Goal: Task Accomplishment & Management: Use online tool/utility

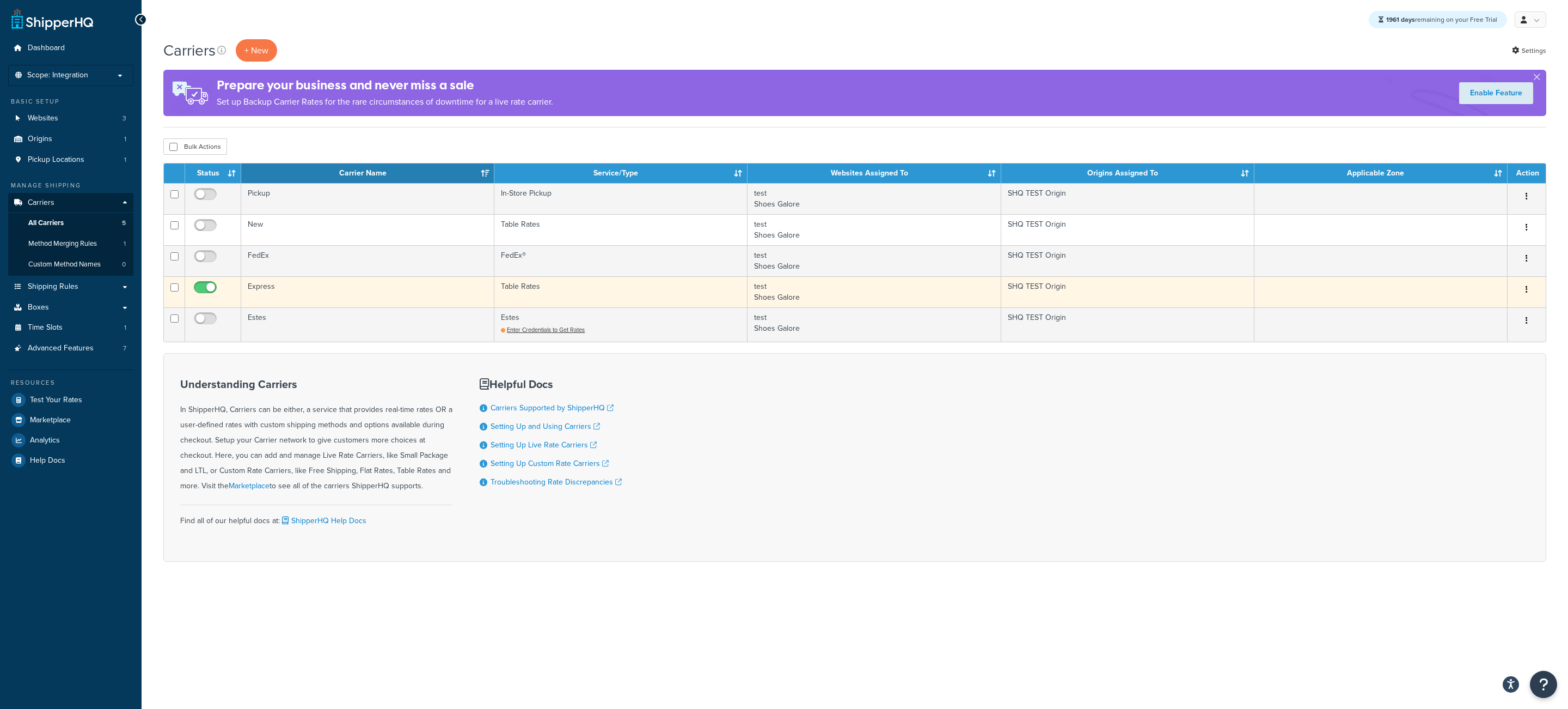
click at [309, 297] on td "Express" at bounding box center [368, 291] width 253 height 31
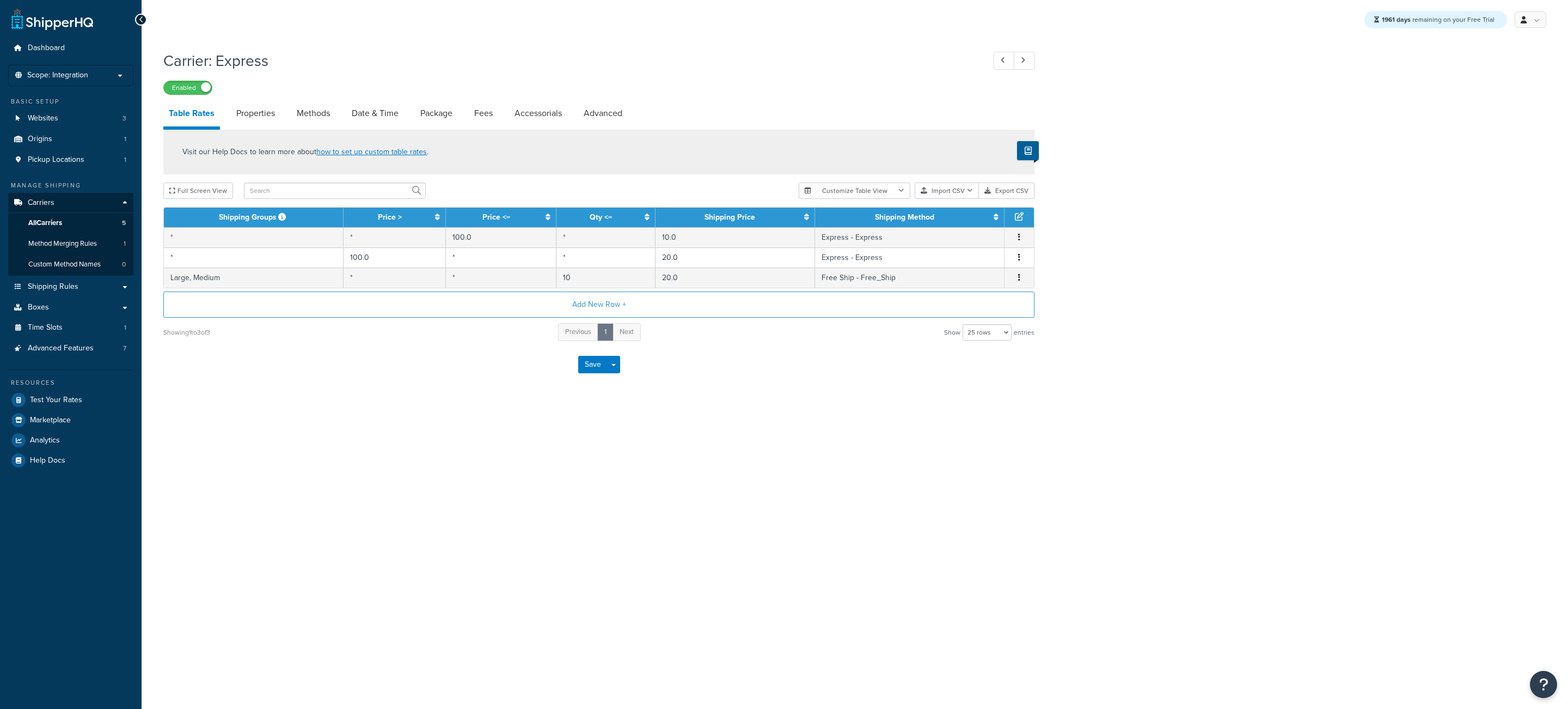
select select "25"
click at [271, 111] on link "Properties" at bounding box center [255, 113] width 49 height 26
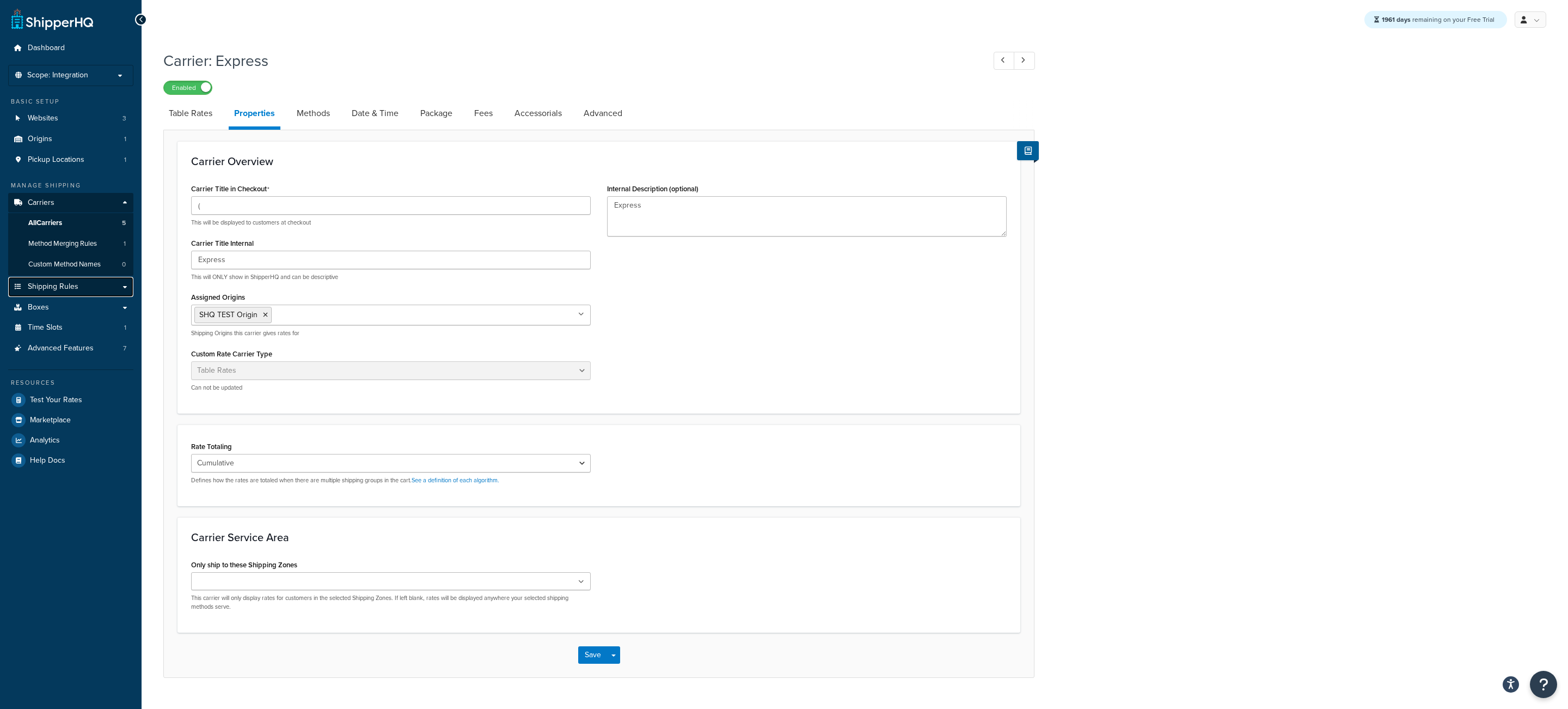
click at [86, 292] on link "Shipping Rules" at bounding box center [71, 286] width 125 height 20
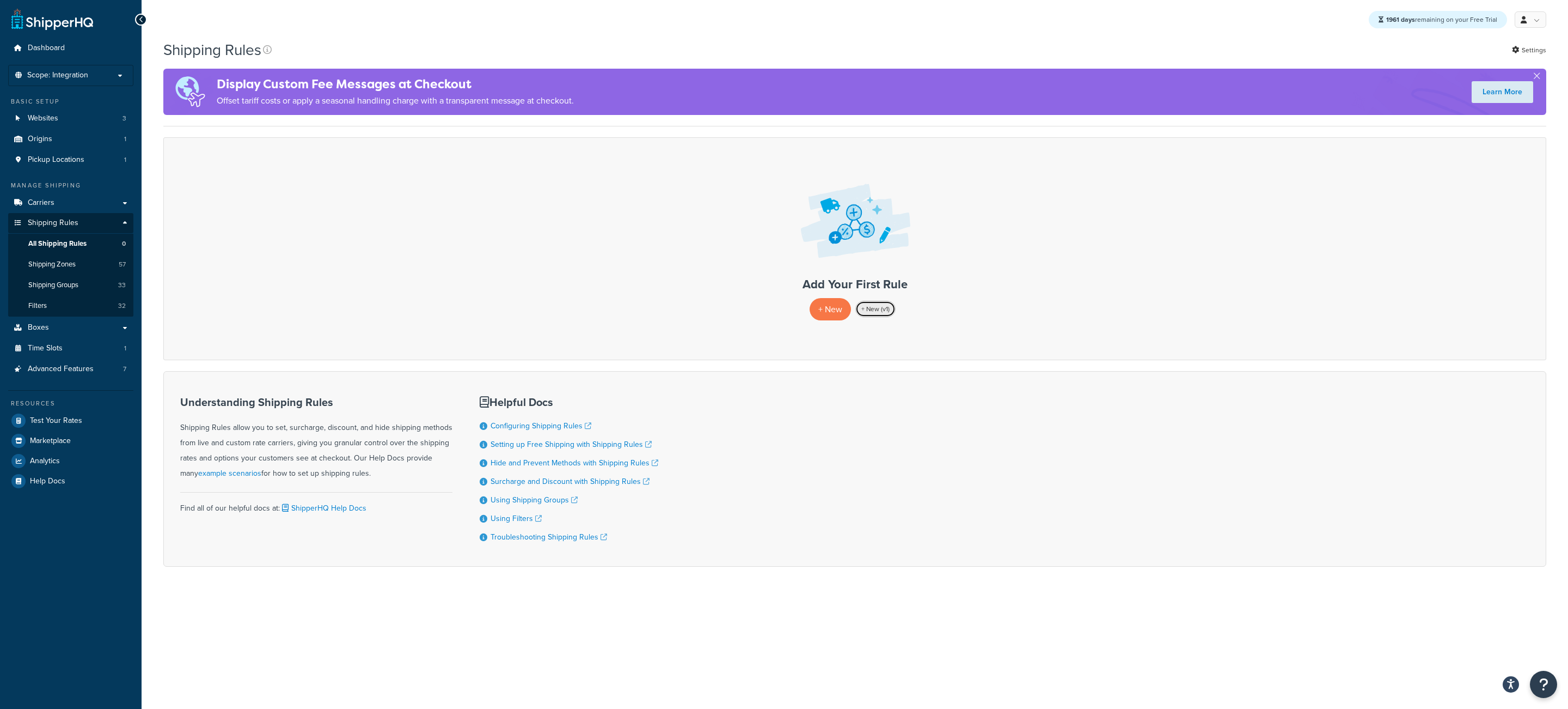
click at [867, 313] on link "+ New (v1)" at bounding box center [875, 309] width 40 height 16
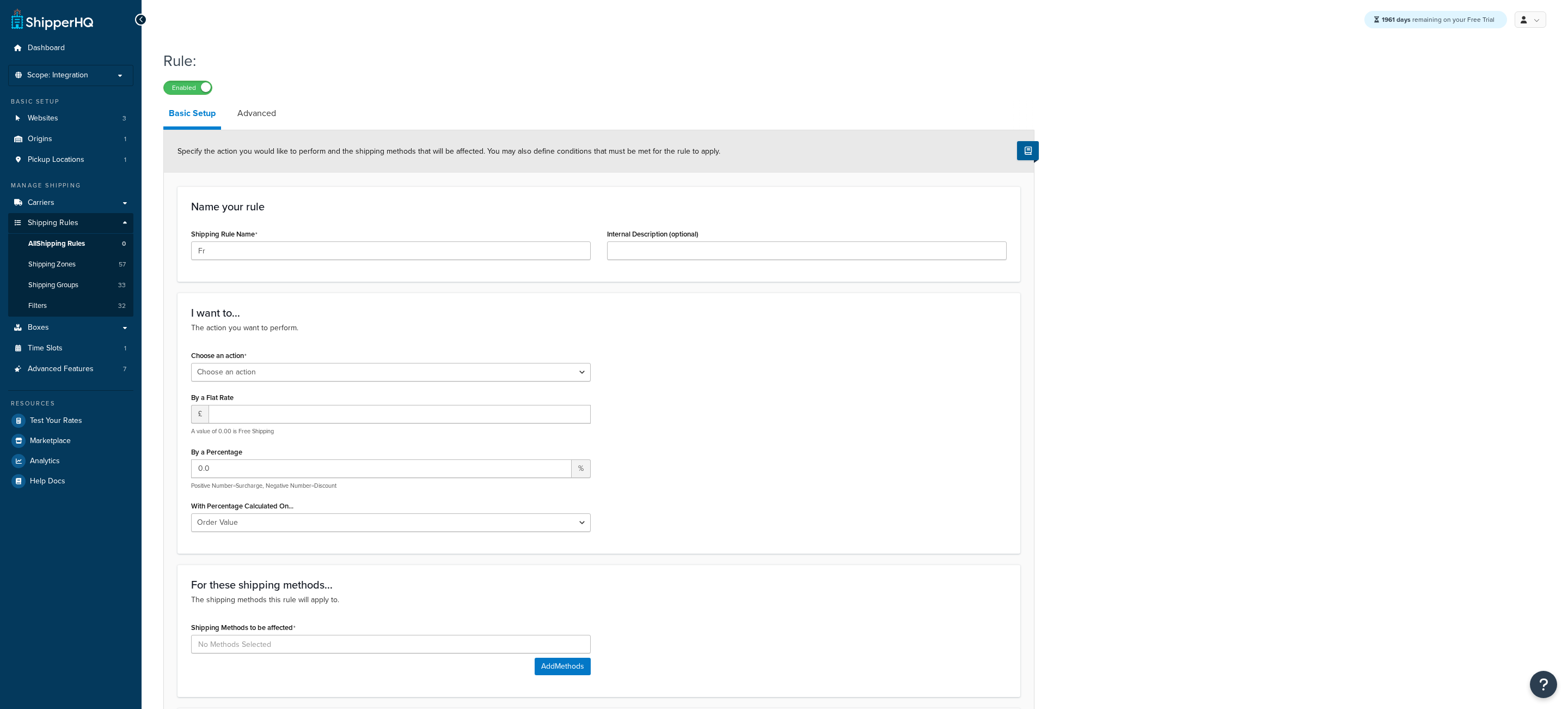
select select "ORDER"
type input "Free Shipping for Large items"
click at [339, 359] on div "Choose an action Choose an action Override Rates Surcharge or discount rates Hi…" at bounding box center [391, 364] width 400 height 34
select select "OVERRIDE"
click option "Override Rates" at bounding box center [0, 0] width 0 height 0
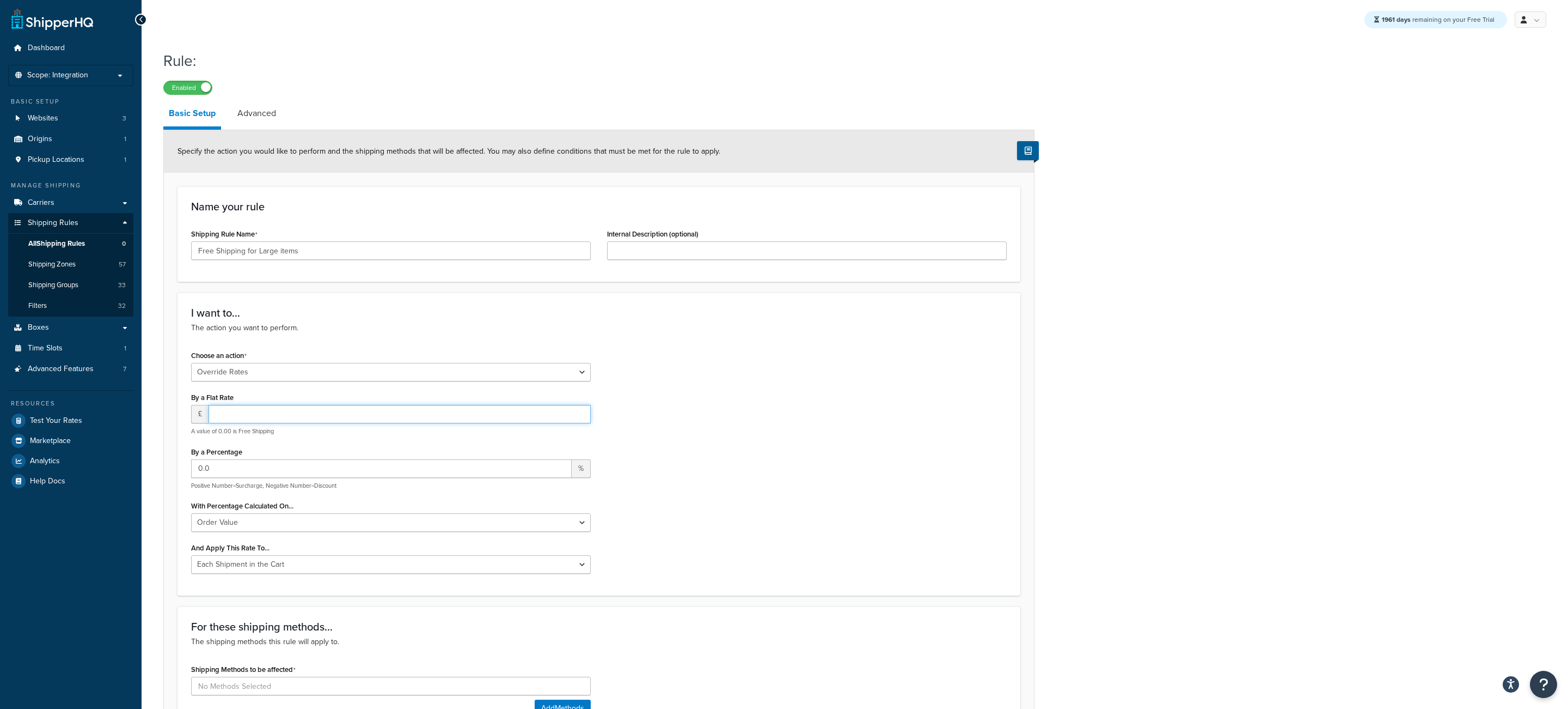
click at [295, 414] on input "number" at bounding box center [400, 414] width 382 height 18
type input "0"
click option "Order Value" at bounding box center [0, 0] width 0 height 0
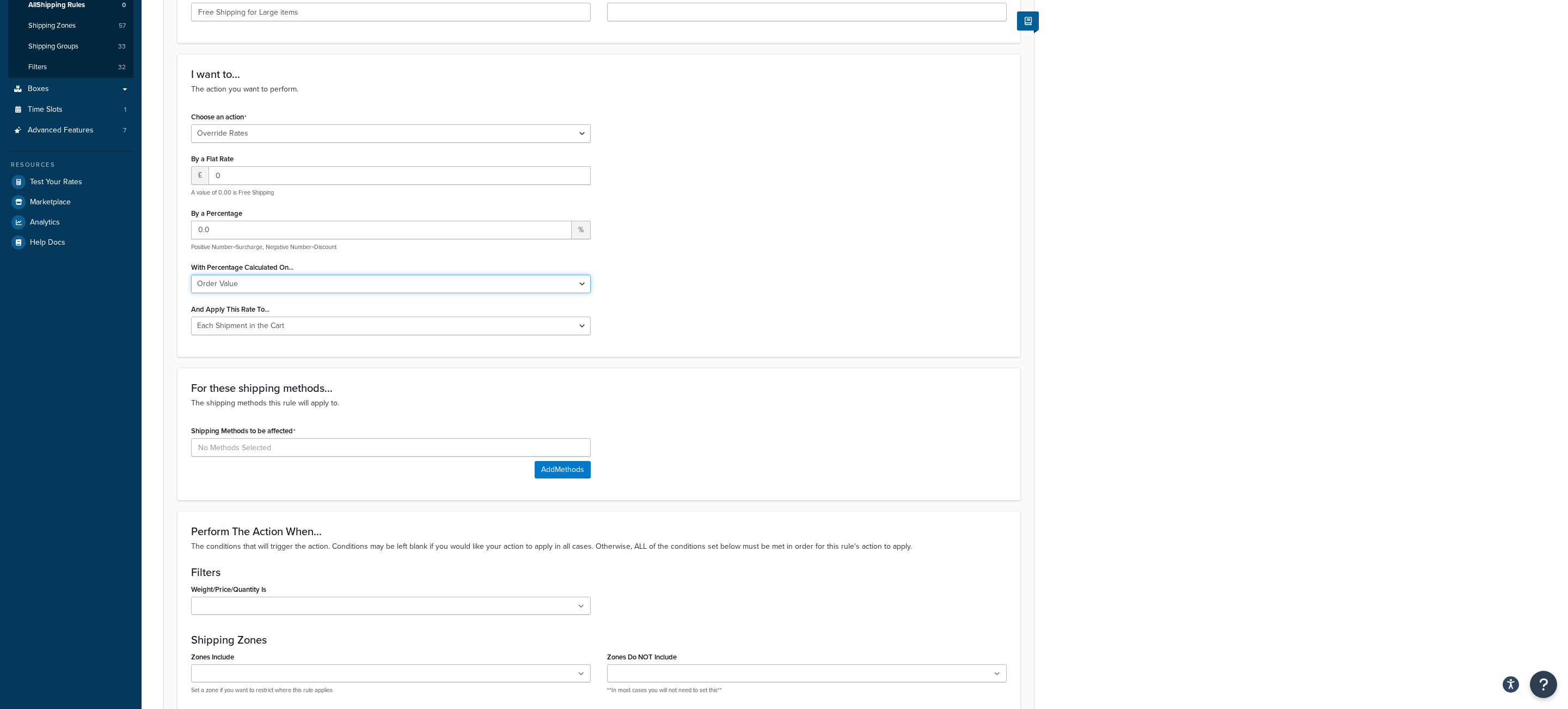
scroll to position [240, 0]
click at [565, 471] on button "Add Methods" at bounding box center [562, 468] width 56 height 18
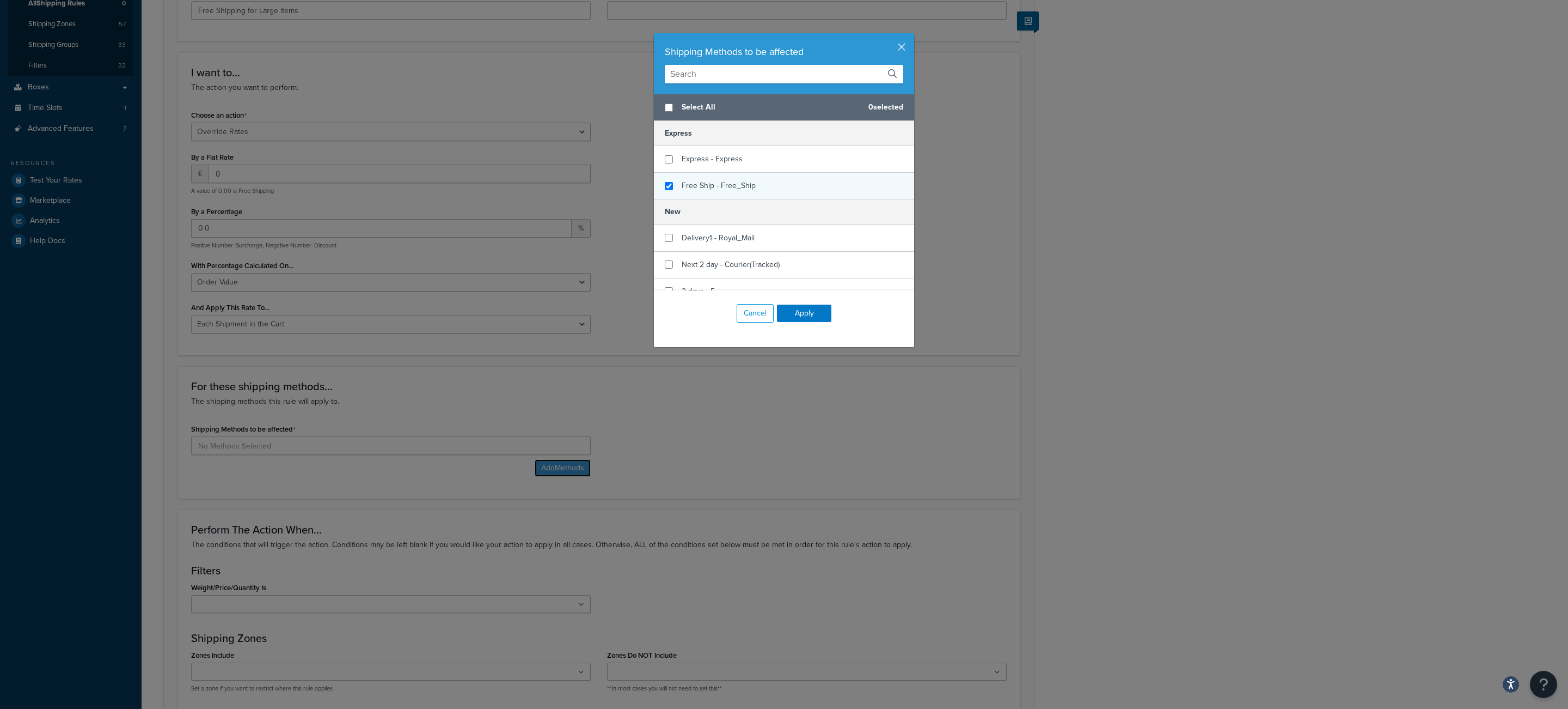
checkbox input "true"
click at [743, 181] on div "Free Ship - Free_Ship" at bounding box center [719, 185] width 74 height 15
click at [831, 325] on div "Cancel Apply" at bounding box center [784, 313] width 261 height 46
click at [828, 322] on button "Apply" at bounding box center [803, 313] width 54 height 18
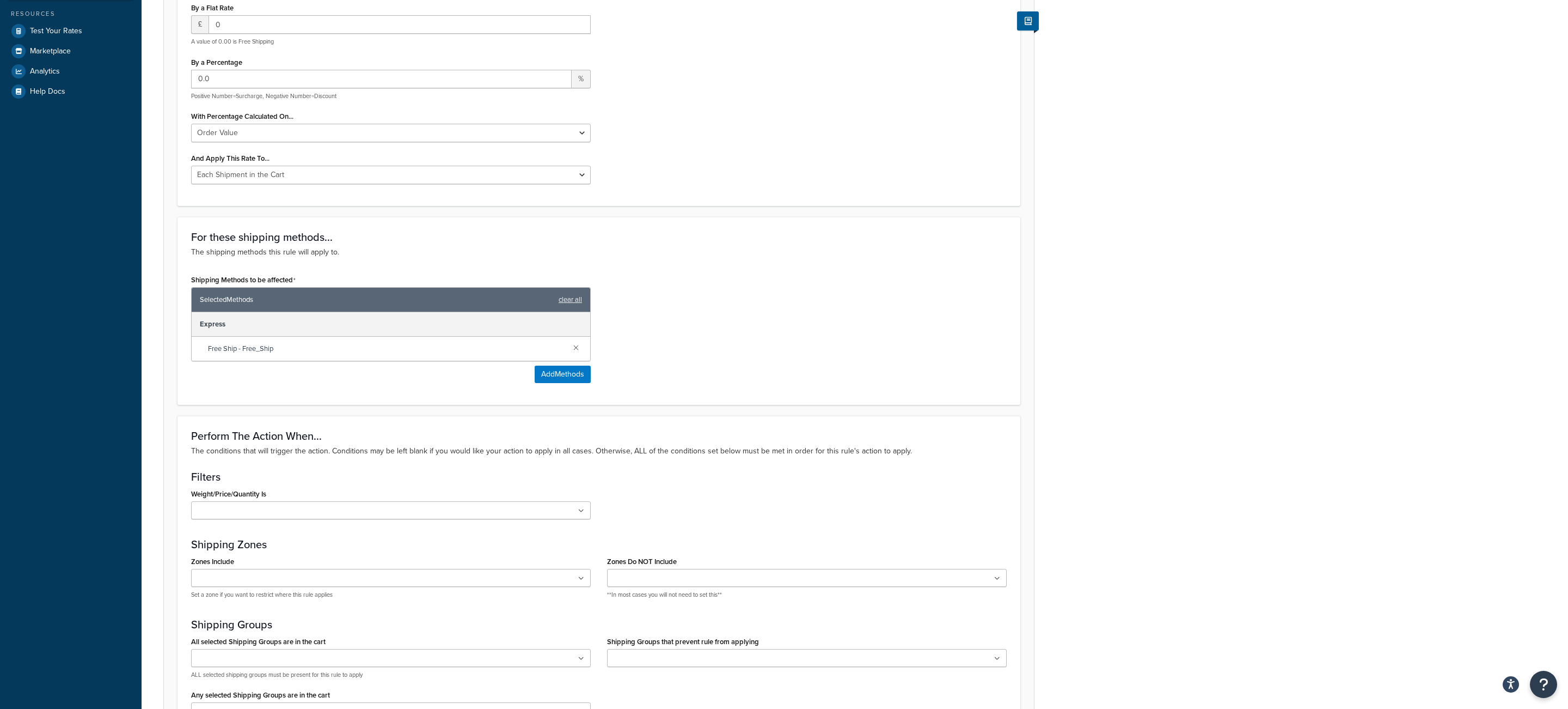
scroll to position [556, 0]
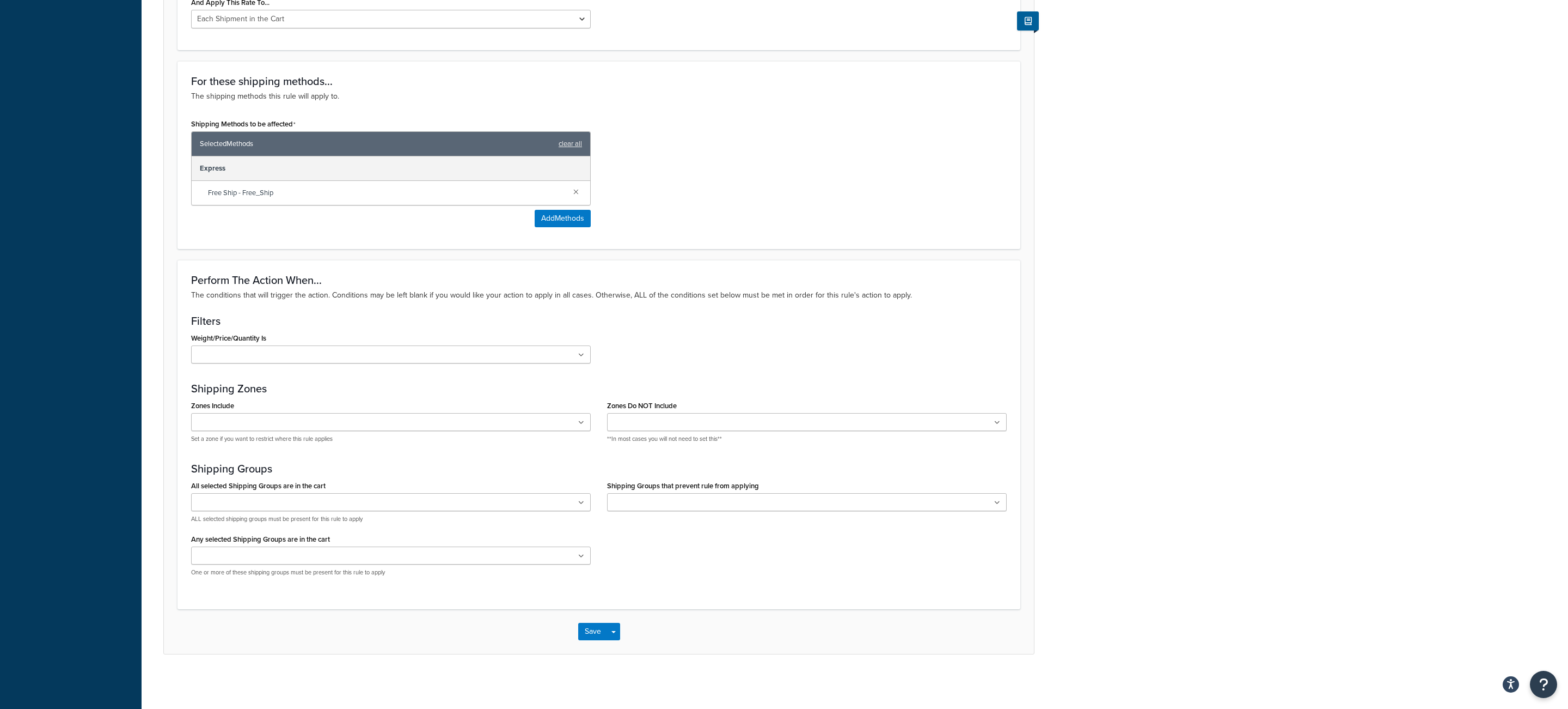
click at [372, 502] on ul at bounding box center [391, 502] width 400 height 18
type input "large"
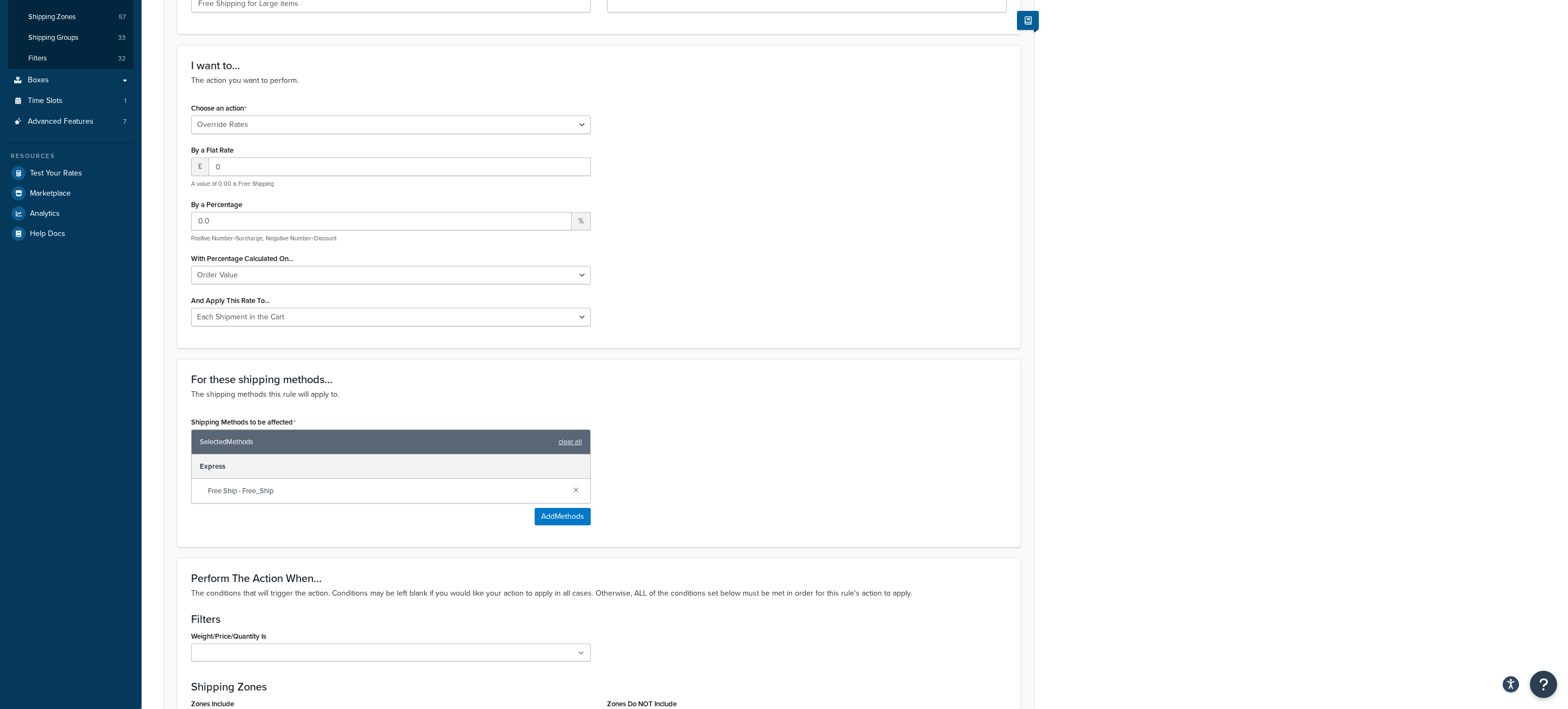
scroll to position [261, 0]
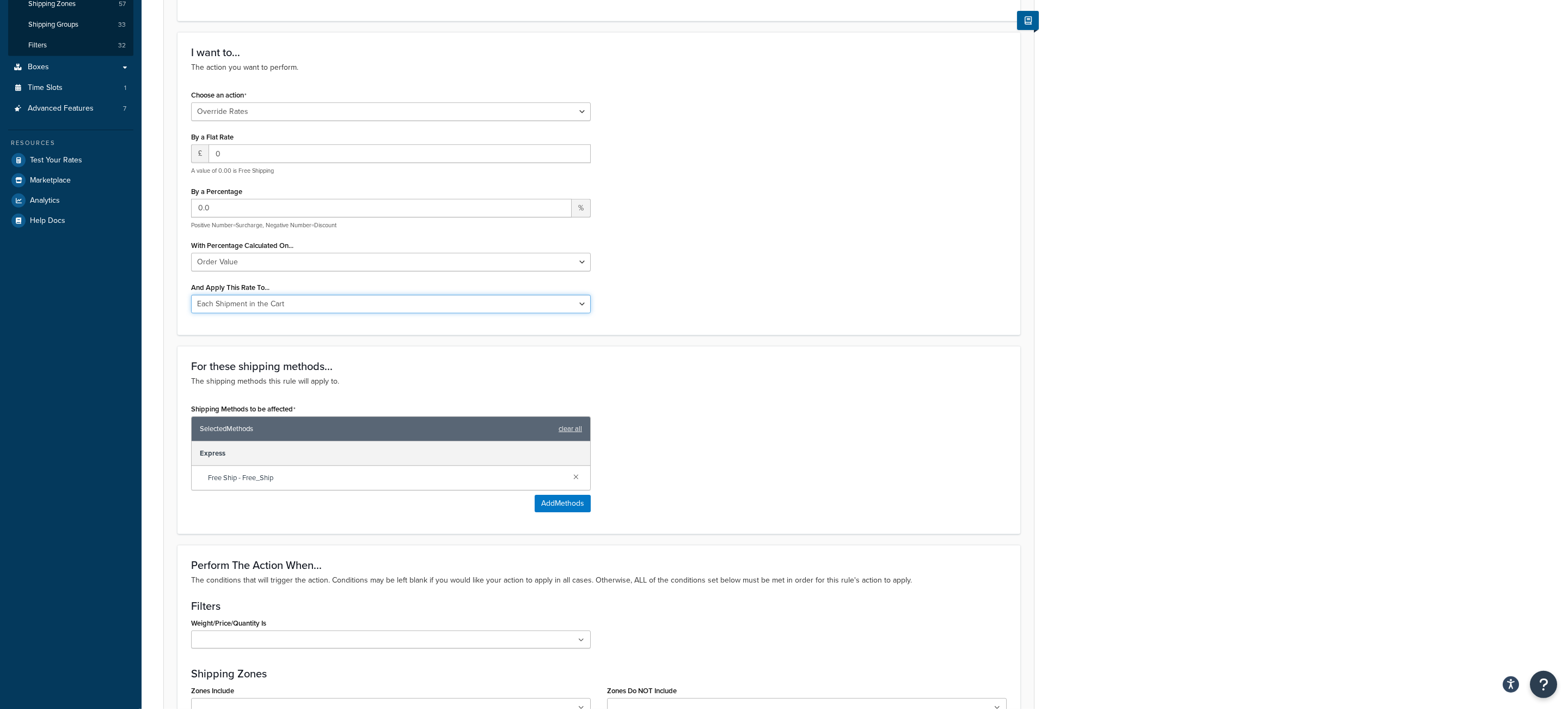
select select "ITEM"
click option "Each Item within a Shipping Group" at bounding box center [0, 0] width 0 height 0
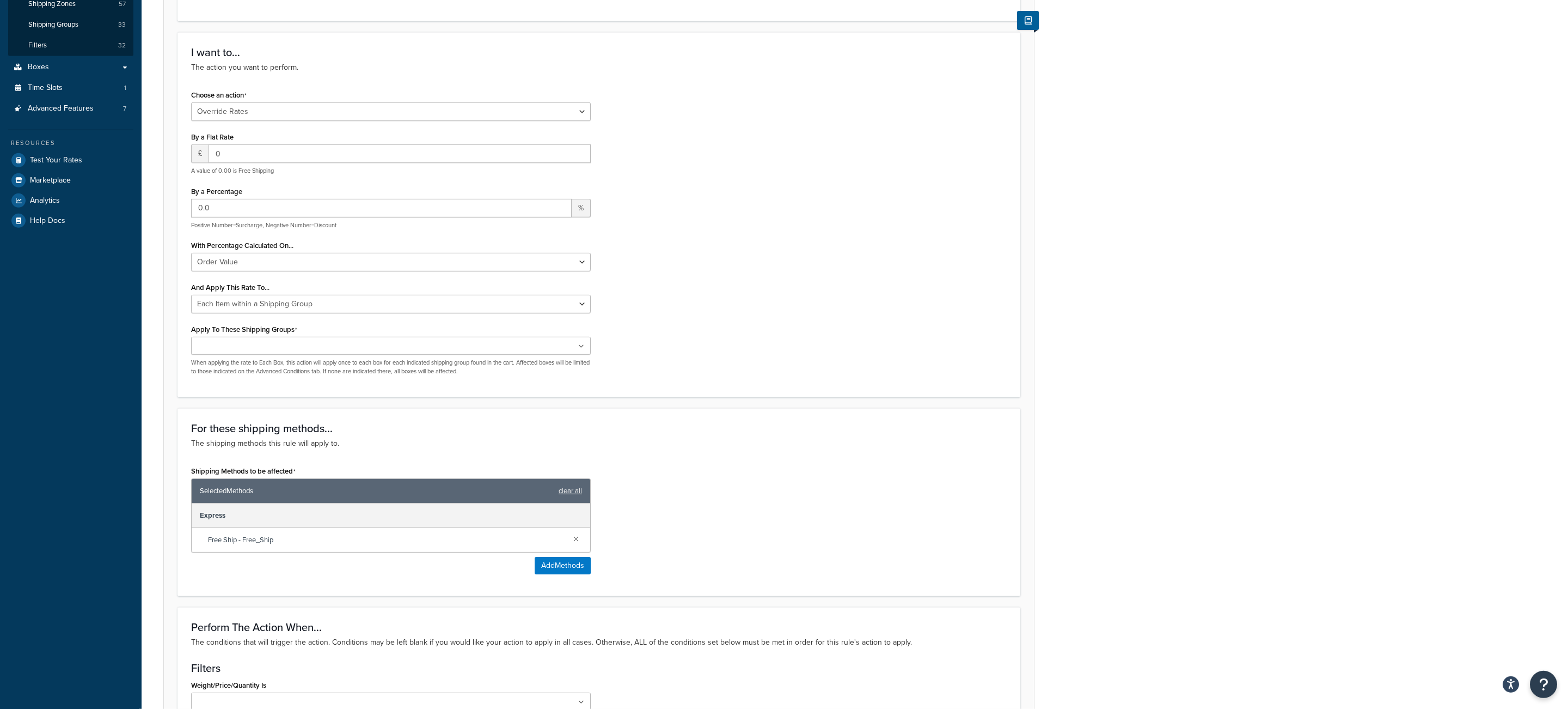
click at [334, 358] on div "A A0 B B0 Board Brewkits BULBS BULKY Bundle C C0 Carton 10 Carton 50 COURSES D …" at bounding box center [391, 356] width 400 height 39
click at [337, 353] on ul at bounding box center [391, 346] width 400 height 18
type input "large"
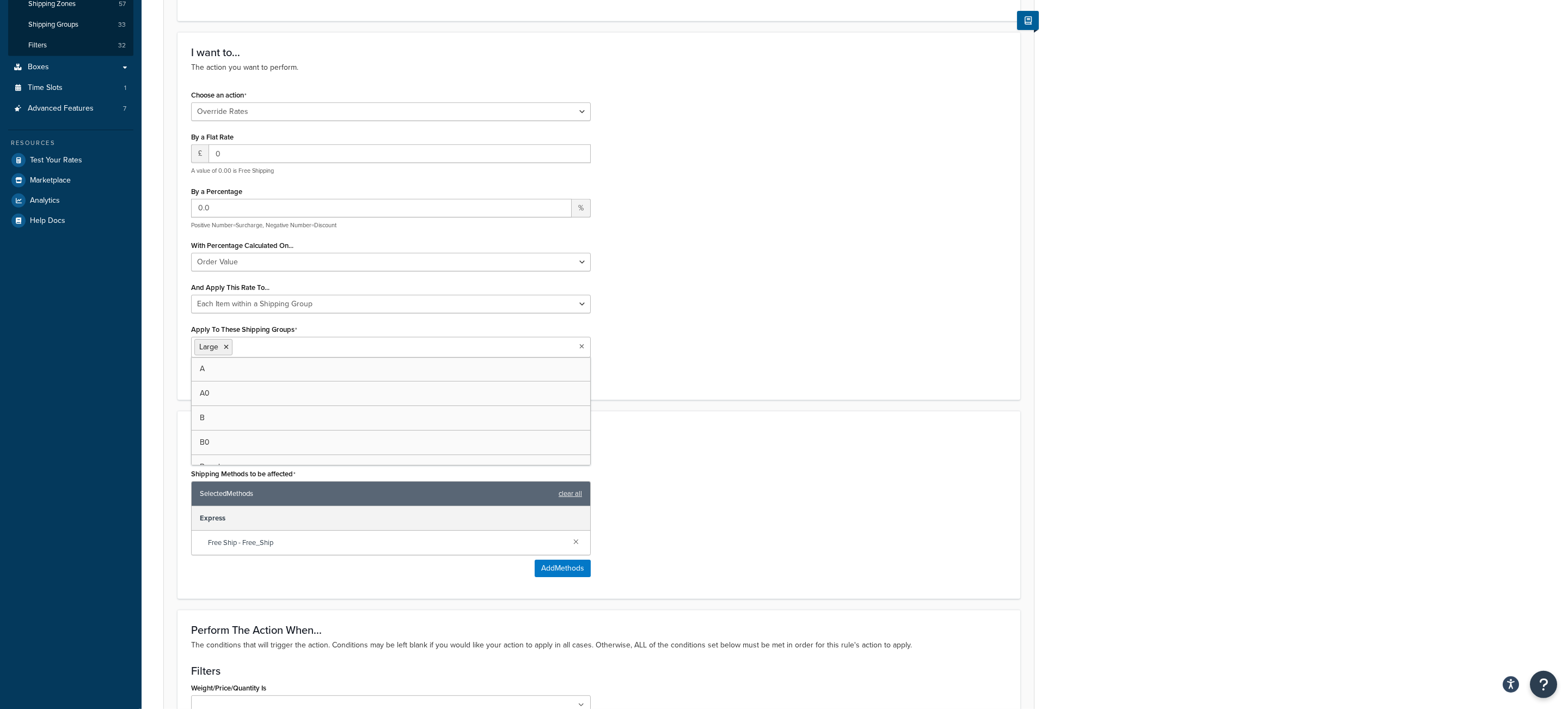
scroll to position [624, 0]
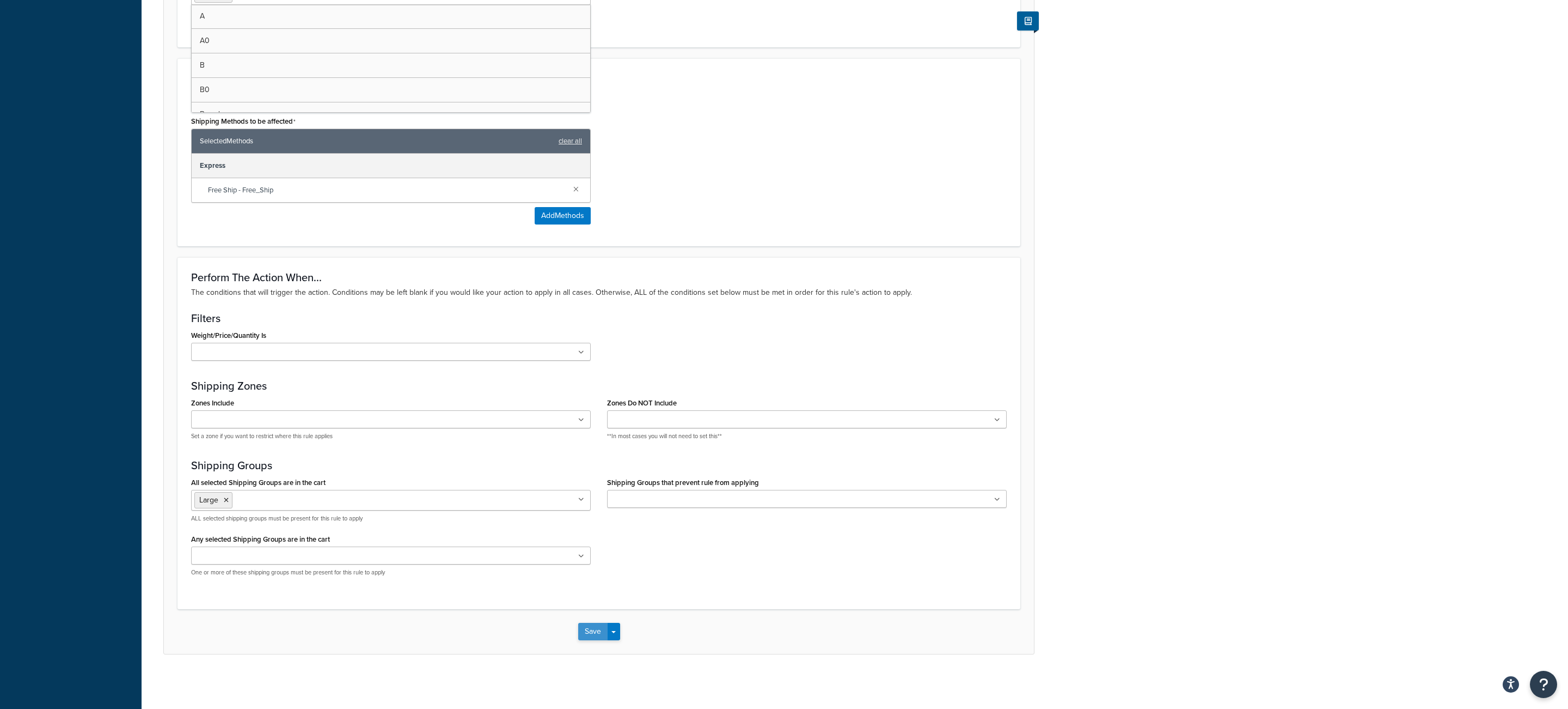
click at [590, 624] on button "Save" at bounding box center [593, 631] width 29 height 18
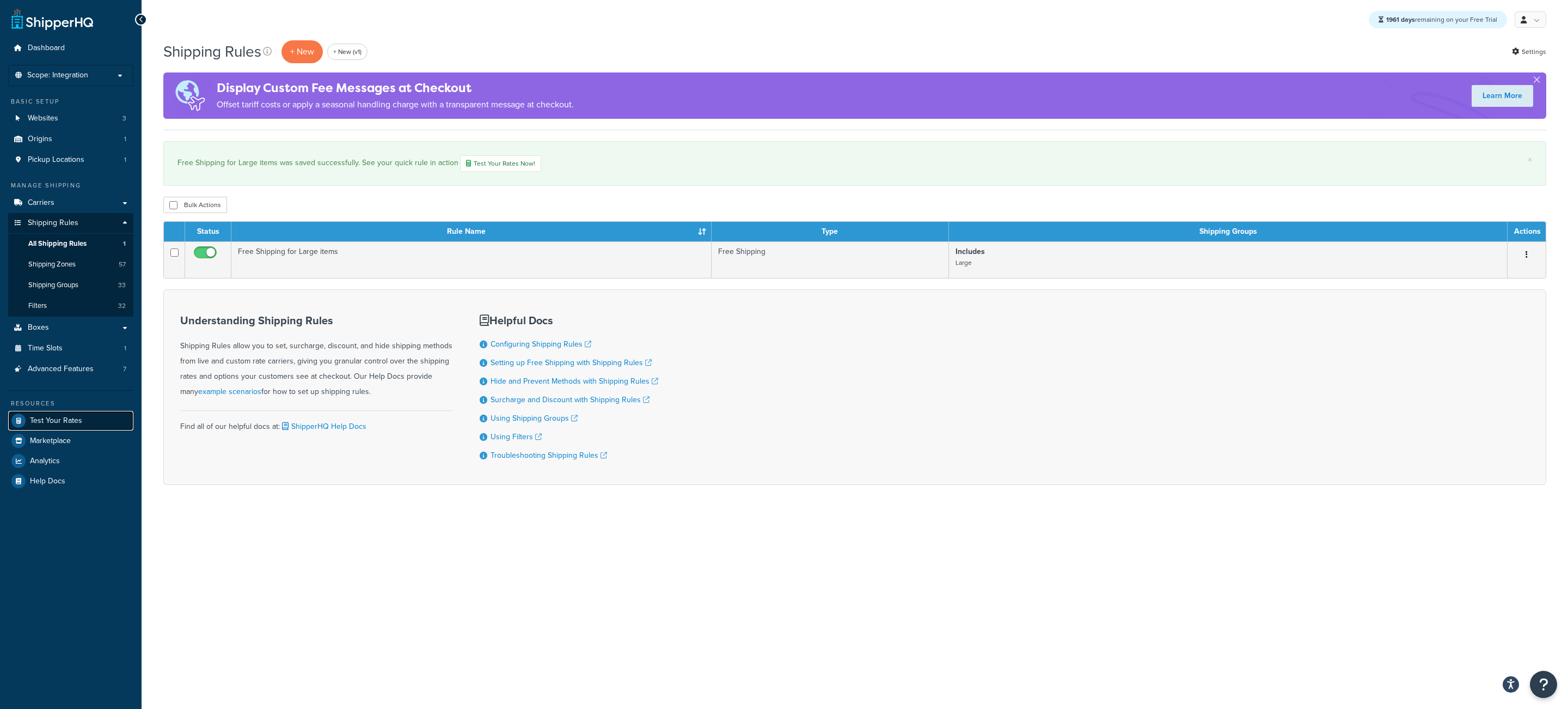
click at [100, 420] on link "Test Your Rates" at bounding box center [71, 420] width 125 height 19
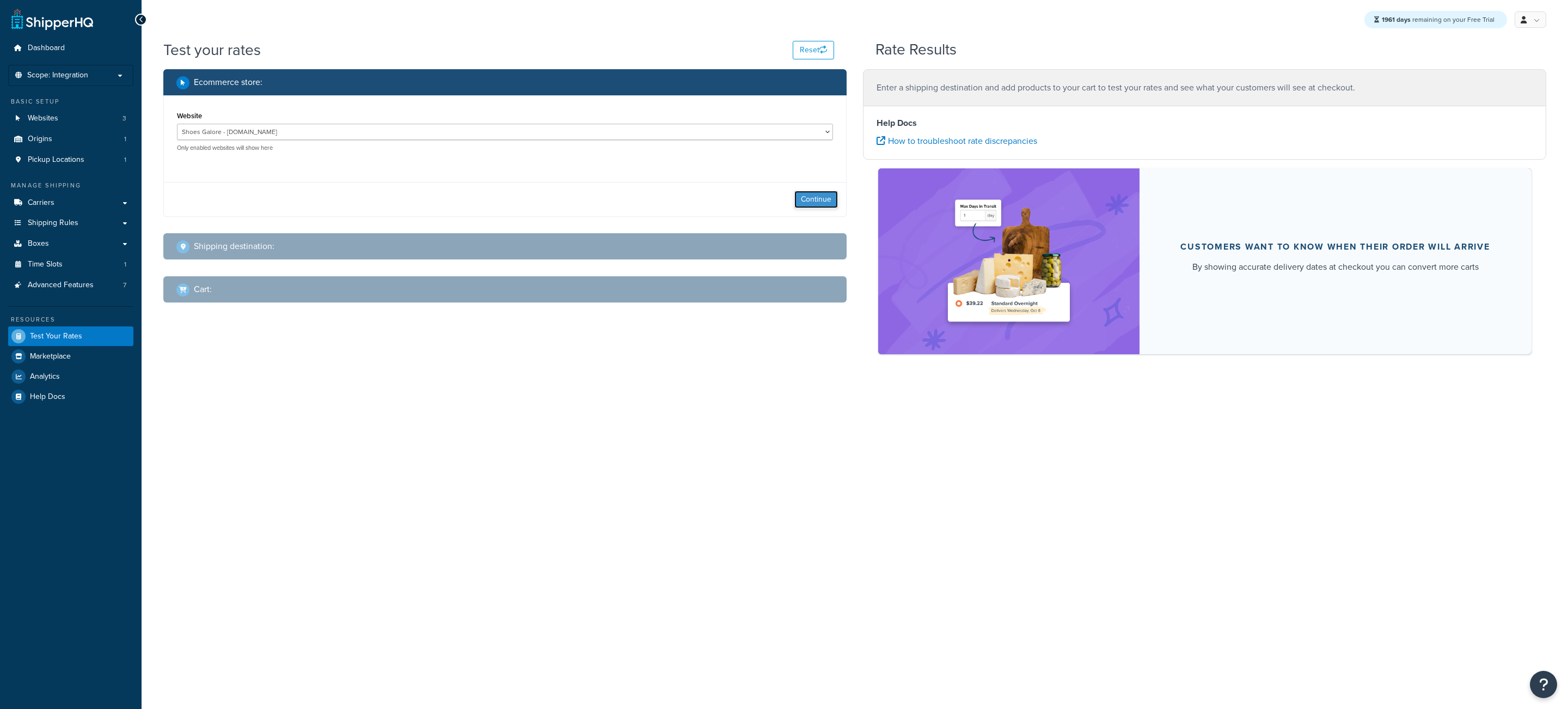
click at [807, 194] on button "Continue" at bounding box center [816, 199] width 44 height 18
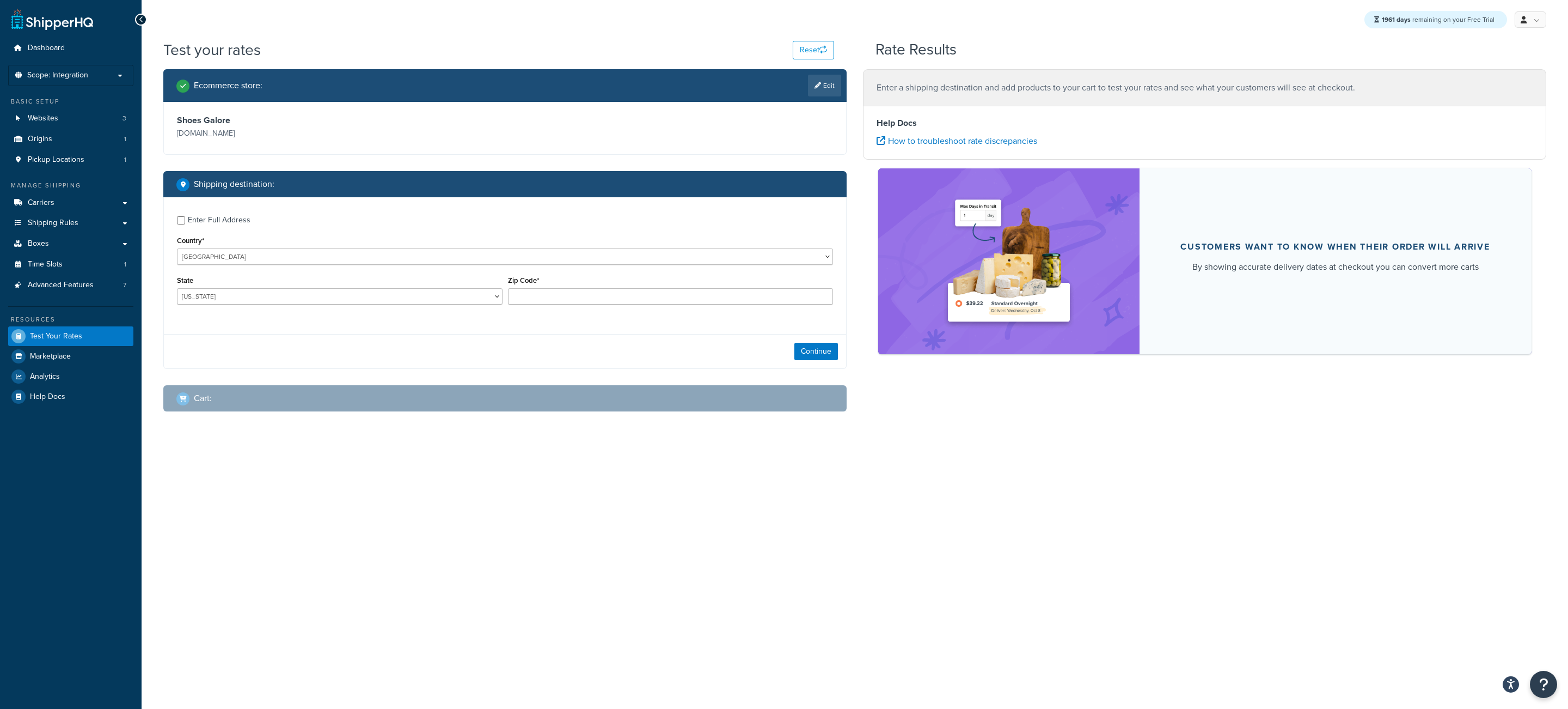
drag, startPoint x: 550, startPoint y: 312, endPoint x: 557, endPoint y: 303, distance: 11.4
click at [557, 303] on div "Zip Code*" at bounding box center [671, 292] width 331 height 40
click at [561, 299] on input "Zip Code*" at bounding box center [671, 296] width 326 height 16
type input "35005"
click at [813, 351] on button "Continue" at bounding box center [816, 351] width 44 height 18
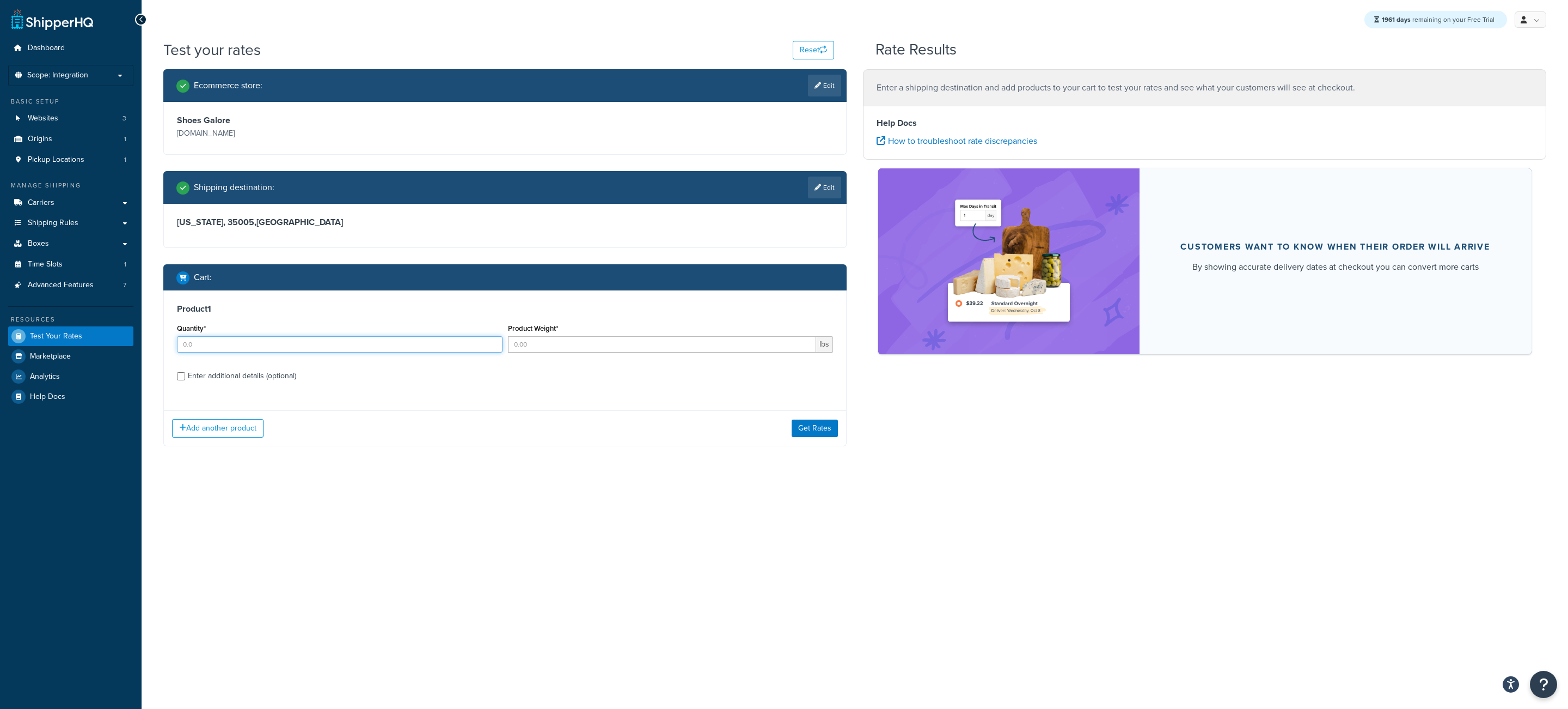
click at [360, 351] on input "Quantity*" at bounding box center [340, 344] width 326 height 16
type input "1"
type input "5"
click at [285, 376] on div "Enter additional details (optional)" at bounding box center [242, 376] width 108 height 15
click at [185, 376] on input "Enter additional details (optional)" at bounding box center [181, 376] width 8 height 8
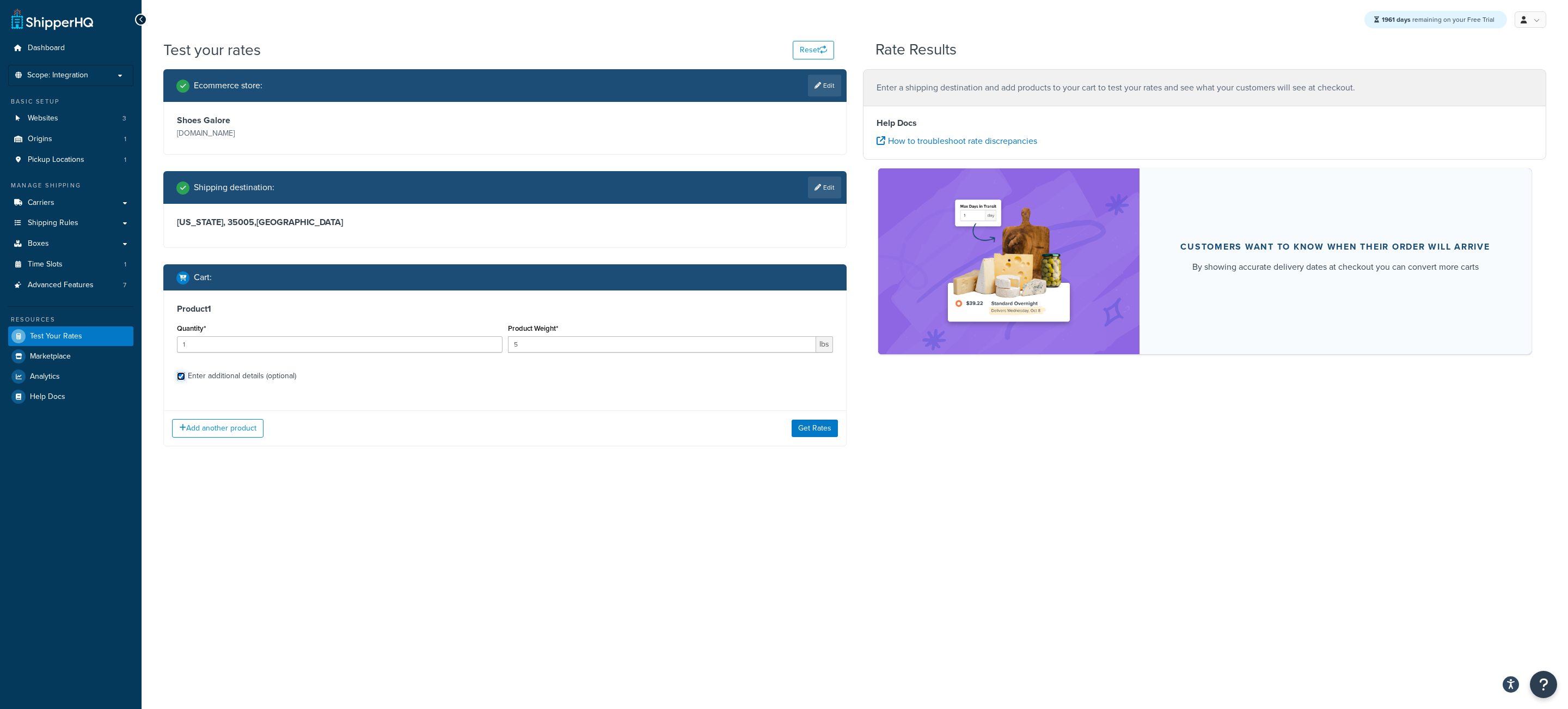
checkbox input "true"
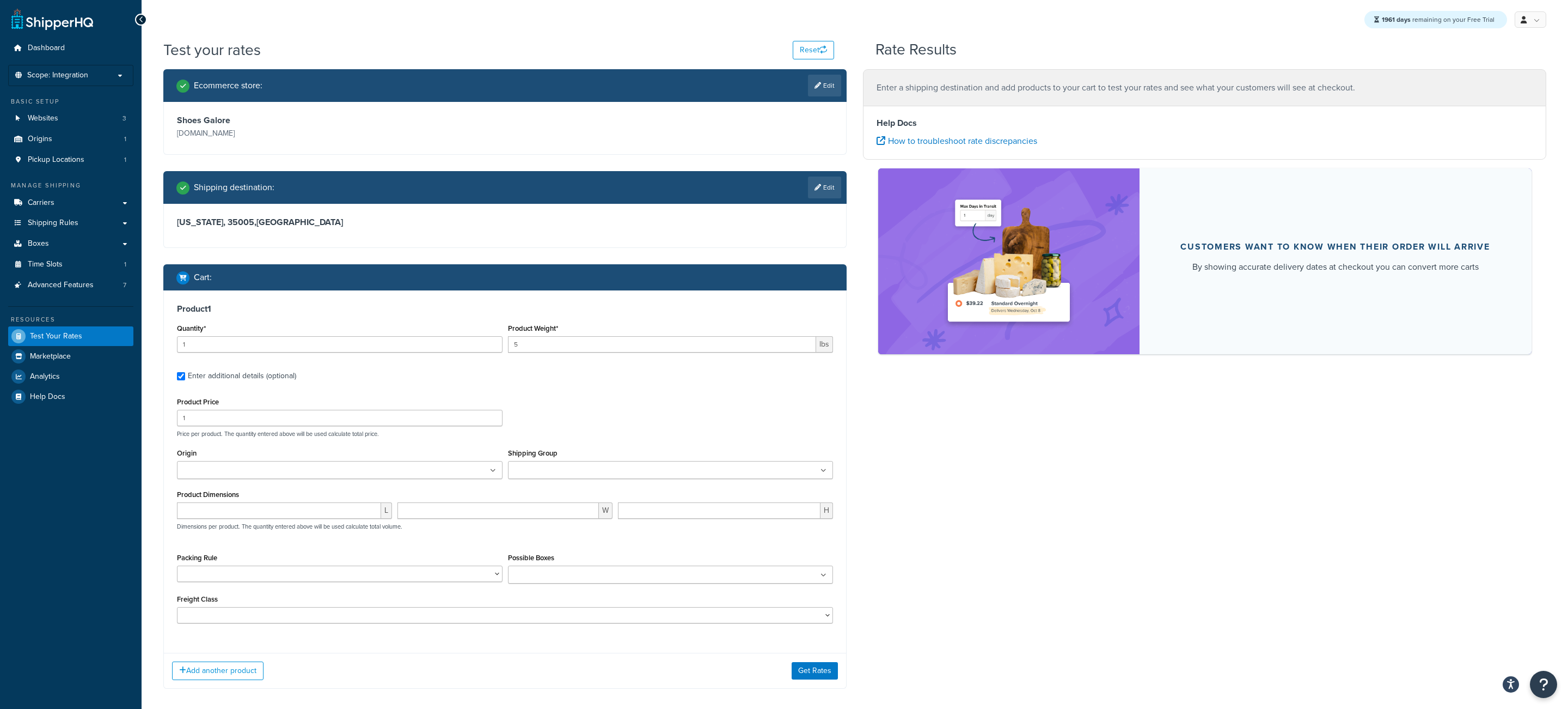
click at [572, 457] on div "Shipping Group A A0 B B0 Board Brewkits BULBS BULKY Bundle C C0 Carton 10 Carto…" at bounding box center [671, 462] width 326 height 34
click at [570, 471] on input "Shipping Group" at bounding box center [559, 471] width 96 height 12
type input "large"
drag, startPoint x: 642, startPoint y: 418, endPoint x: 648, endPoint y: 420, distance: 6.3
click at [643, 418] on div "Product Price 1 Price per product. The quantity entered above will be used calc…" at bounding box center [505, 416] width 662 height 43
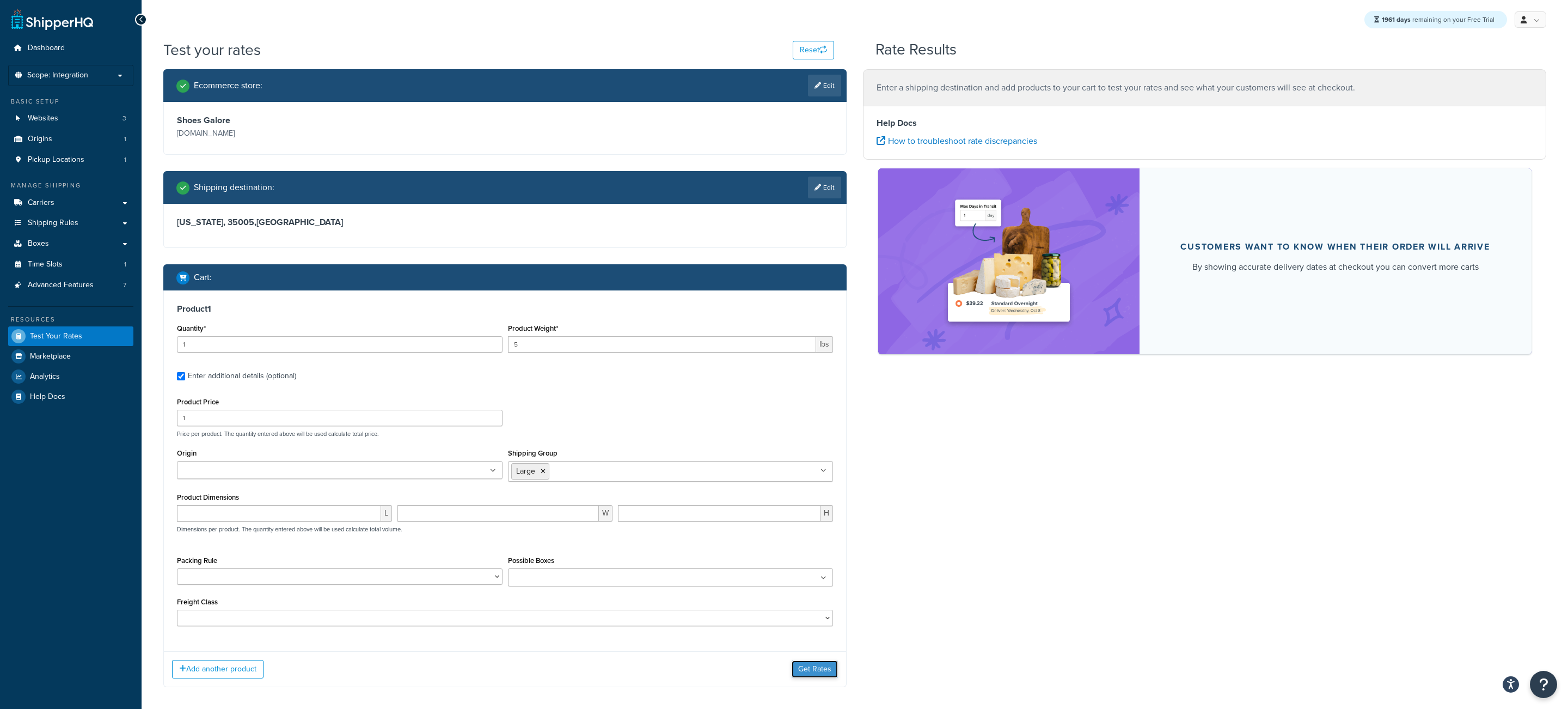
click at [827, 676] on button "Get Rates" at bounding box center [815, 669] width 46 height 18
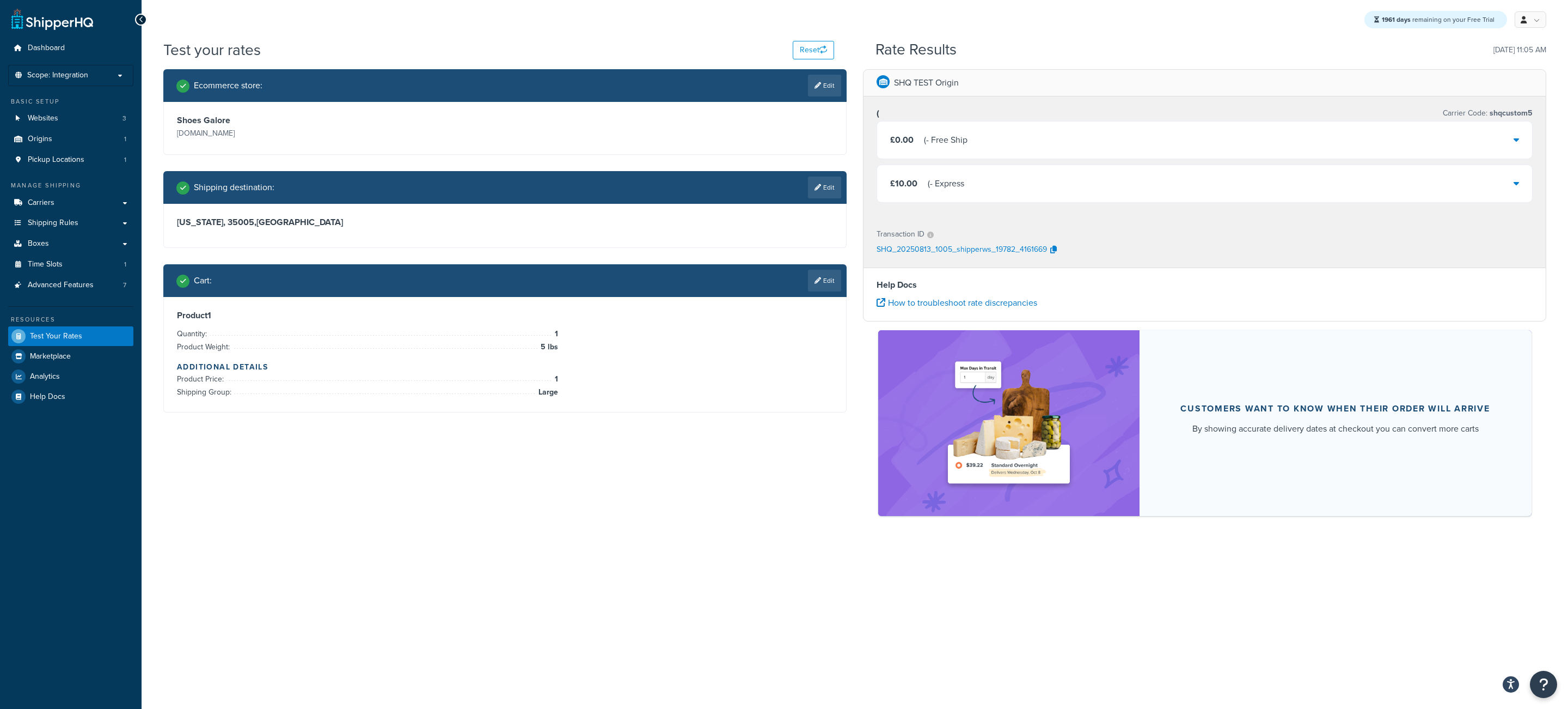
click at [998, 146] on div "£0.00 ( - Free Ship" at bounding box center [1205, 139] width 655 height 37
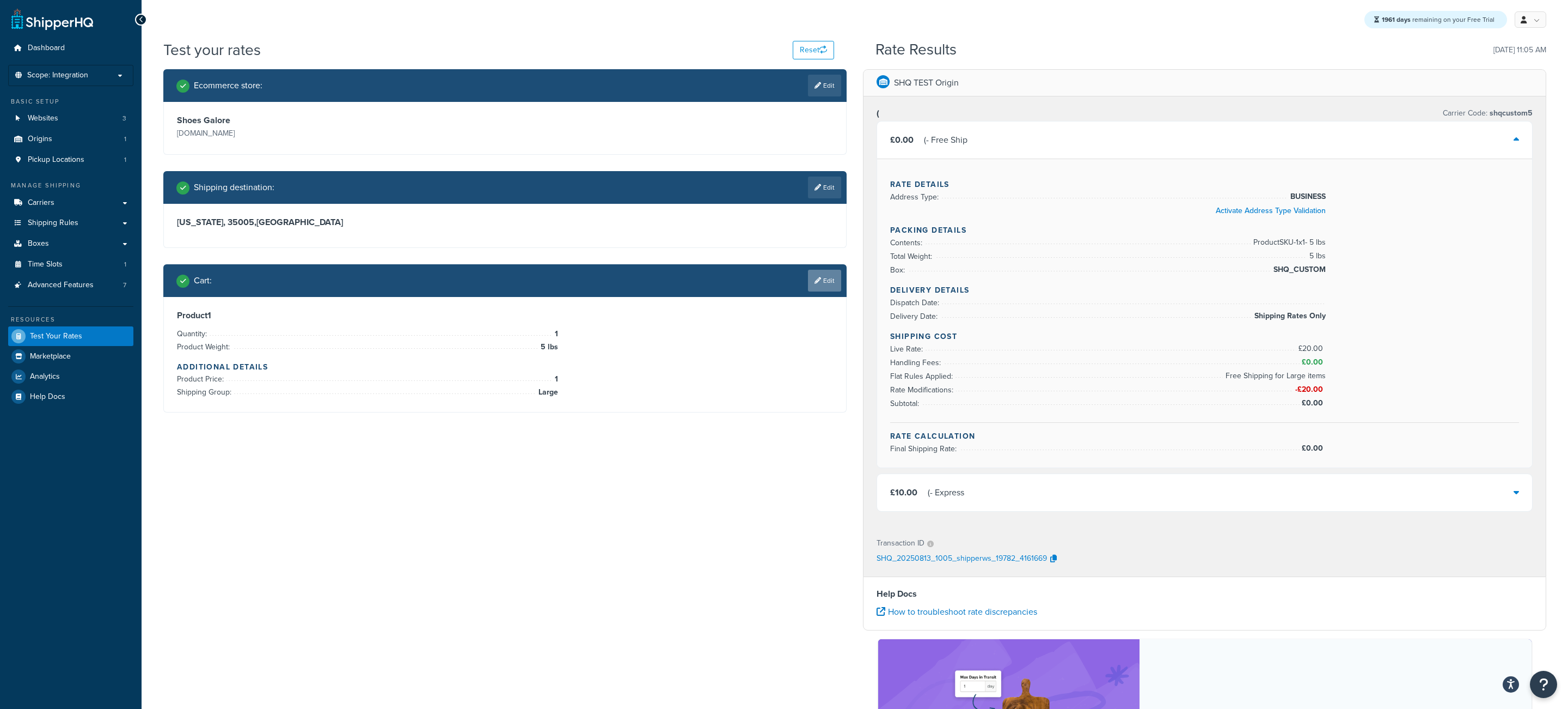
click at [826, 287] on link "Edit" at bounding box center [824, 281] width 33 height 22
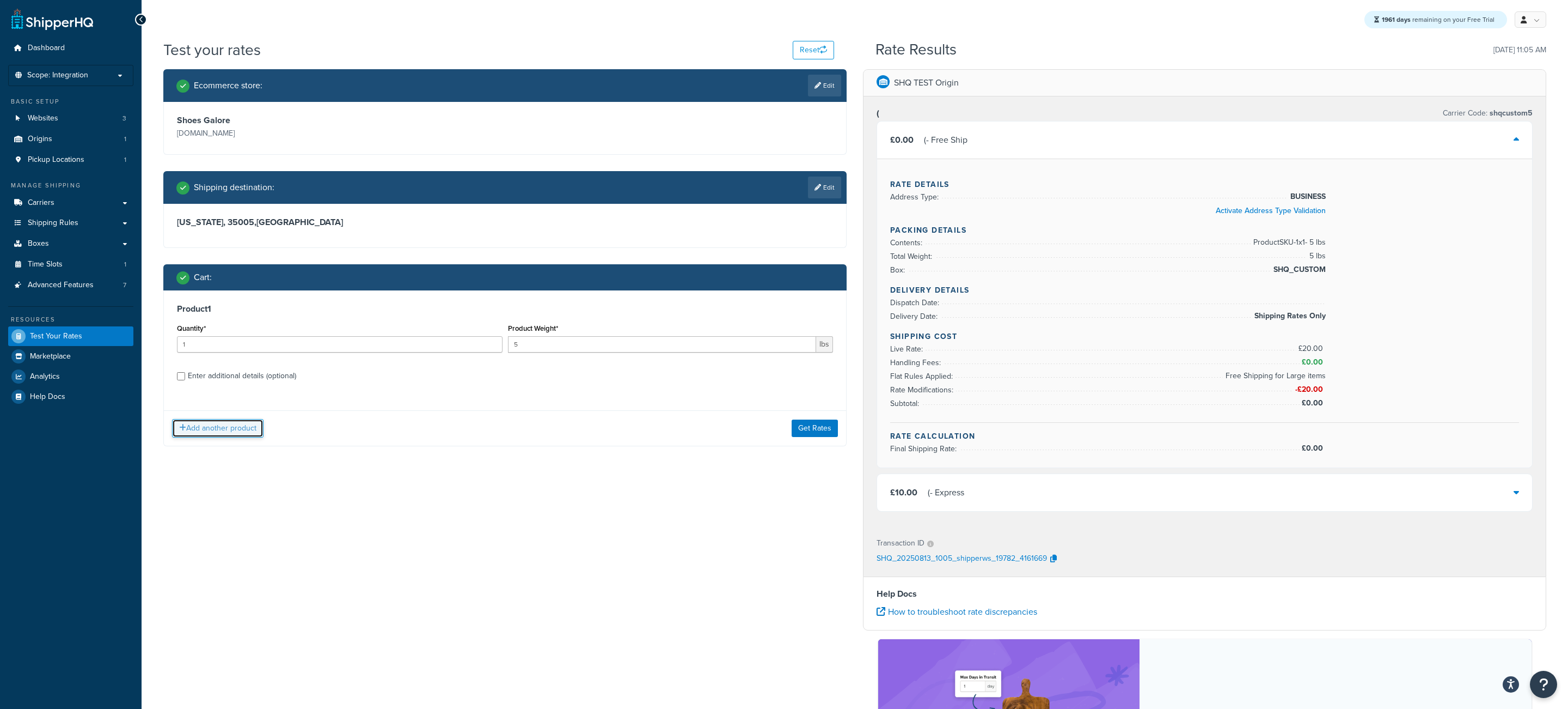
click at [209, 436] on button "Add another product" at bounding box center [218, 428] width 91 height 18
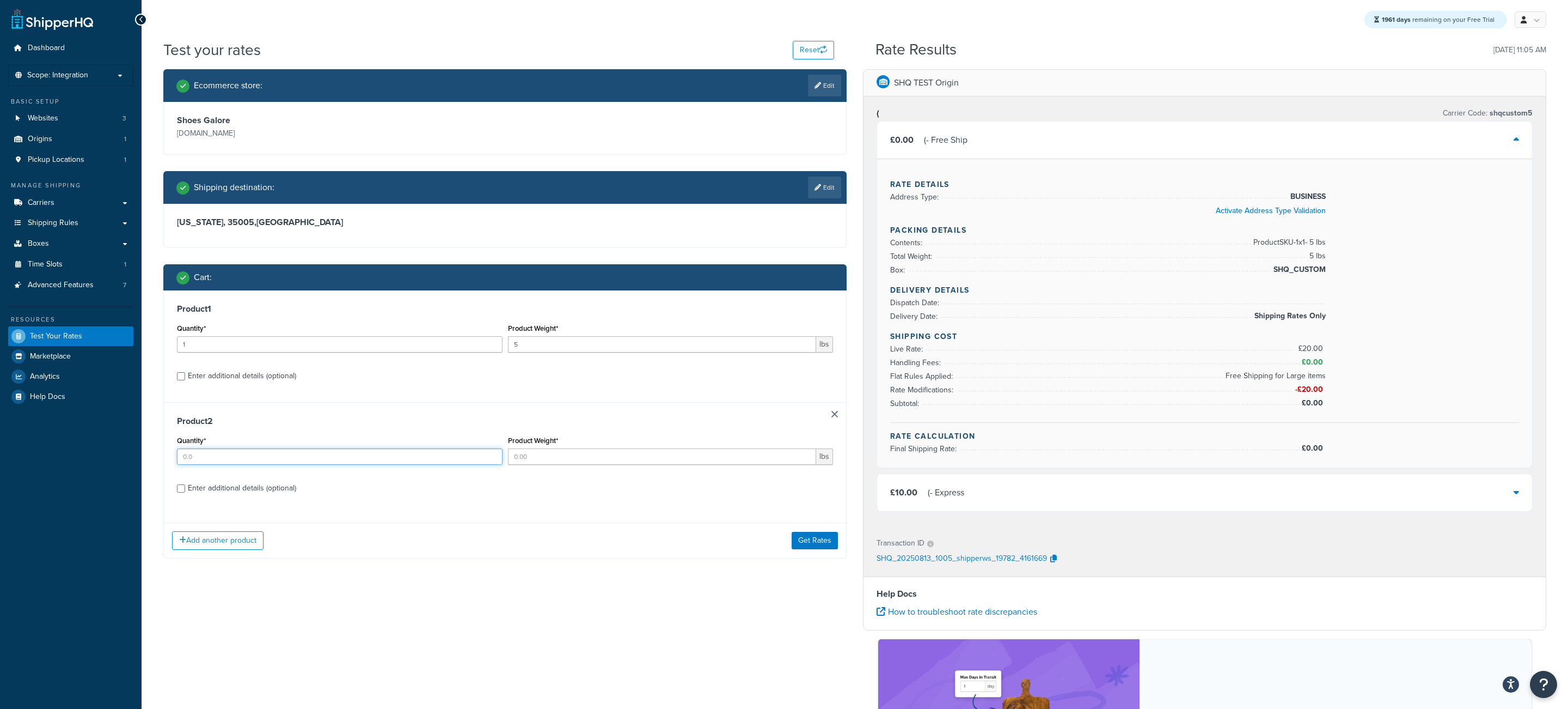
click at [320, 465] on input "Quantity*" at bounding box center [340, 456] width 326 height 16
type input "1"
type input "5"
type input "4"
click at [271, 495] on div "Enter additional details (optional)" at bounding box center [242, 488] width 108 height 15
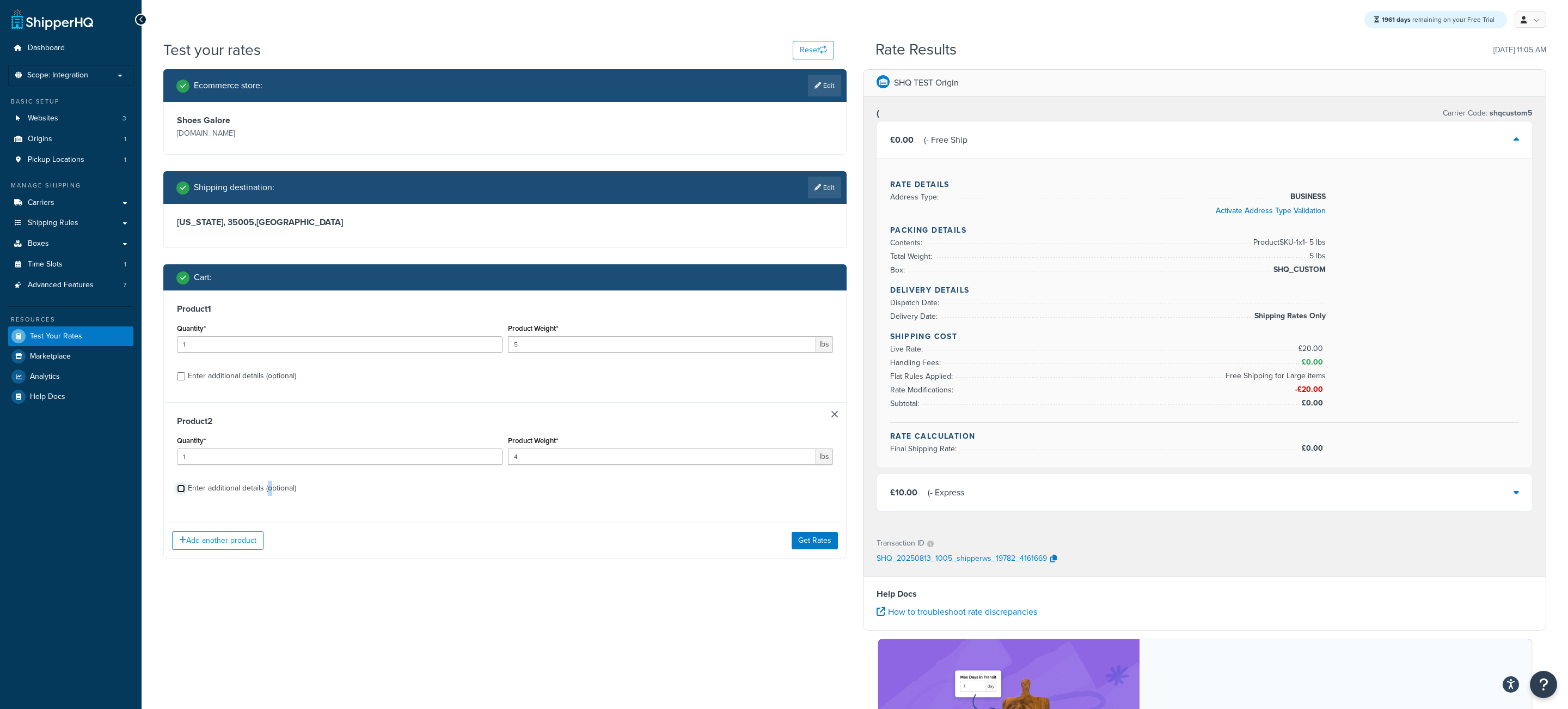
click at [185, 493] on input "Enter additional details (optional)" at bounding box center [181, 488] width 8 height 8
checkbox input "true"
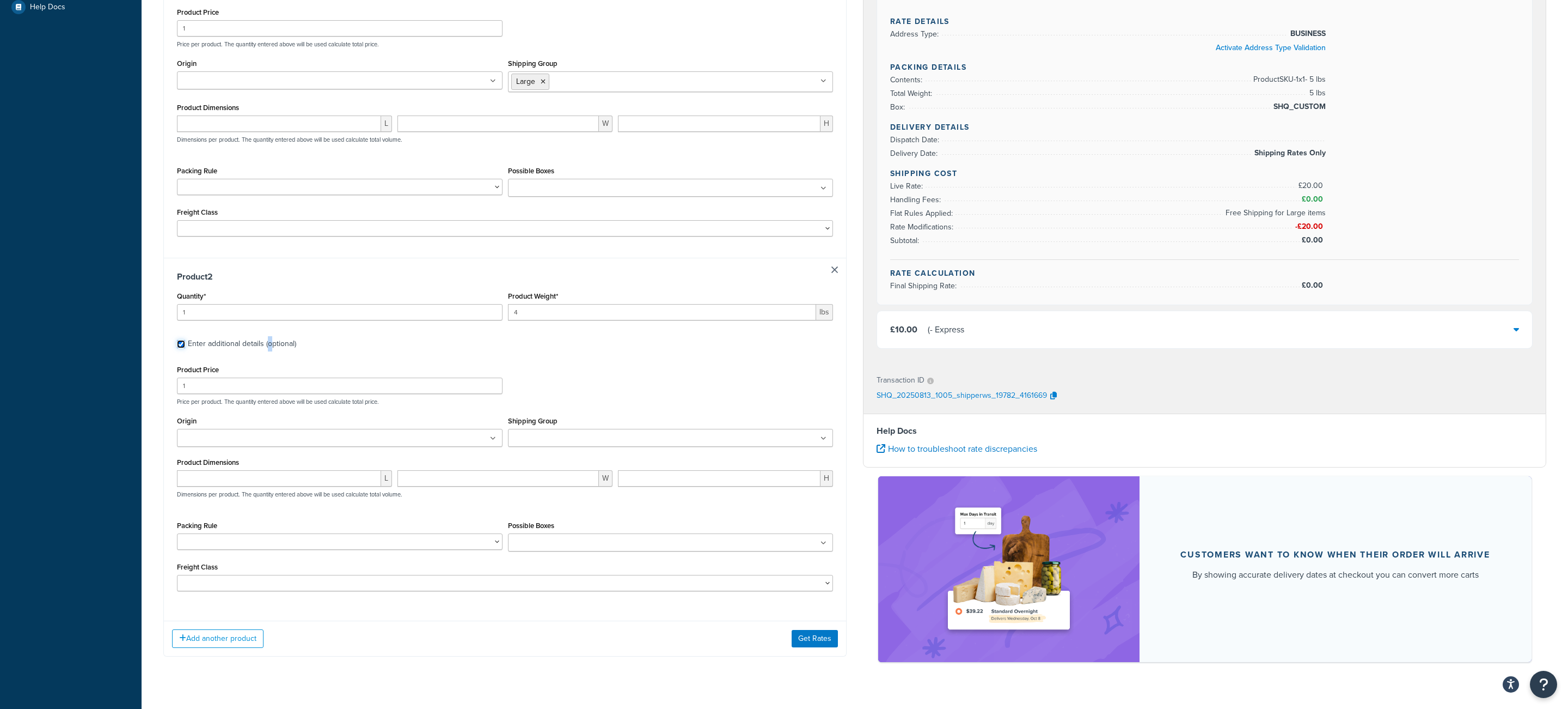
scroll to position [405, 0]
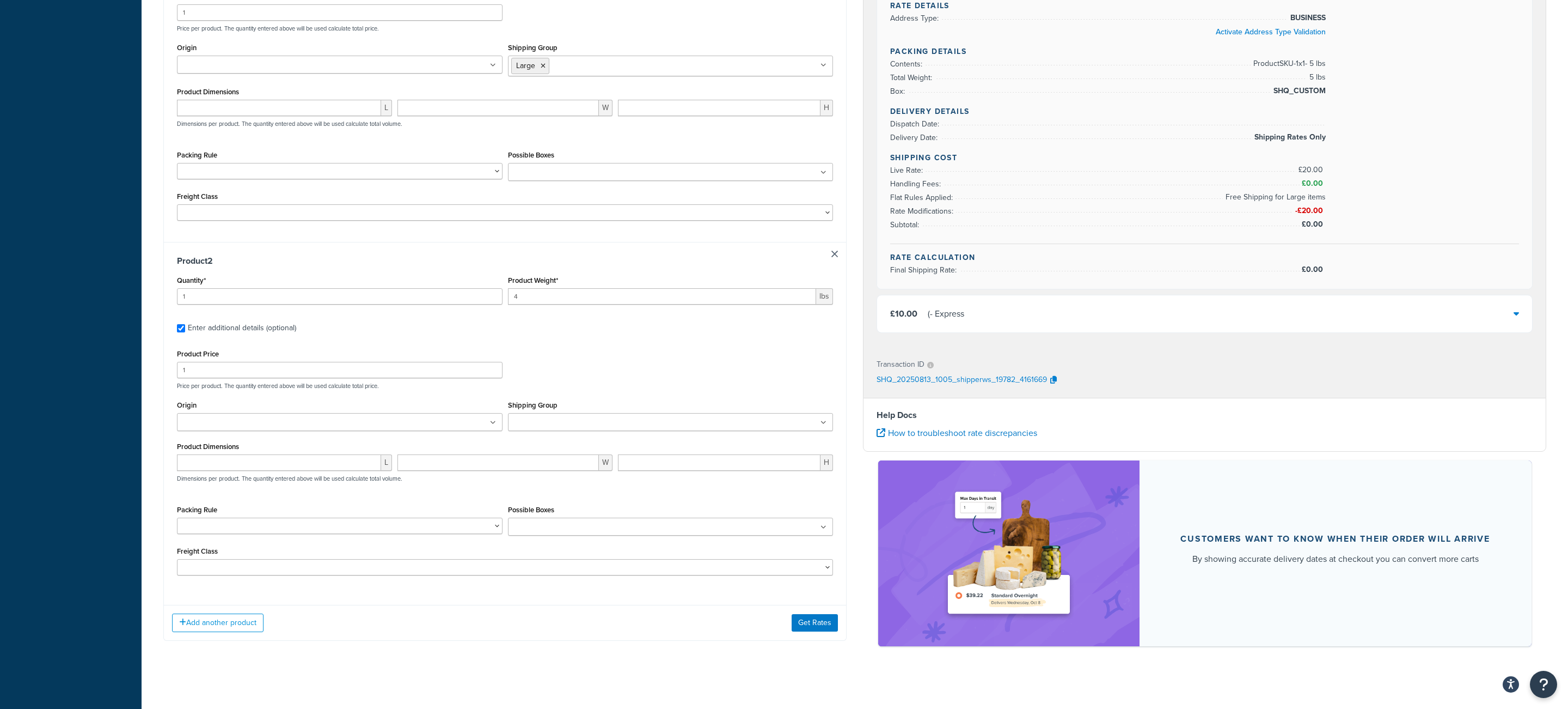
click at [589, 429] on input "Shipping Group" at bounding box center [559, 423] width 96 height 12
type input "med"
click at [829, 623] on button "Get Rates" at bounding box center [815, 621] width 46 height 18
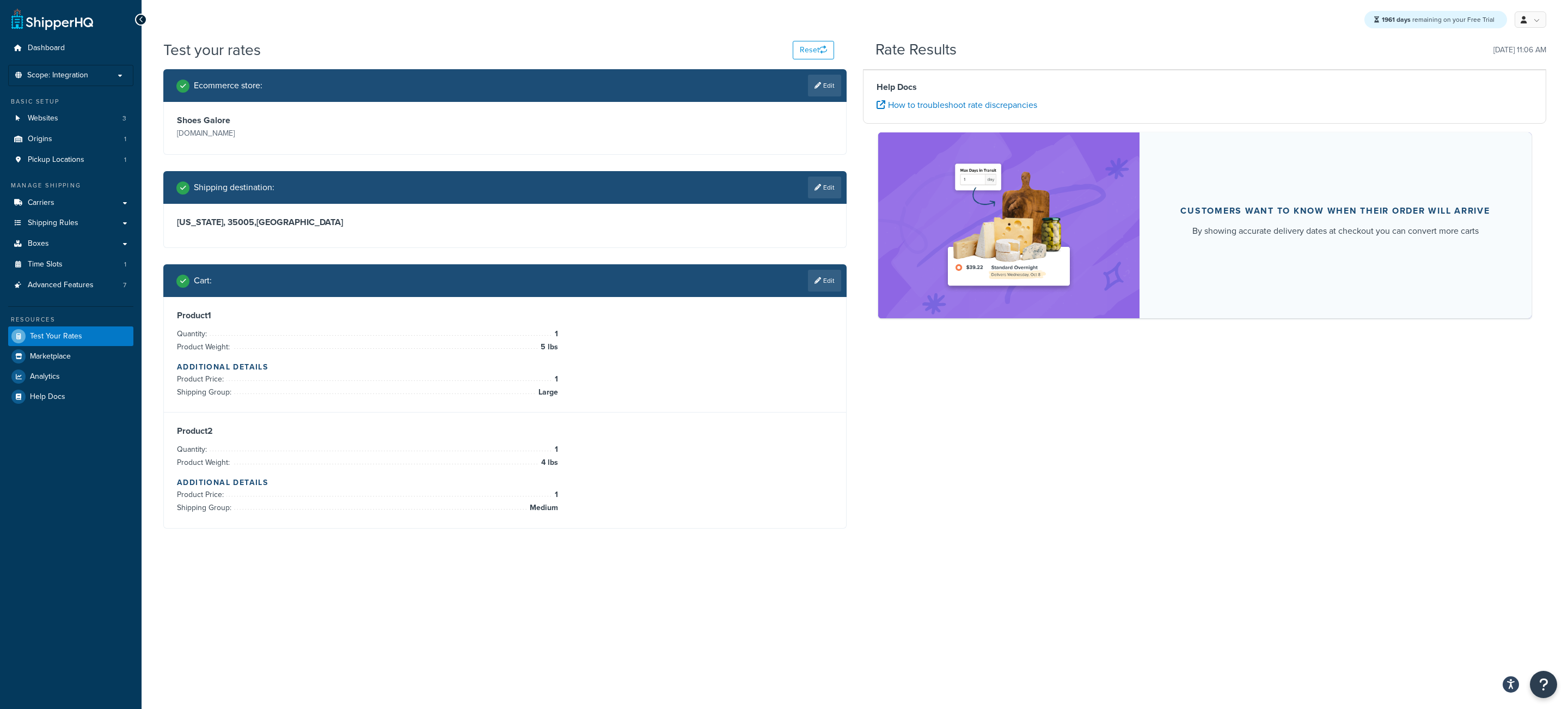
scroll to position [0, 0]
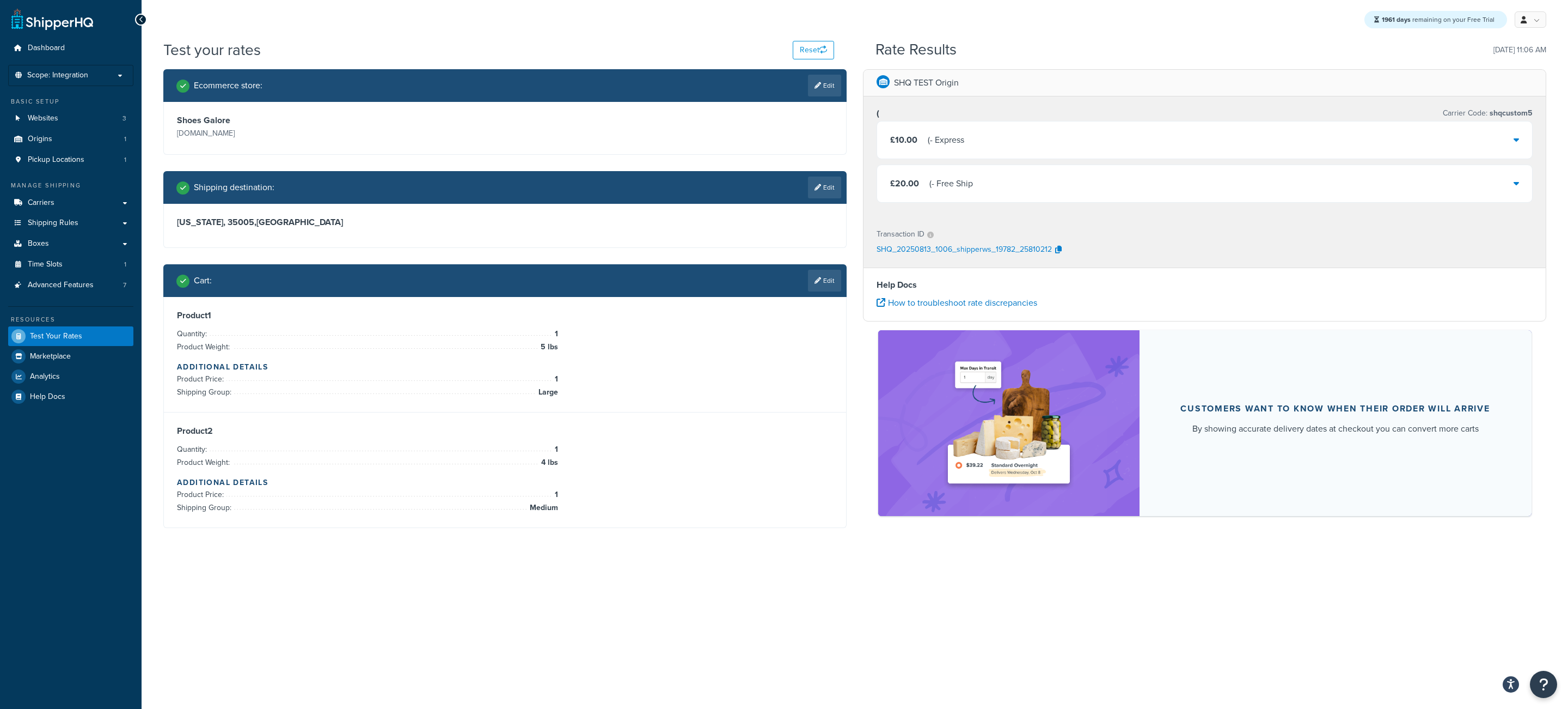
click at [952, 150] on div "£10.00 ( - Express" at bounding box center [1205, 139] width 655 height 37
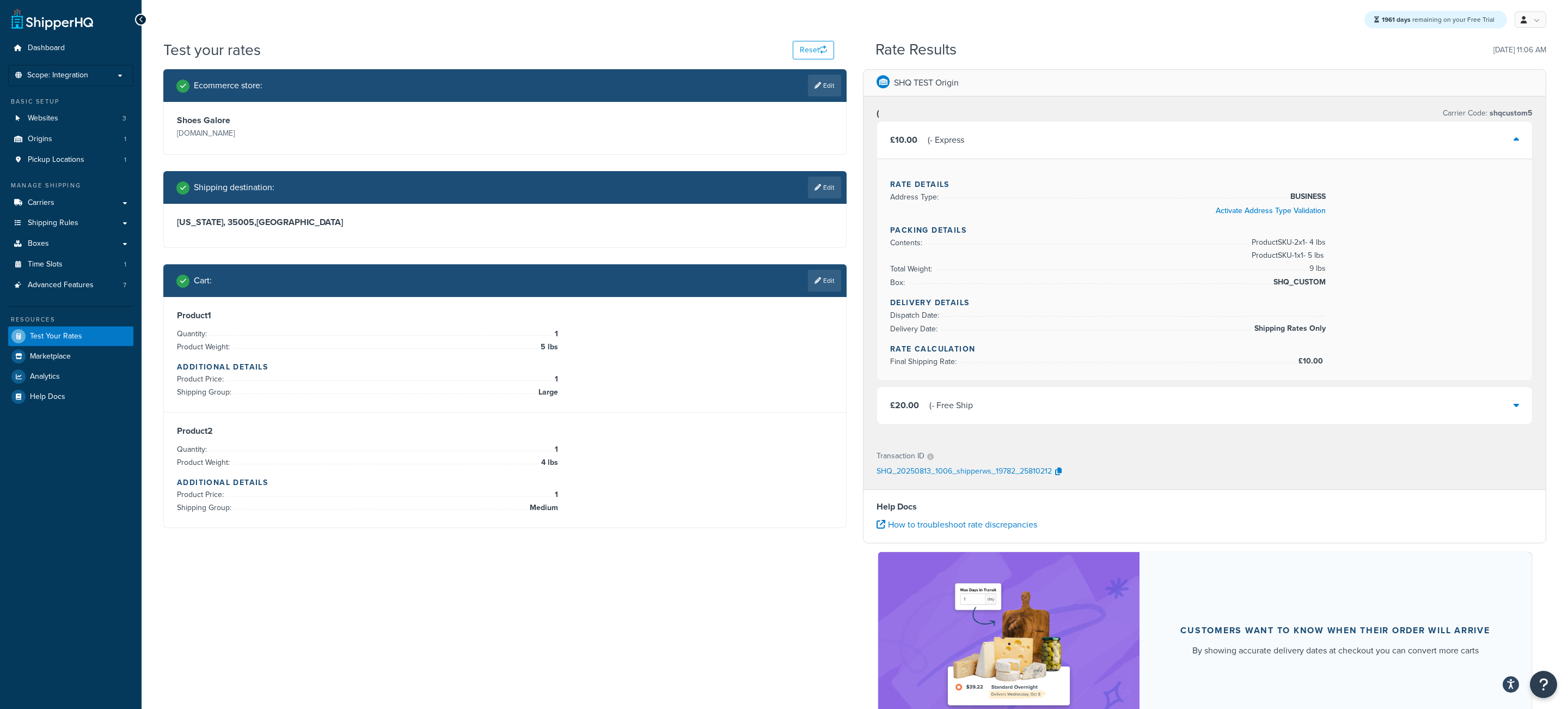
click at [1035, 401] on div "£20.00 ( - Free Ship" at bounding box center [1205, 405] width 655 height 37
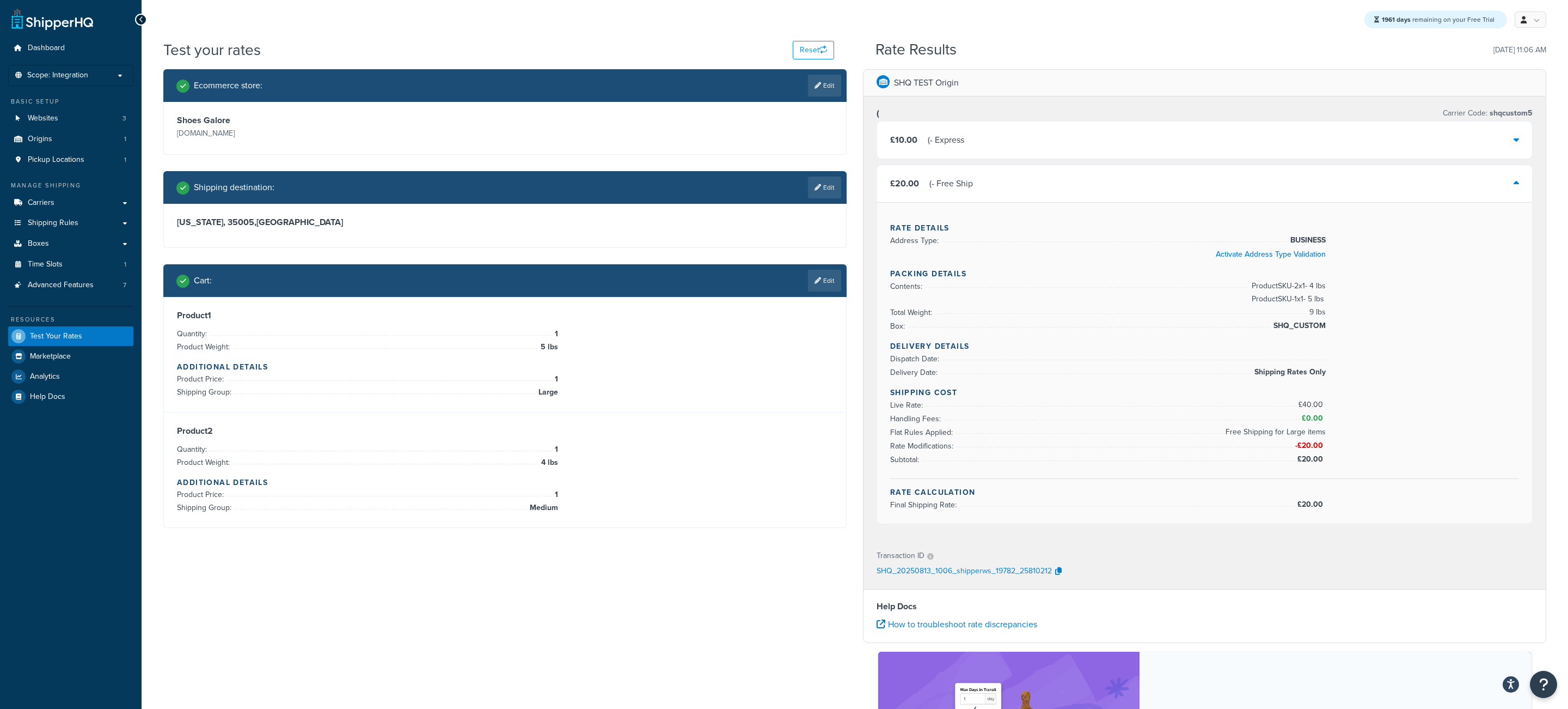
click at [828, 294] on div "Cart : Edit" at bounding box center [505, 281] width 684 height 33
click at [96, 205] on link "Carriers" at bounding box center [71, 203] width 125 height 20
click at [816, 283] on icon at bounding box center [817, 280] width 7 height 7
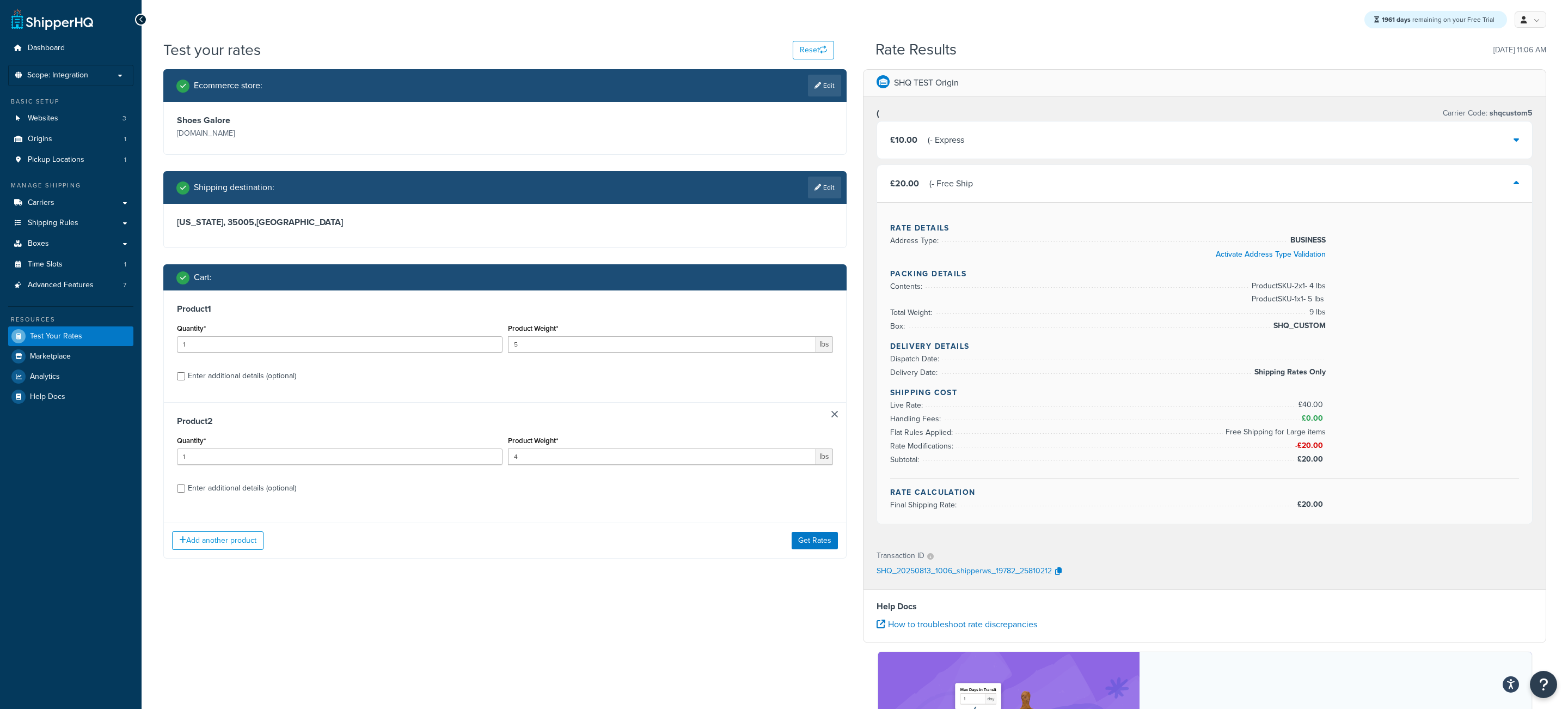
click at [835, 417] on link at bounding box center [835, 414] width 7 height 7
click at [281, 377] on div "Enter additional details (optional)" at bounding box center [242, 376] width 108 height 15
click at [185, 377] on input "Enter additional details (optional)" at bounding box center [181, 376] width 8 height 8
checkbox input "true"
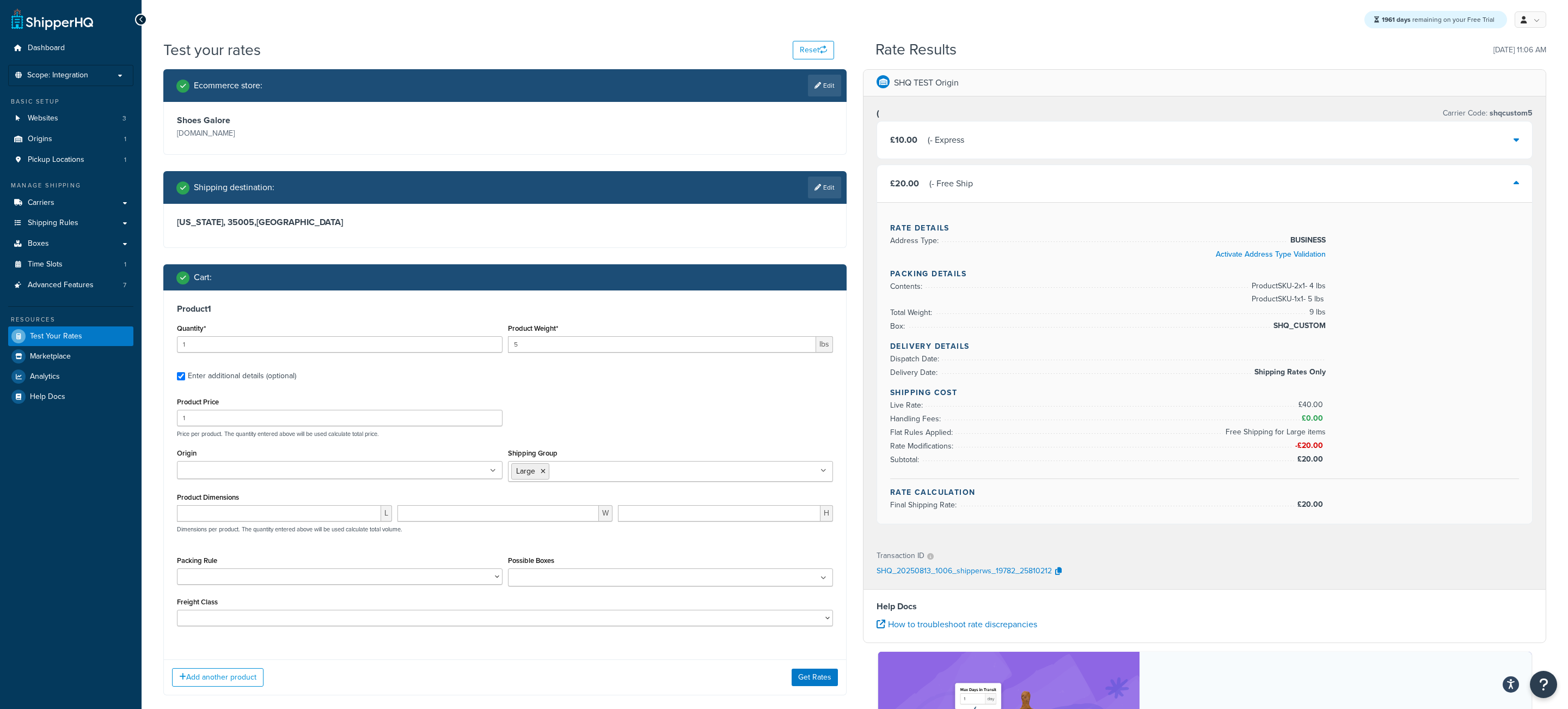
click at [602, 476] on input "Shipping Group" at bounding box center [600, 471] width 96 height 12
type input "a"
drag, startPoint x: 586, startPoint y: 499, endPoint x: 632, endPoint y: 437, distance: 77.2
click at [632, 435] on p "Price per product. The quantity entered above will be used calculate total pric…" at bounding box center [505, 434] width 662 height 8
click at [817, 677] on button "Get Rates" at bounding box center [815, 673] width 46 height 18
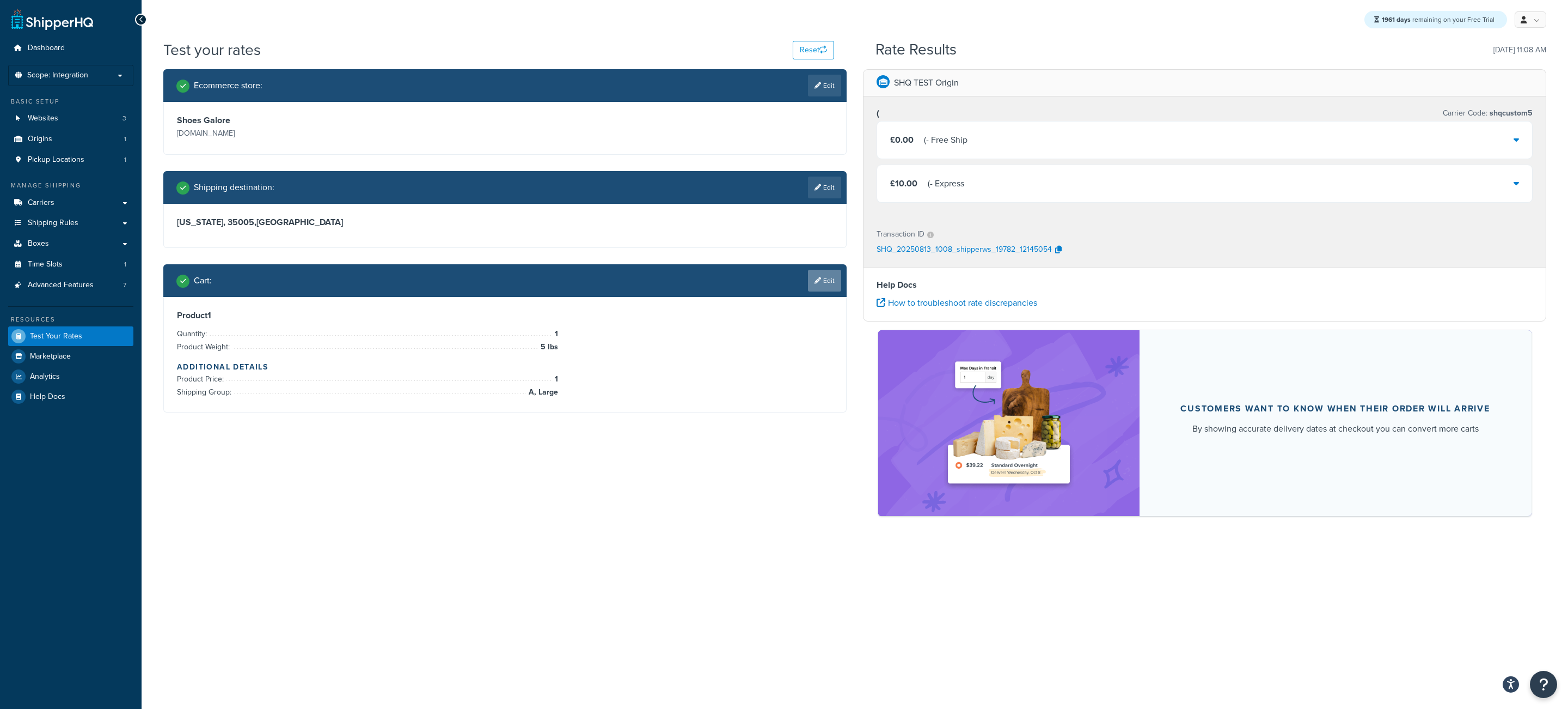
click at [824, 276] on link "Edit" at bounding box center [824, 281] width 33 height 22
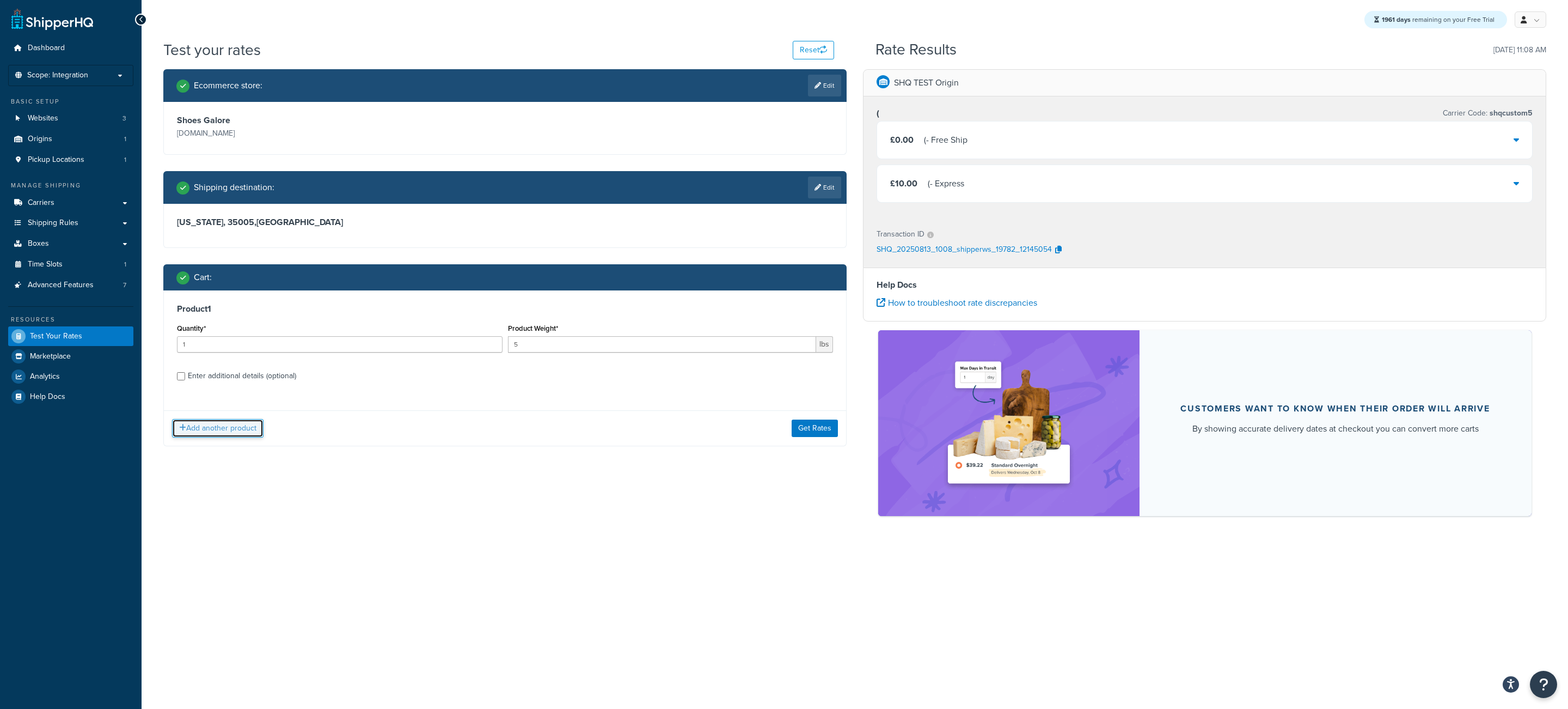
click at [255, 430] on button "Add another product" at bounding box center [218, 428] width 91 height 18
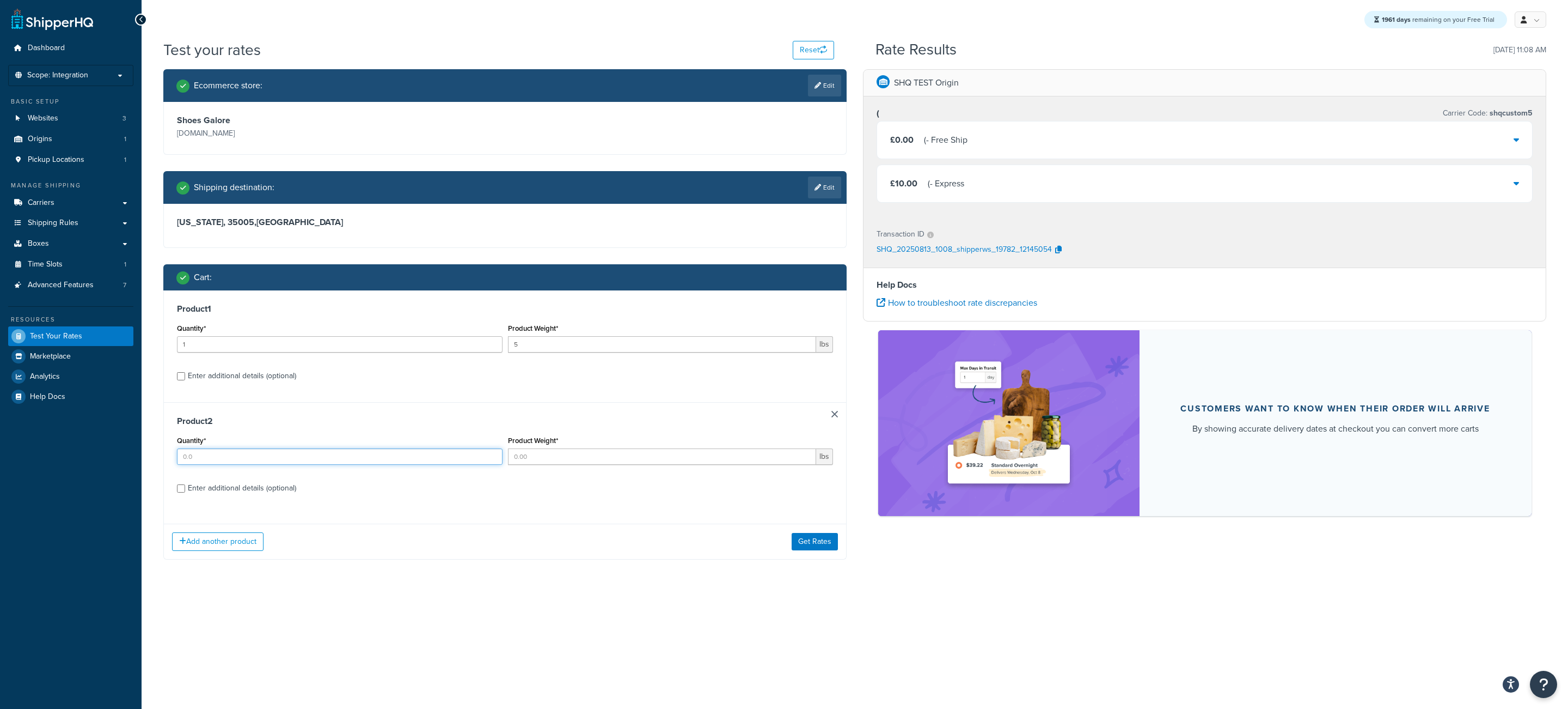
click at [296, 462] on input "Quantity*" at bounding box center [340, 456] width 326 height 16
type input "1"
type input "3"
click at [292, 505] on div "Product 2 Quantity* 1 Product Weight* 3 lbs Enter additional details (optional)" at bounding box center [505, 458] width 682 height 112
click at [292, 496] on div "Enter additional details (optional)" at bounding box center [242, 488] width 108 height 15
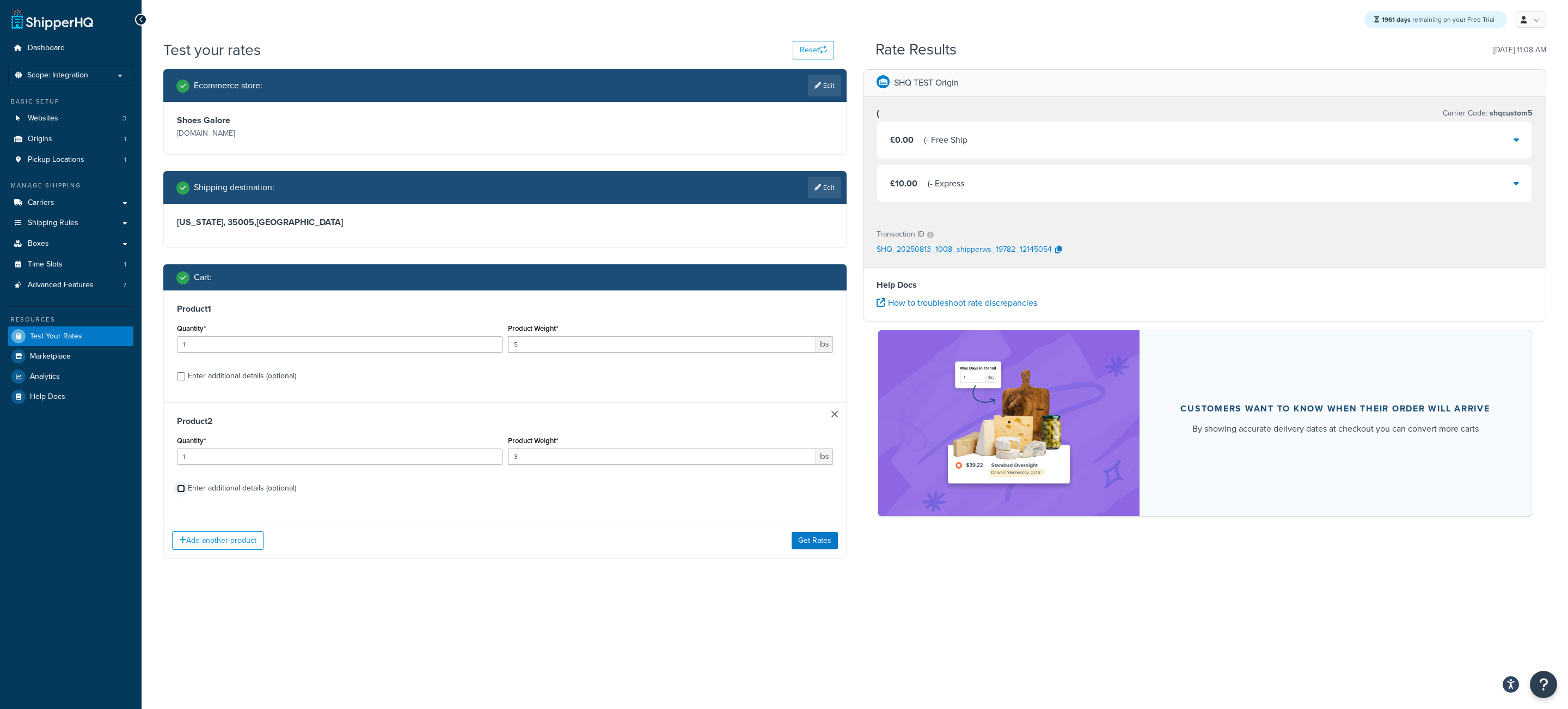
click at [185, 493] on input "Enter additional details (optional)" at bounding box center [181, 488] width 8 height 8
checkbox input "true"
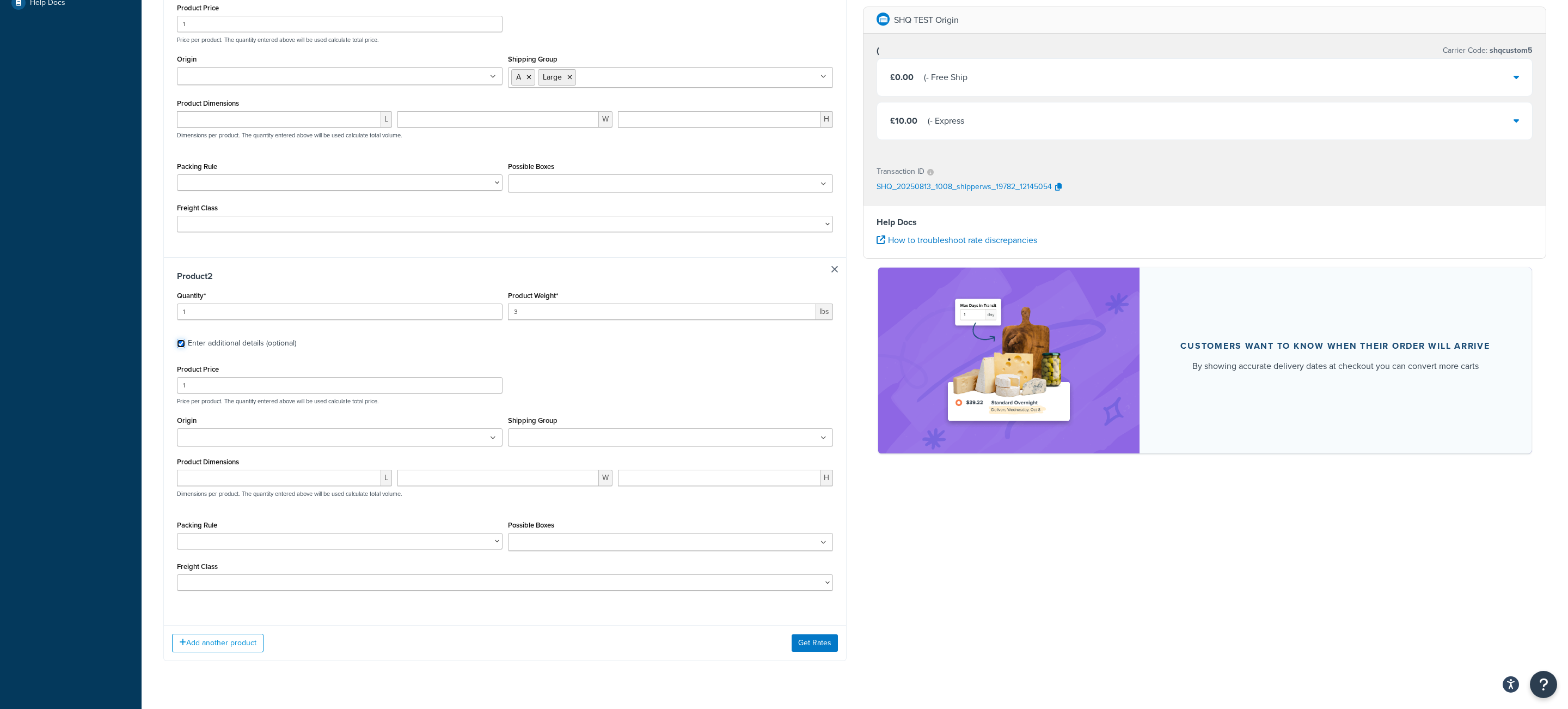
scroll to position [415, 0]
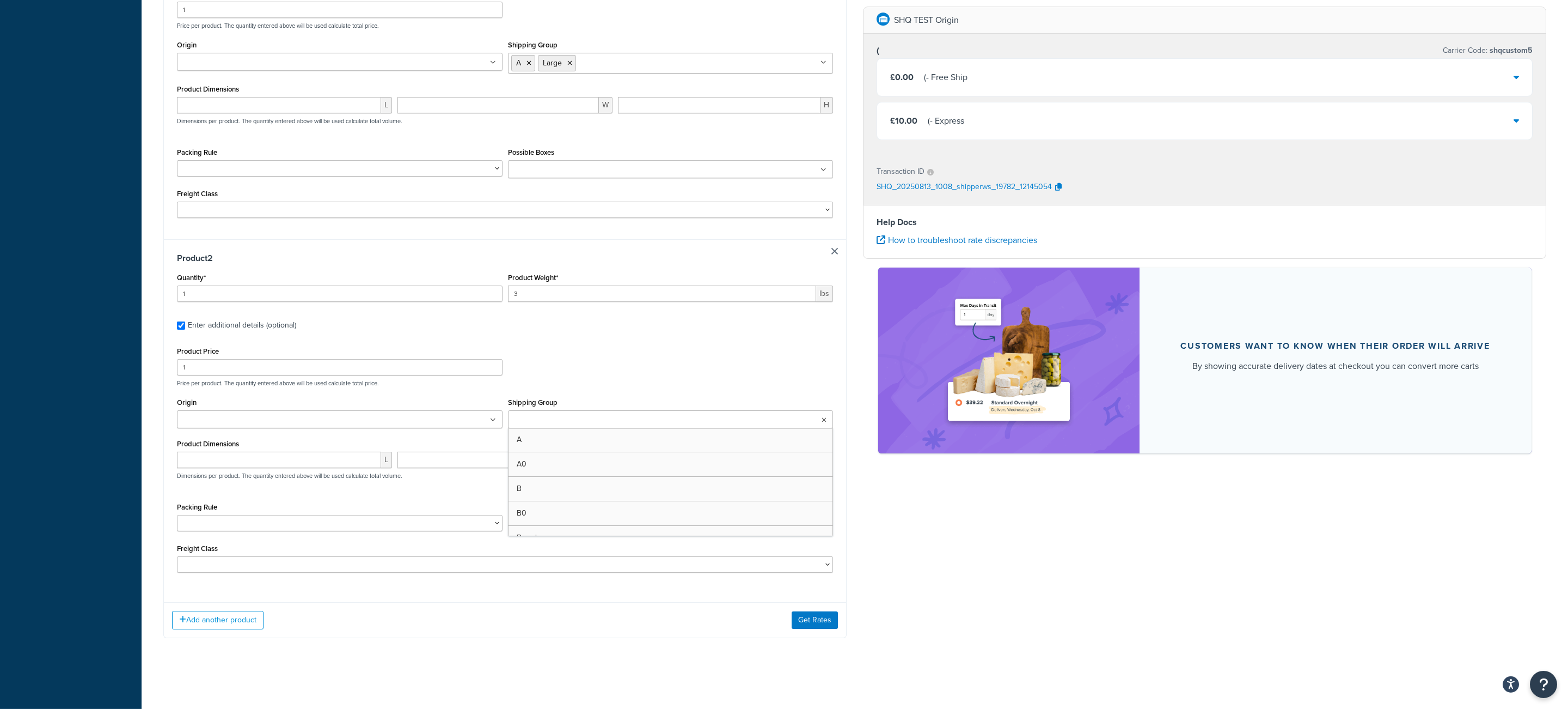
click at [573, 415] on input "Shipping Group" at bounding box center [559, 420] width 96 height 12
type input "med"
click at [601, 385] on p "Price per product. The quantity entered above will be used calculate total pric…" at bounding box center [505, 384] width 662 height 8
click at [802, 626] on div "Add another product Get Rates" at bounding box center [505, 623] width 682 height 35
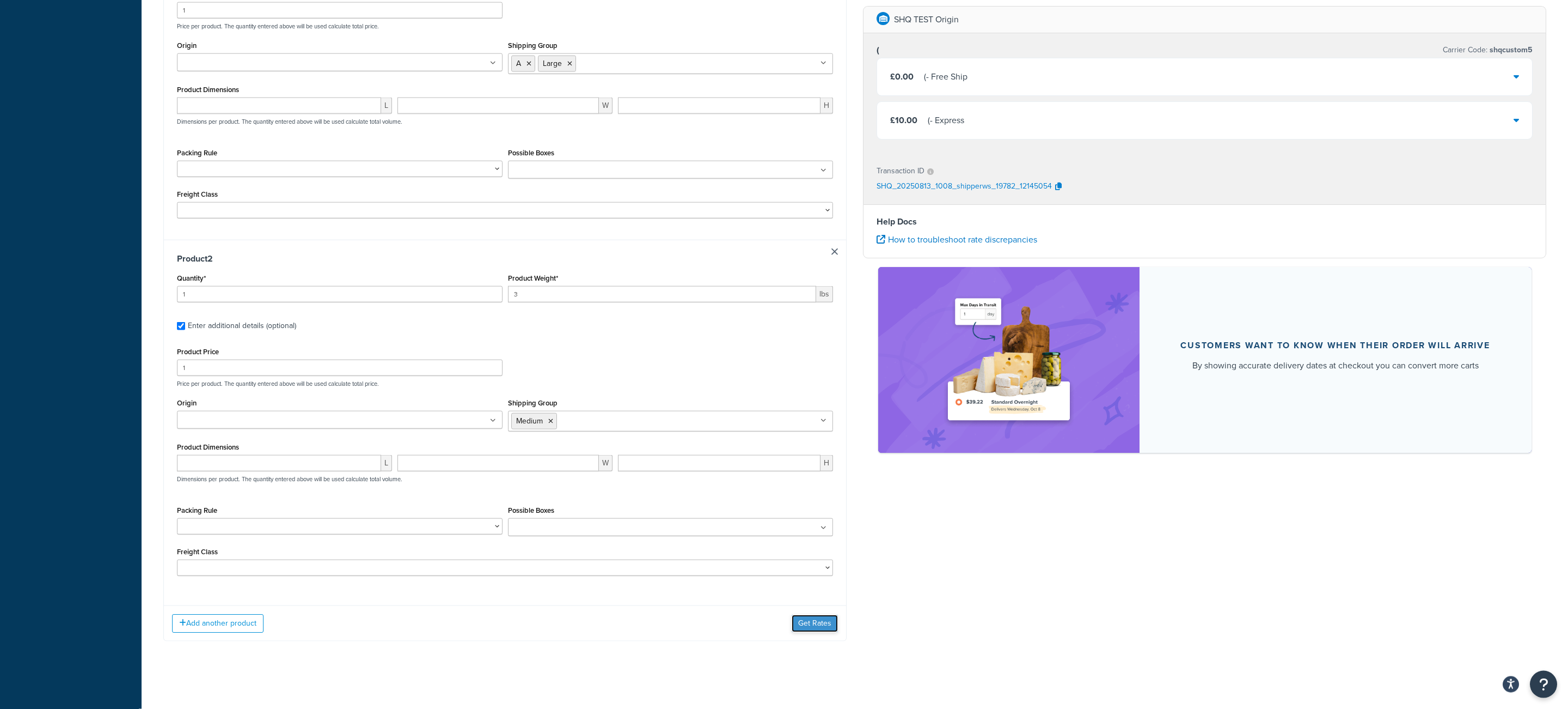
click at [802, 632] on button "Get Rates" at bounding box center [815, 623] width 46 height 18
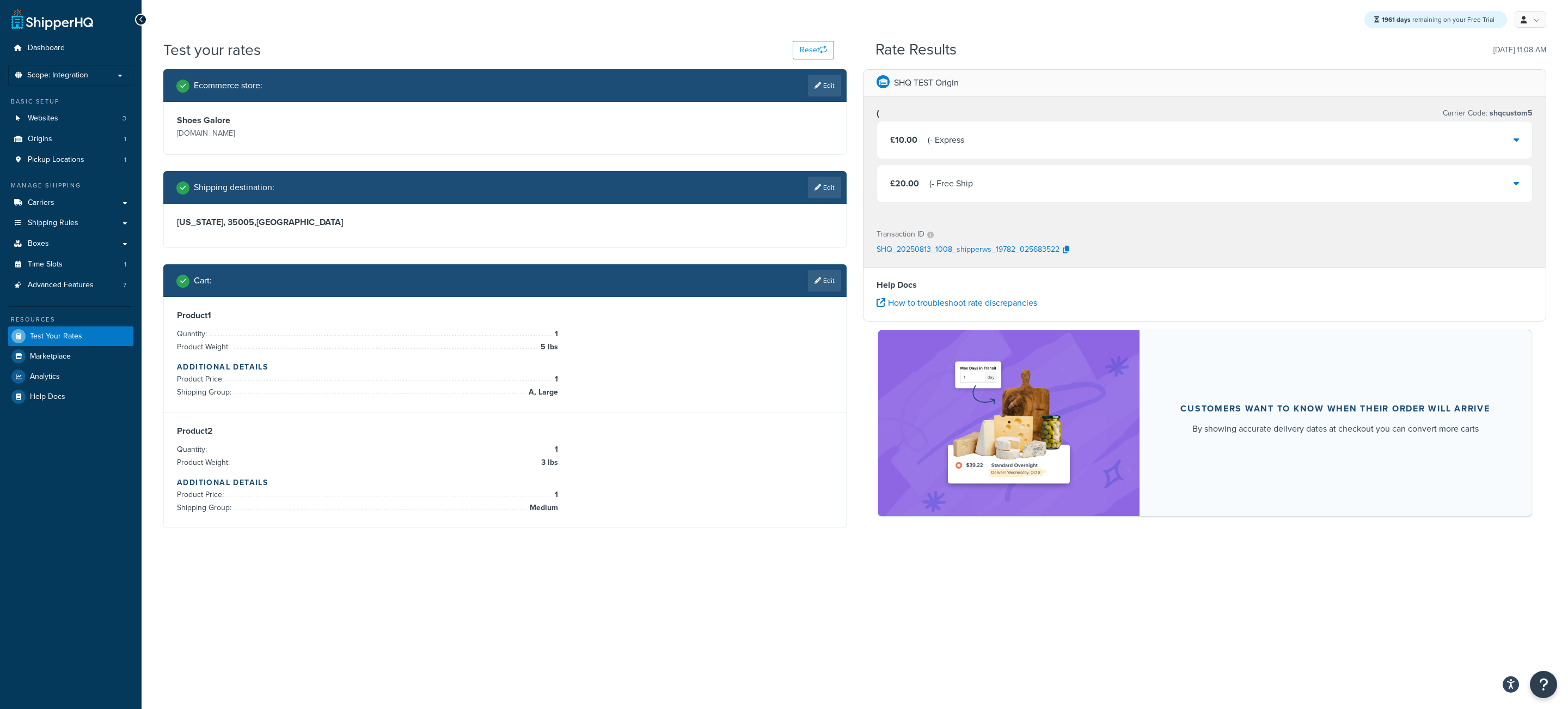
click at [960, 143] on div "( - Express" at bounding box center [946, 139] width 37 height 15
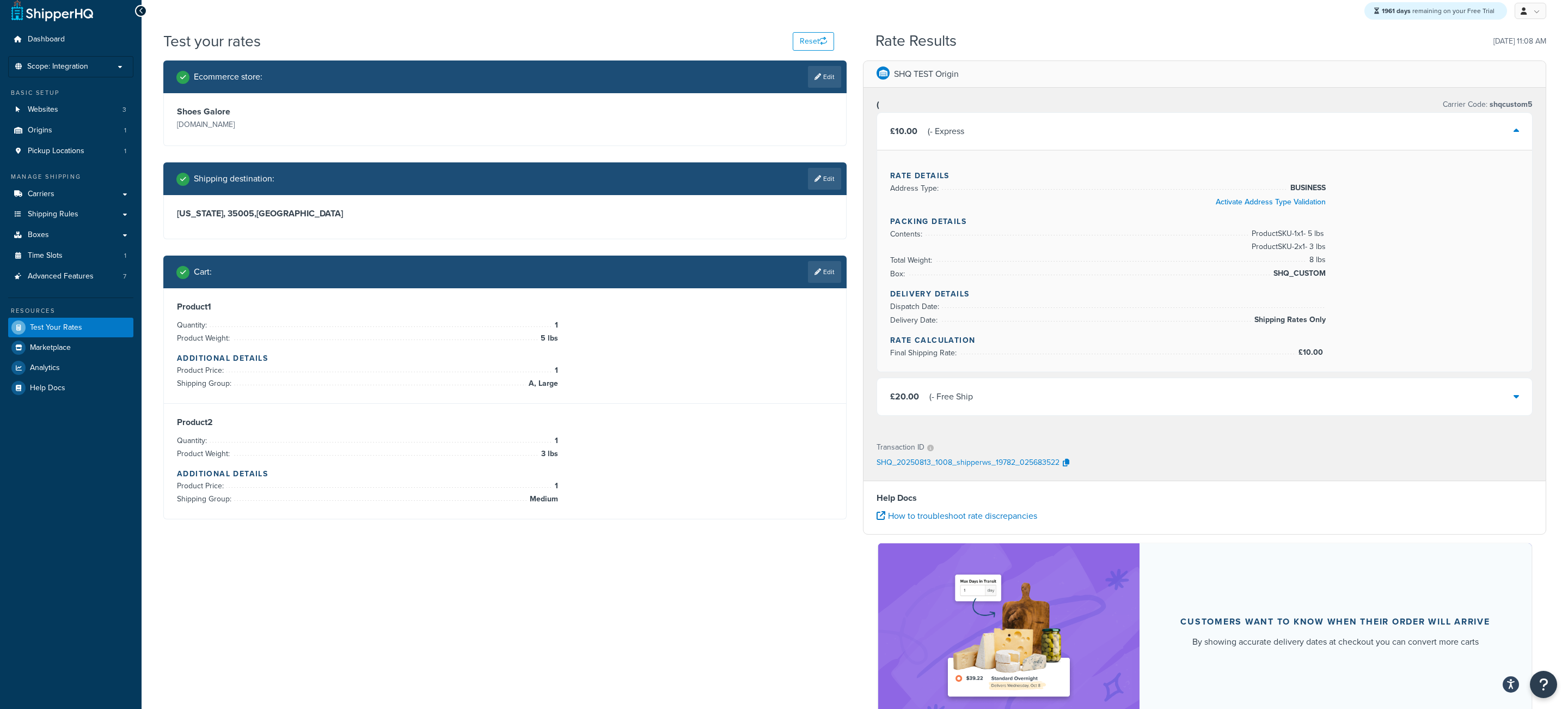
scroll to position [13, 0]
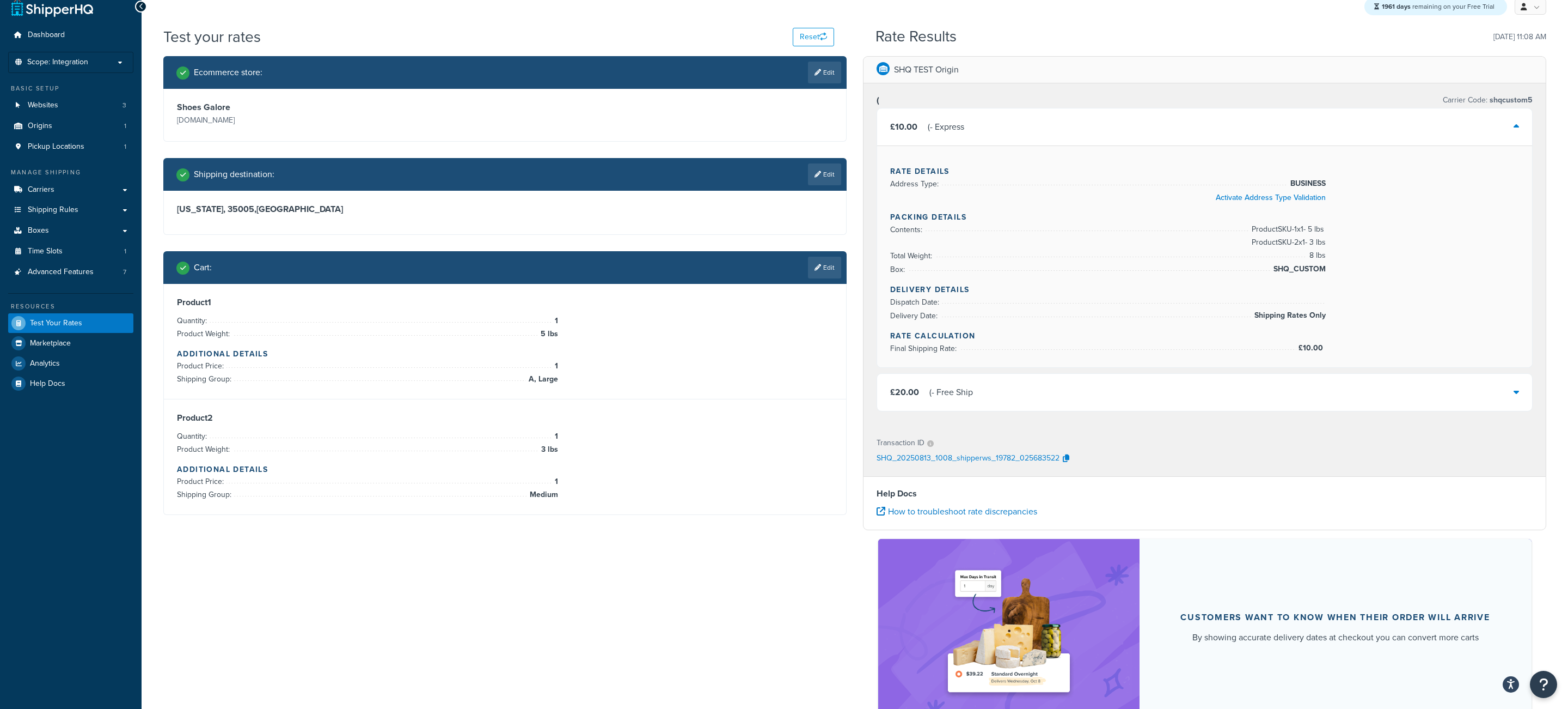
click at [987, 136] on div "£10.00 ( - Express" at bounding box center [1205, 127] width 655 height 37
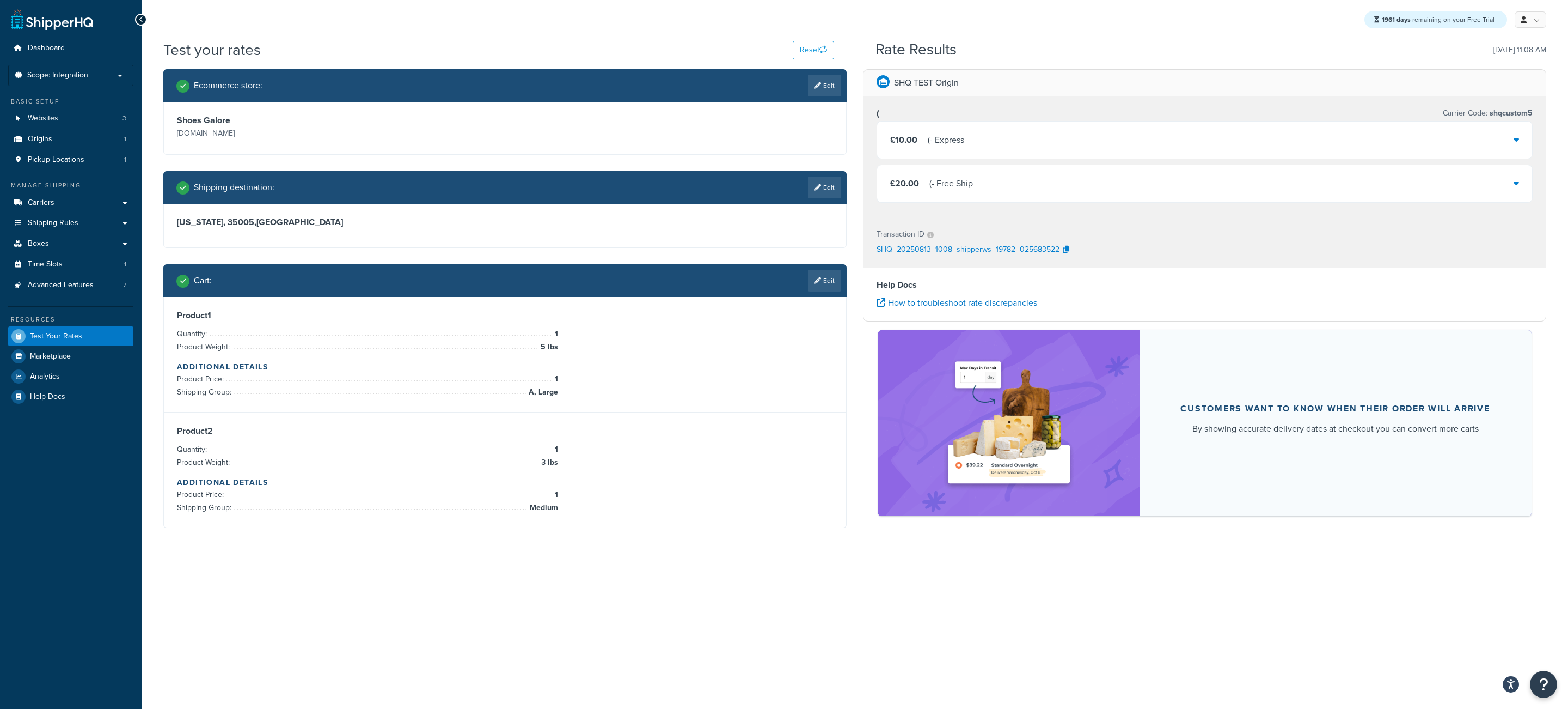
scroll to position [0, 0]
click at [978, 191] on div "£20.00 ( - Free Ship" at bounding box center [1205, 183] width 655 height 37
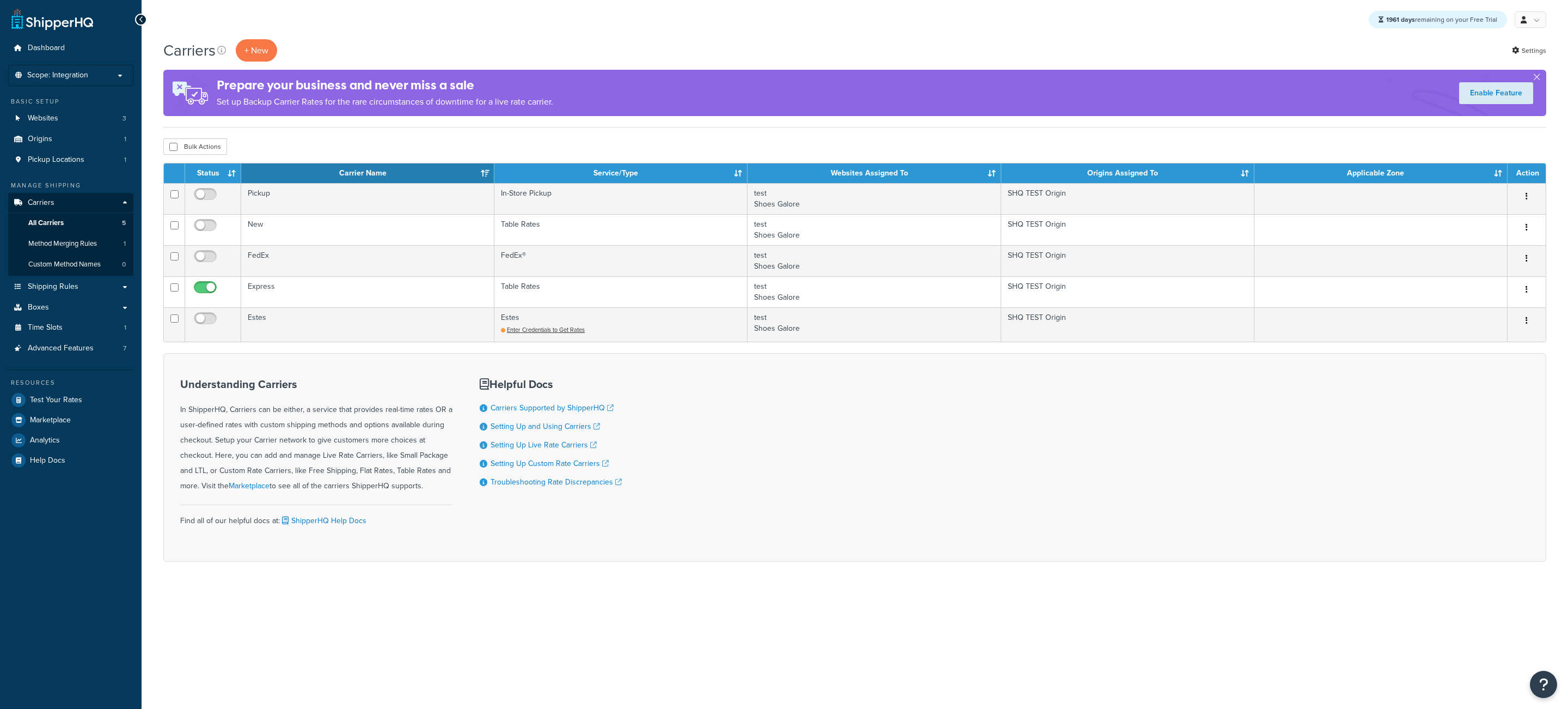
click at [318, 289] on td "Express" at bounding box center [368, 291] width 253 height 31
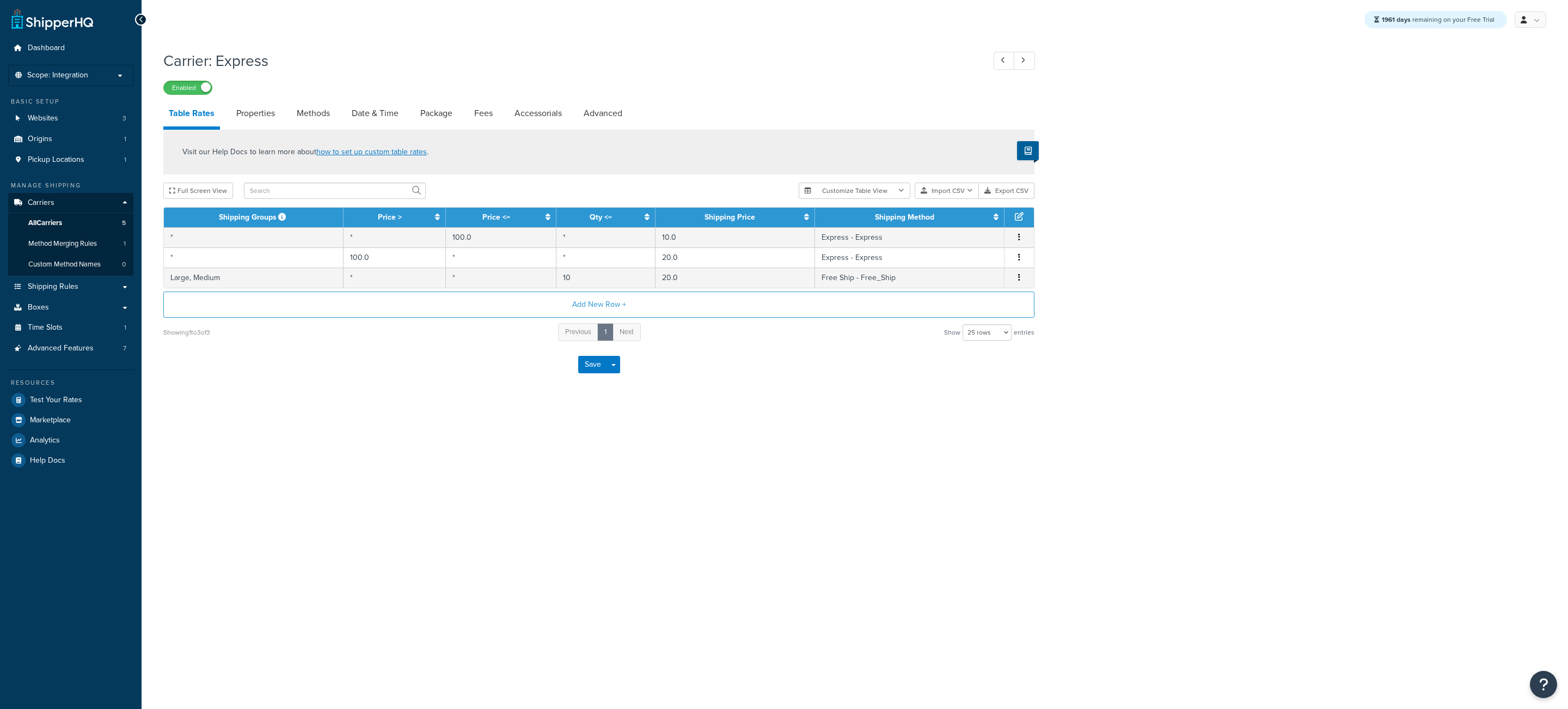
select select "25"
click at [296, 304] on button "Add New Row +" at bounding box center [598, 305] width 871 height 26
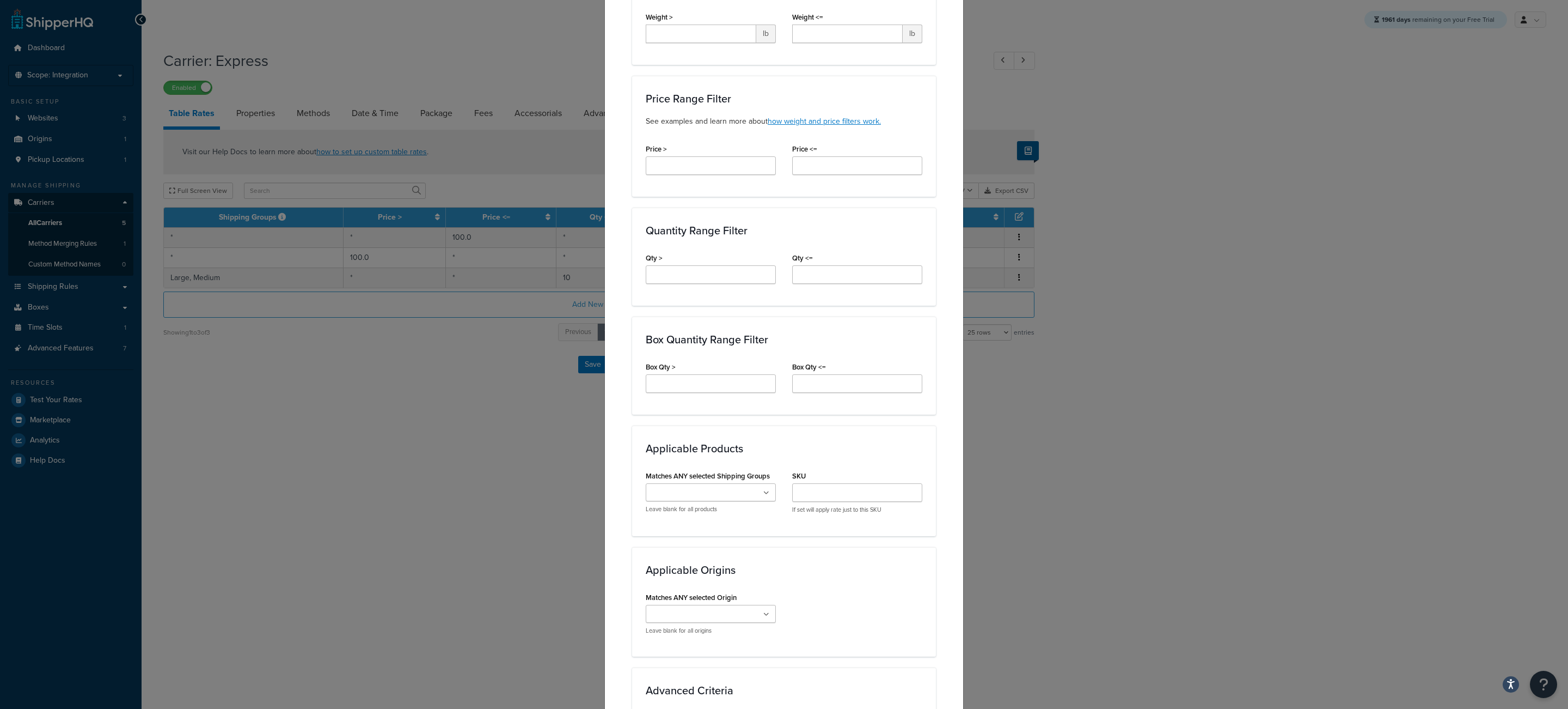
scroll to position [600, 0]
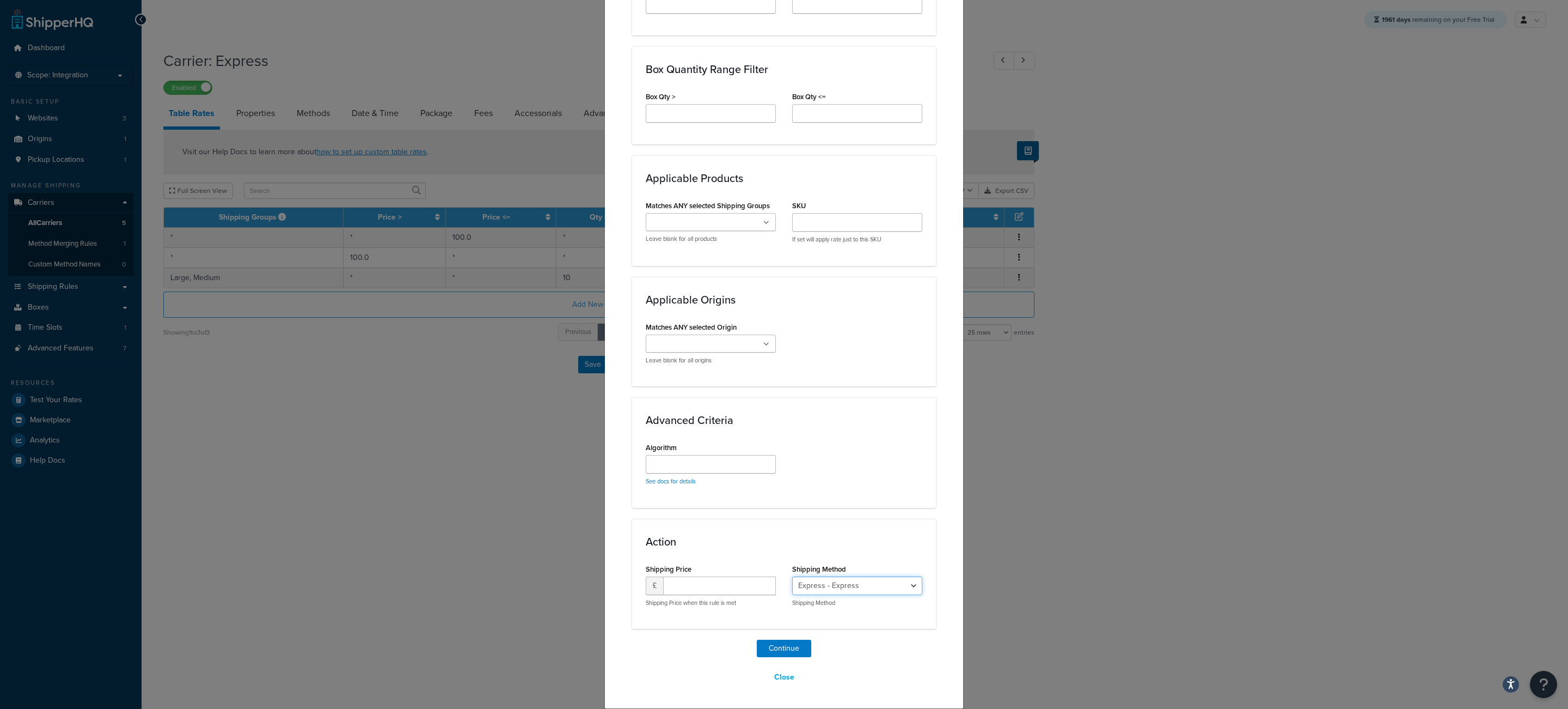
select select "171188"
click option "Free Ship - Free_Ship" at bounding box center [0, 0] width 0 height 0
click at [710, 584] on input "number" at bounding box center [719, 585] width 113 height 18
type input "20"
click at [699, 219] on input "Matches ANY selected Shipping Groups" at bounding box center [697, 223] width 96 height 12
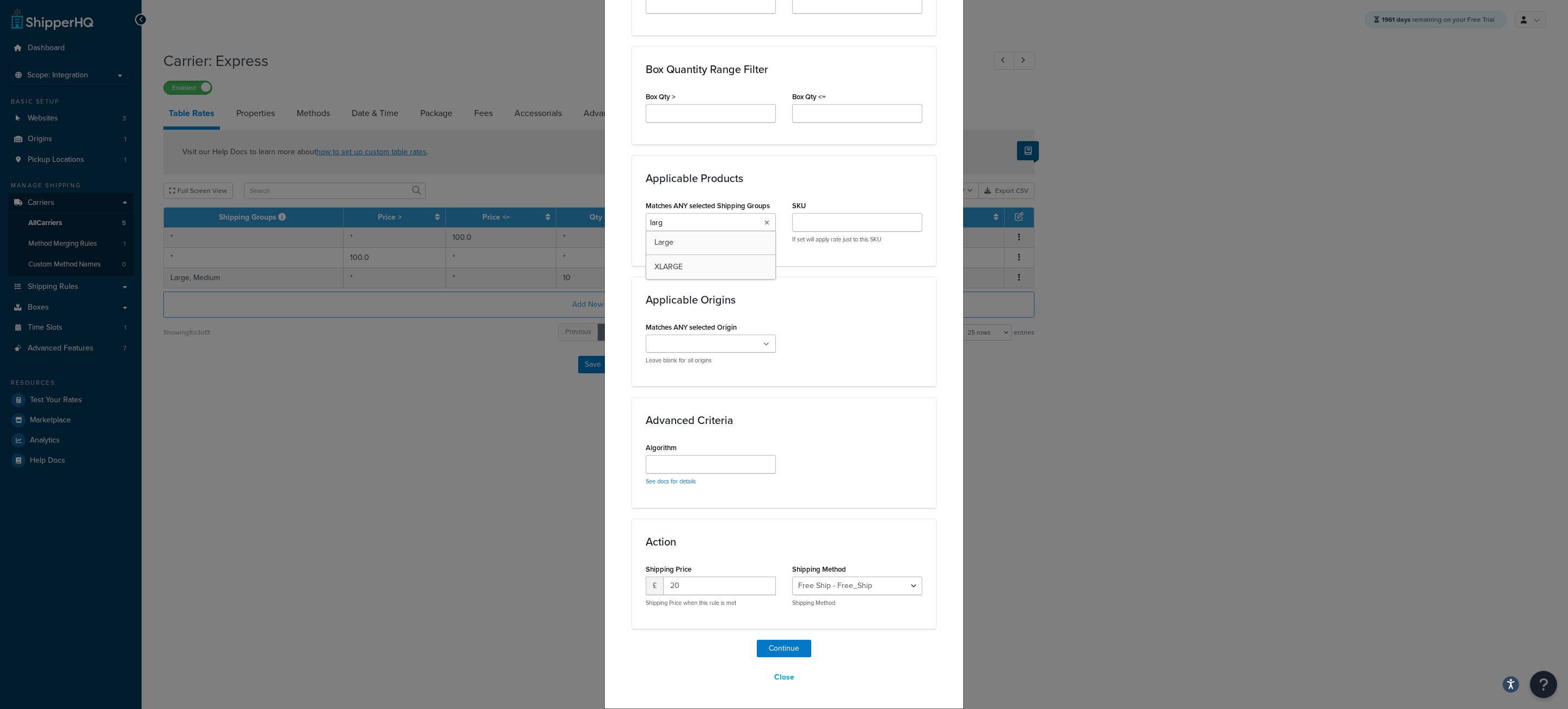
type input "large"
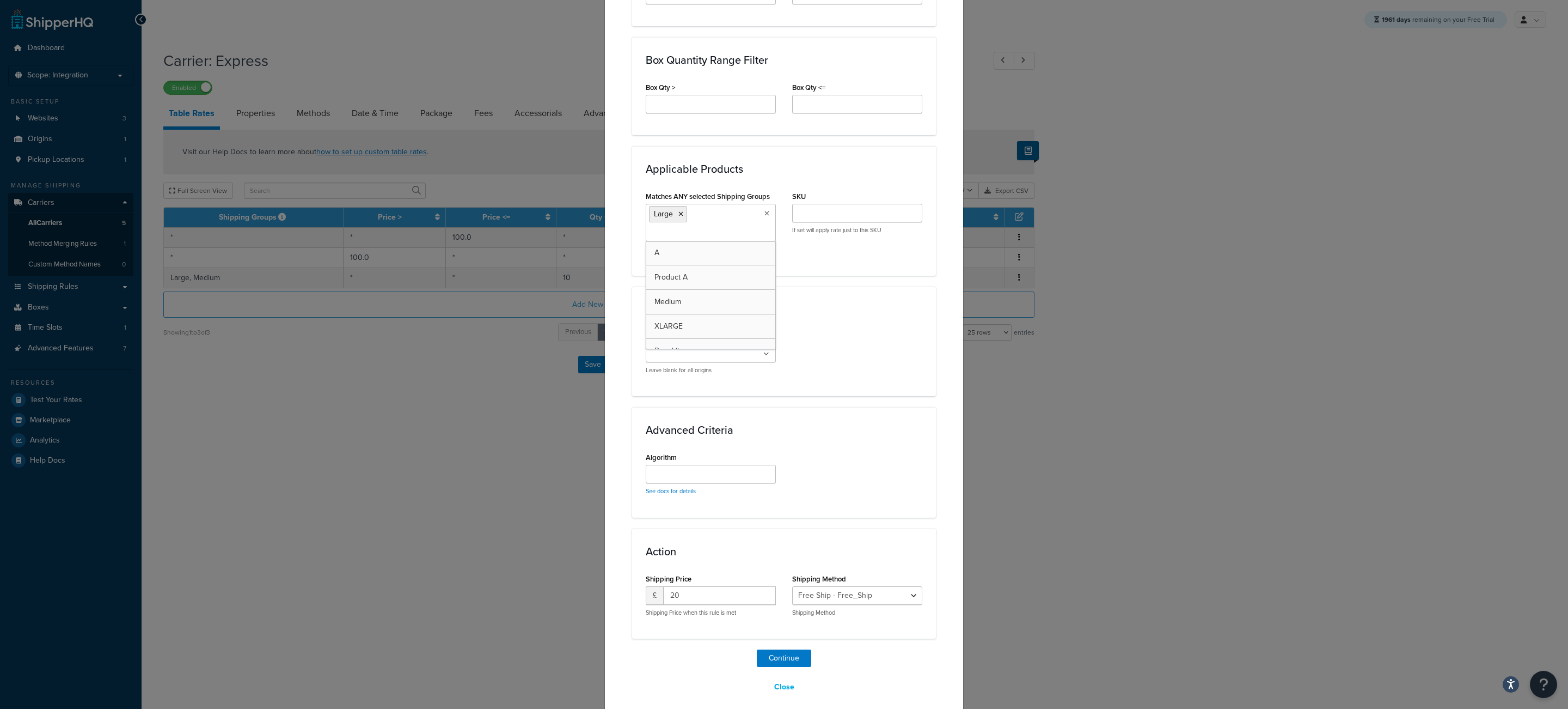
drag, startPoint x: 731, startPoint y: 238, endPoint x: 779, endPoint y: 307, distance: 84.1
click at [857, 333] on div "Applicable Origins Matches ANY selected Origin SHQ TEST Origin Leave blank for …" at bounding box center [783, 341] width 304 height 110
click at [788, 668] on button "Continue" at bounding box center [783, 659] width 54 height 18
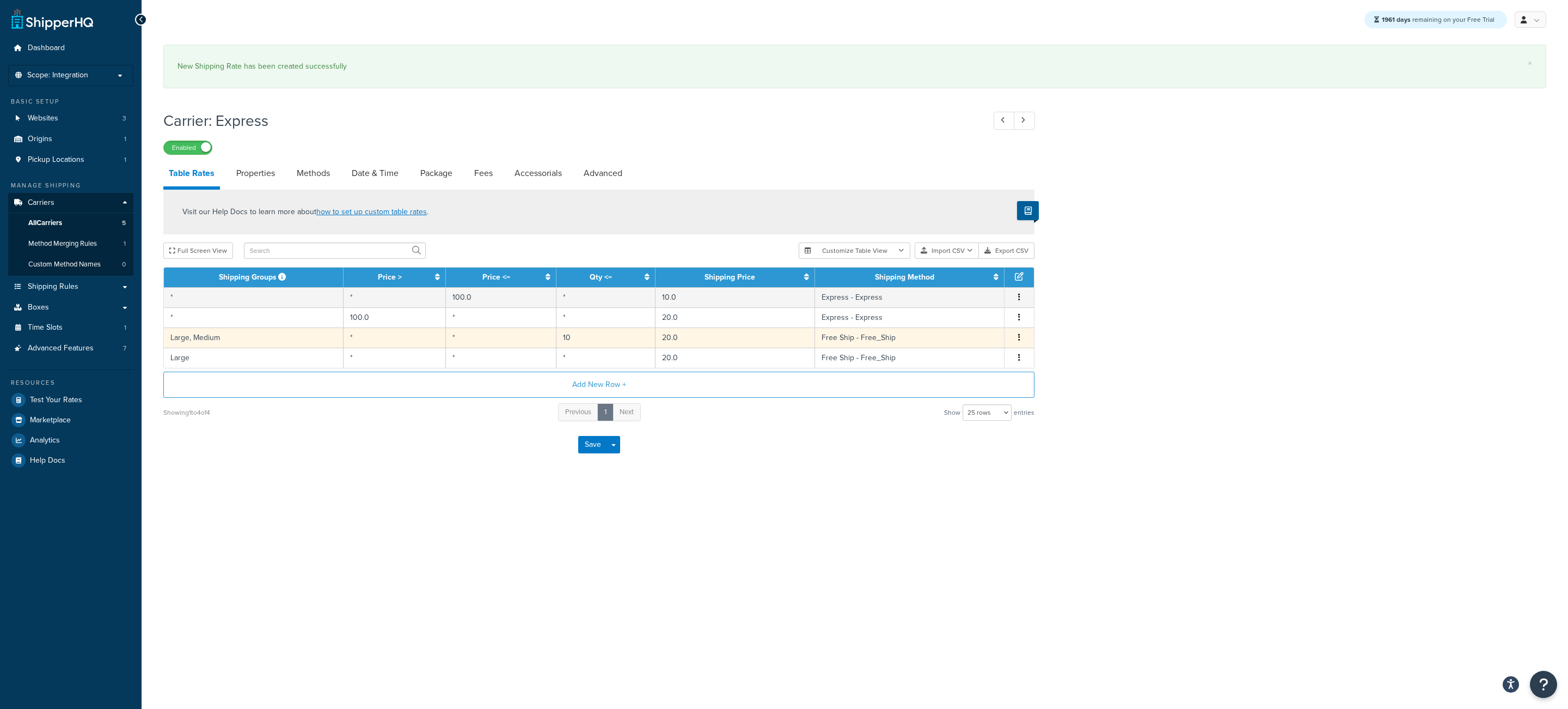
click at [284, 334] on td "Large, Medium" at bounding box center [253, 337] width 180 height 20
select select "171188"
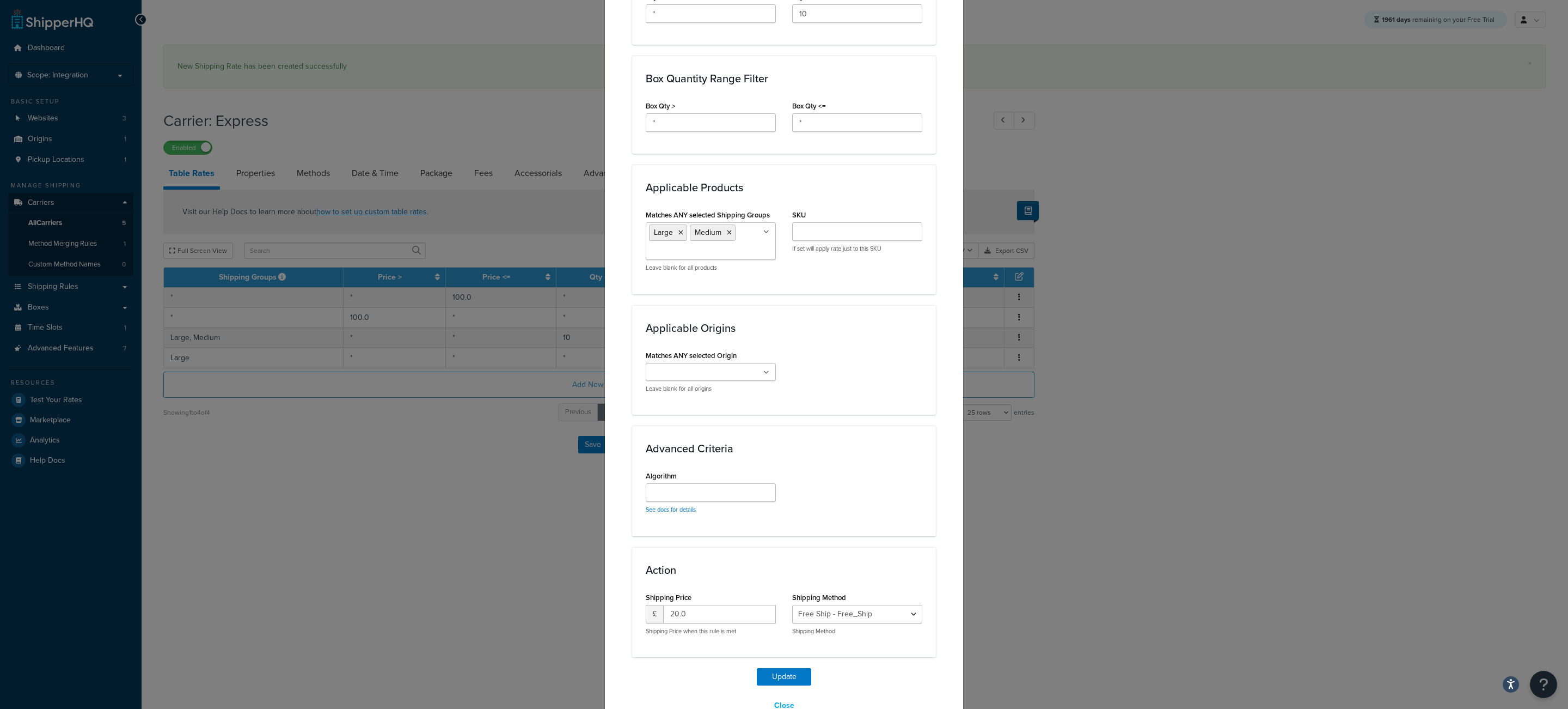
scroll to position [577, 0]
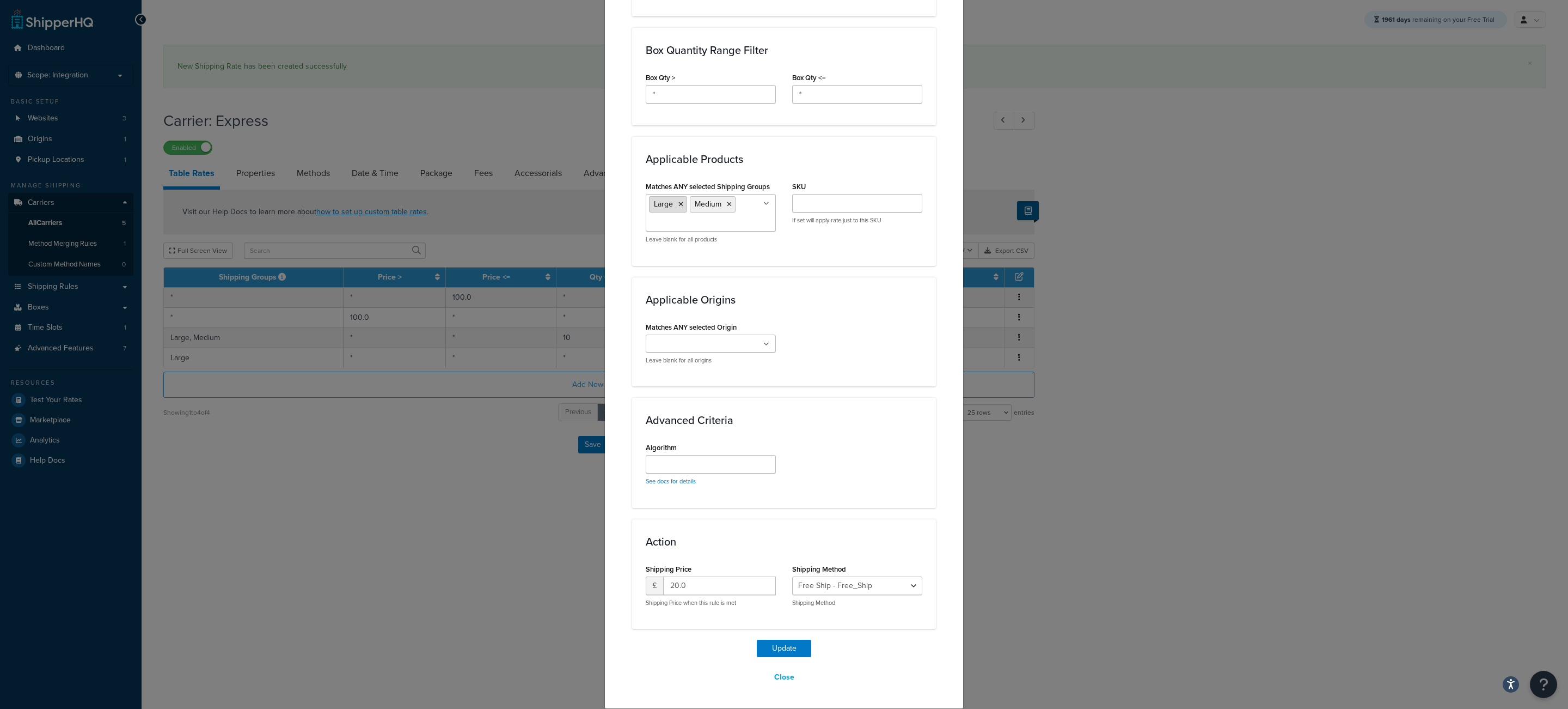
click at [682, 201] on icon at bounding box center [681, 204] width 5 height 7
click at [779, 640] on button "Update" at bounding box center [783, 648] width 54 height 18
click at [779, 641] on button "Update" at bounding box center [783, 648] width 54 height 18
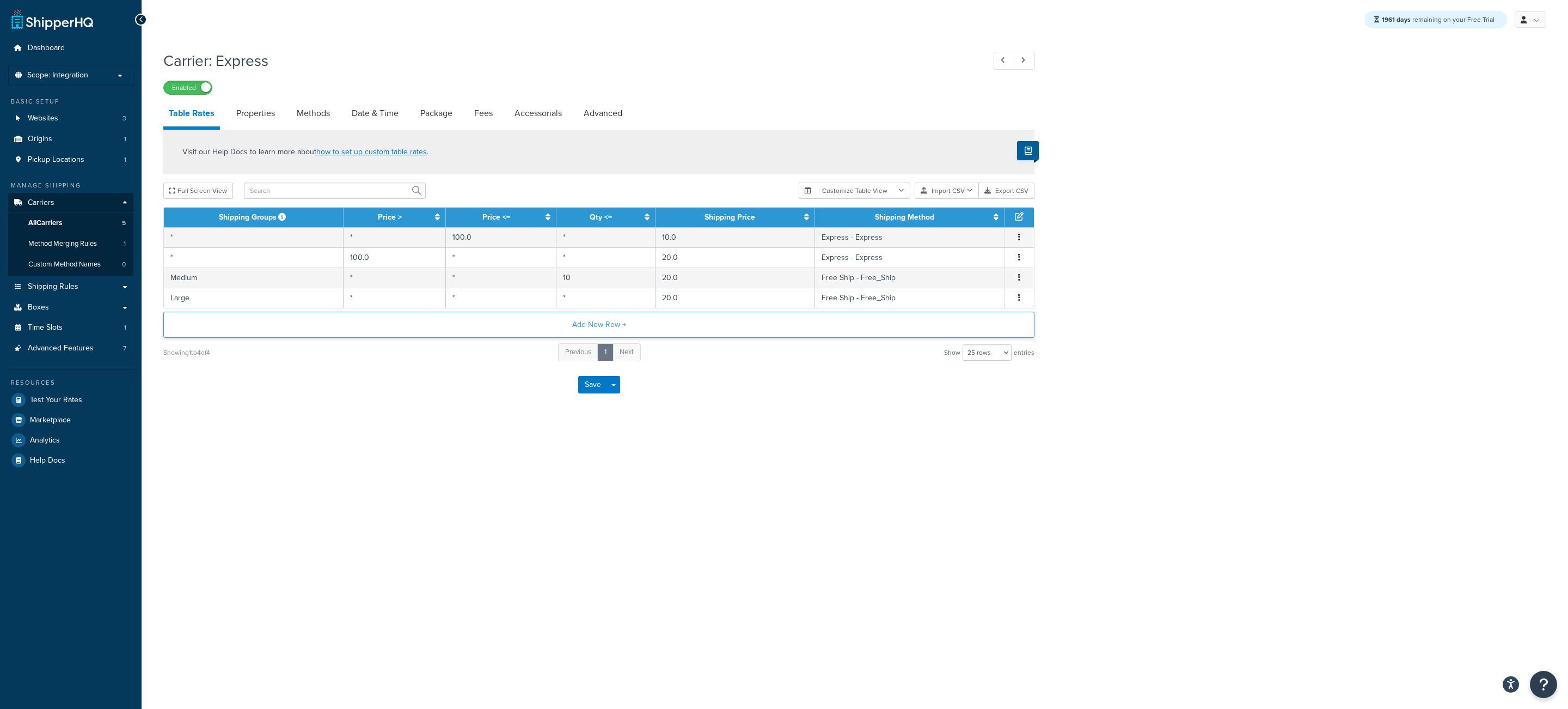
click at [427, 330] on button "Add New Row +" at bounding box center [598, 325] width 871 height 26
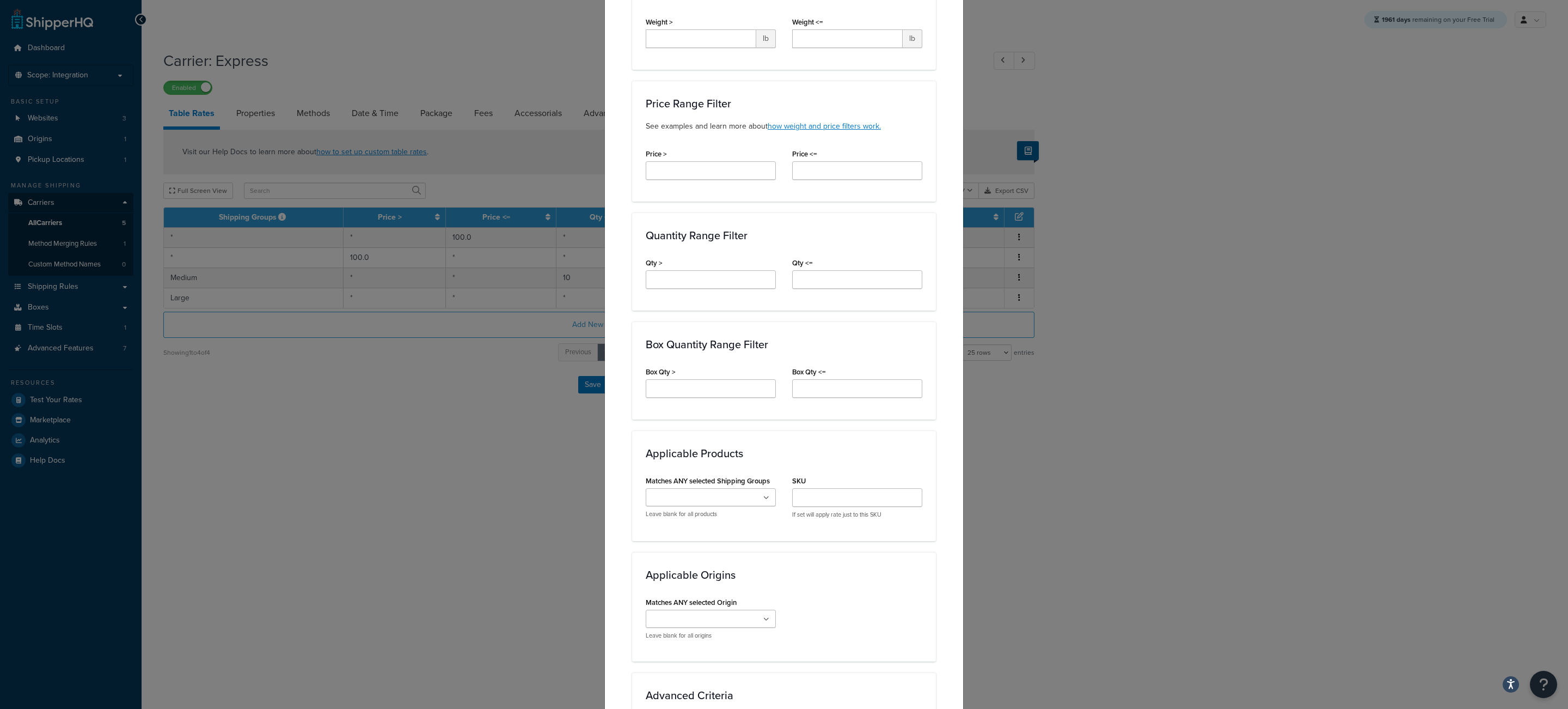
scroll to position [319, 0]
click at [722, 492] on ul at bounding box center [711, 494] width 130 height 18
click at [747, 428] on div "Applicable Zones See examples and learn more about how include and exclude zone…" at bounding box center [783, 361] width 304 height 1118
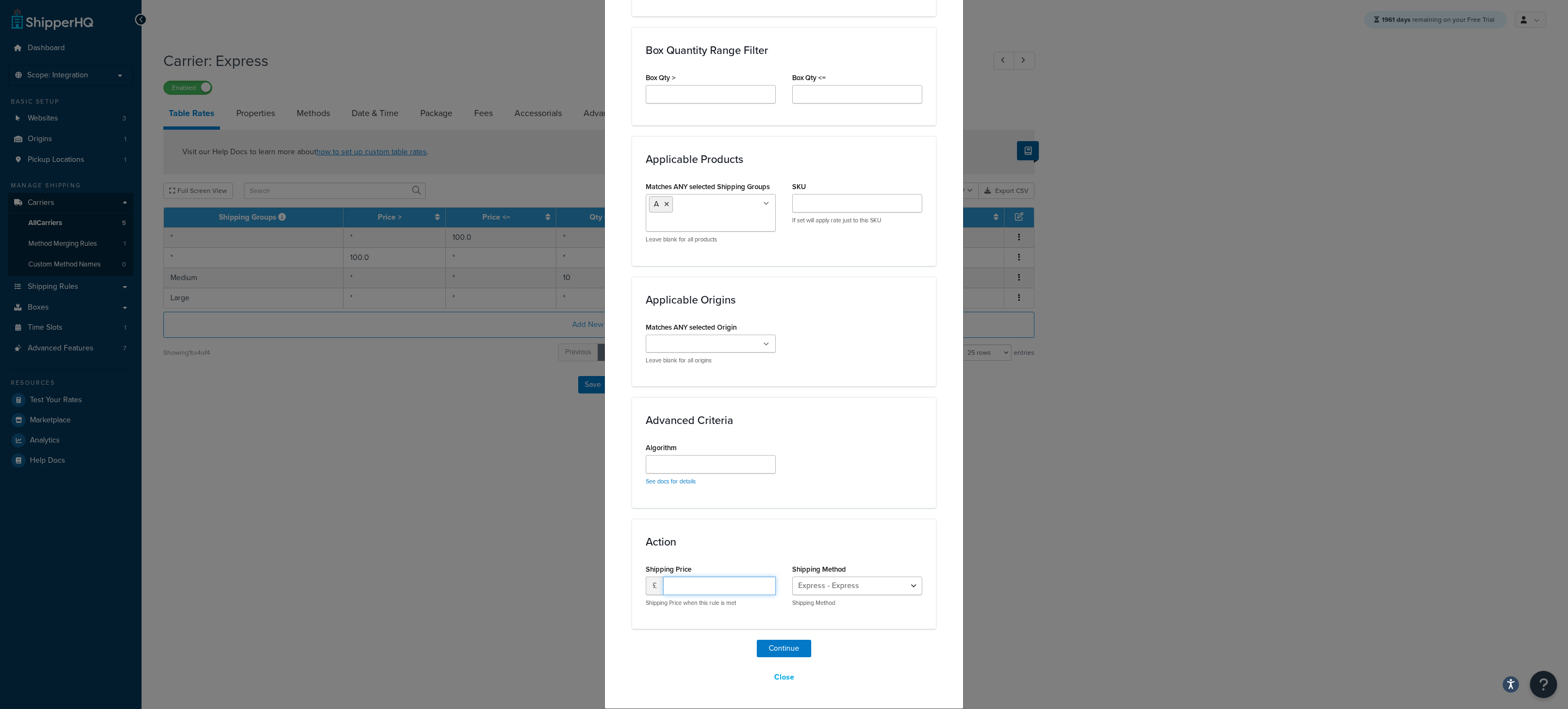
click at [735, 590] on input "number" at bounding box center [719, 585] width 113 height 18
type input "0"
select select "171188"
click option "Free Ship - Free_Ship" at bounding box center [0, 0] width 0 height 0
click at [786, 650] on button "Continue" at bounding box center [783, 648] width 54 height 18
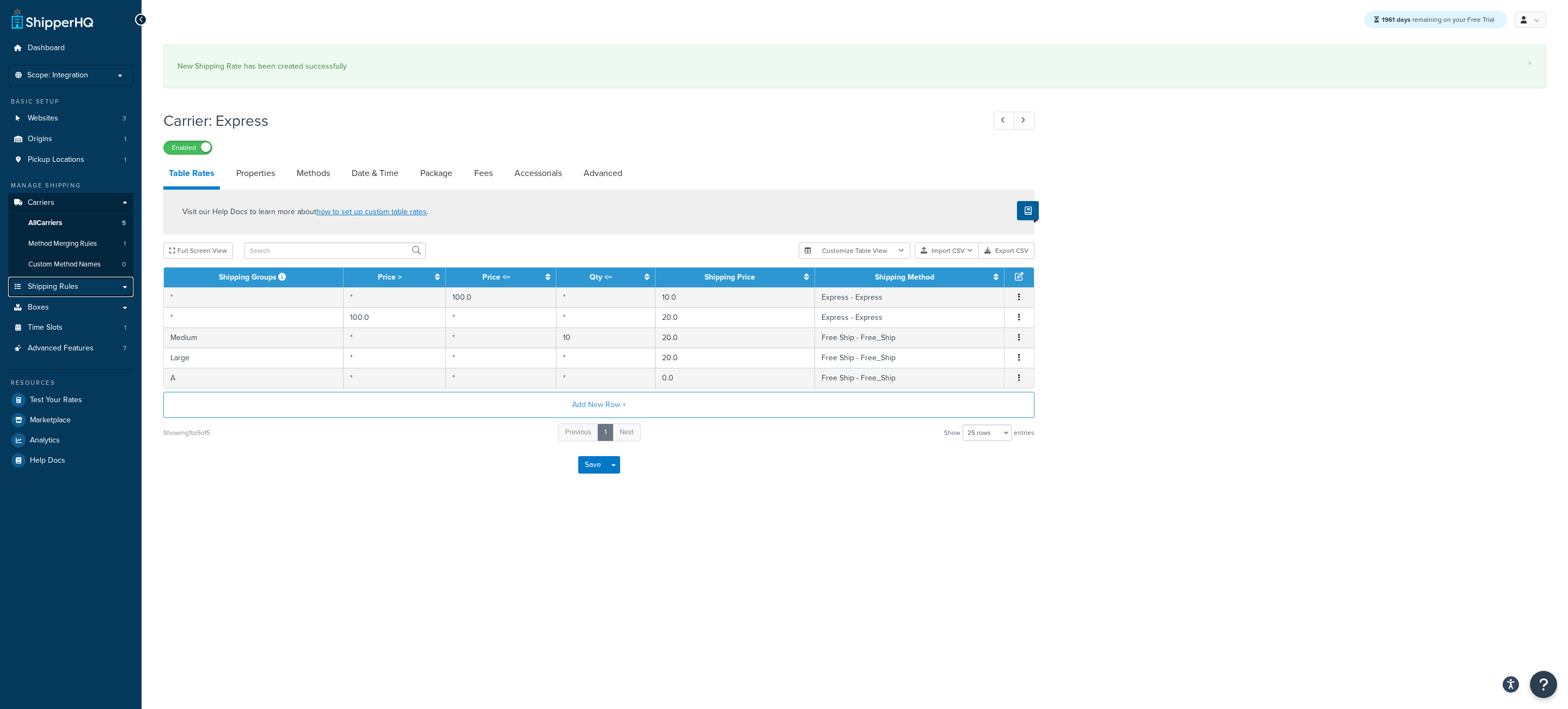
drag, startPoint x: 76, startPoint y: 292, endPoint x: 212, endPoint y: 172, distance: 181.4
click at [76, 292] on span "Shipping Rules" at bounding box center [53, 286] width 51 height 9
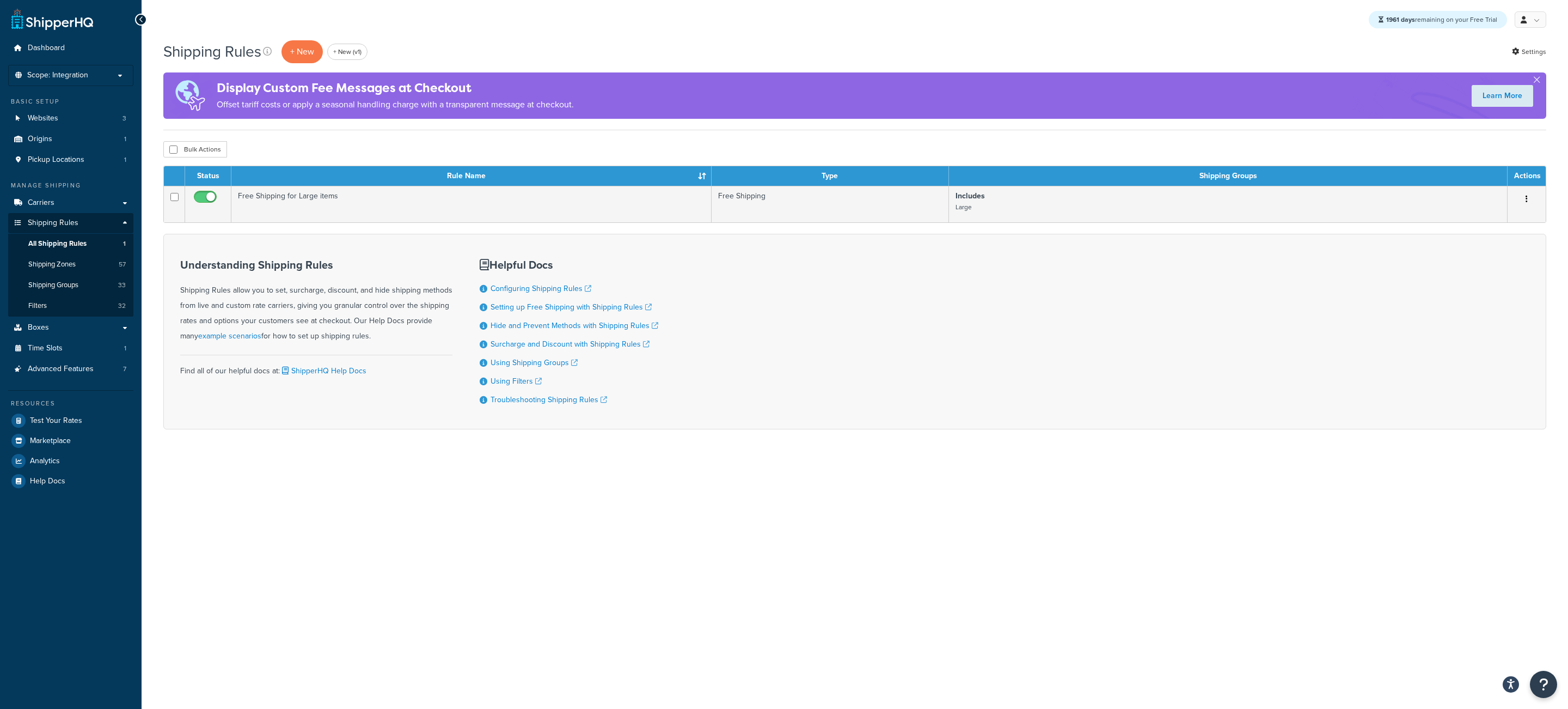
drag, startPoint x: 865, startPoint y: 445, endPoint x: 834, endPoint y: 428, distance: 35.4
click at [865, 445] on div "Shipping Rules + New + New (v1) Settings Display Custom Fee Messages at Checkou…" at bounding box center [855, 253] width 1426 height 428
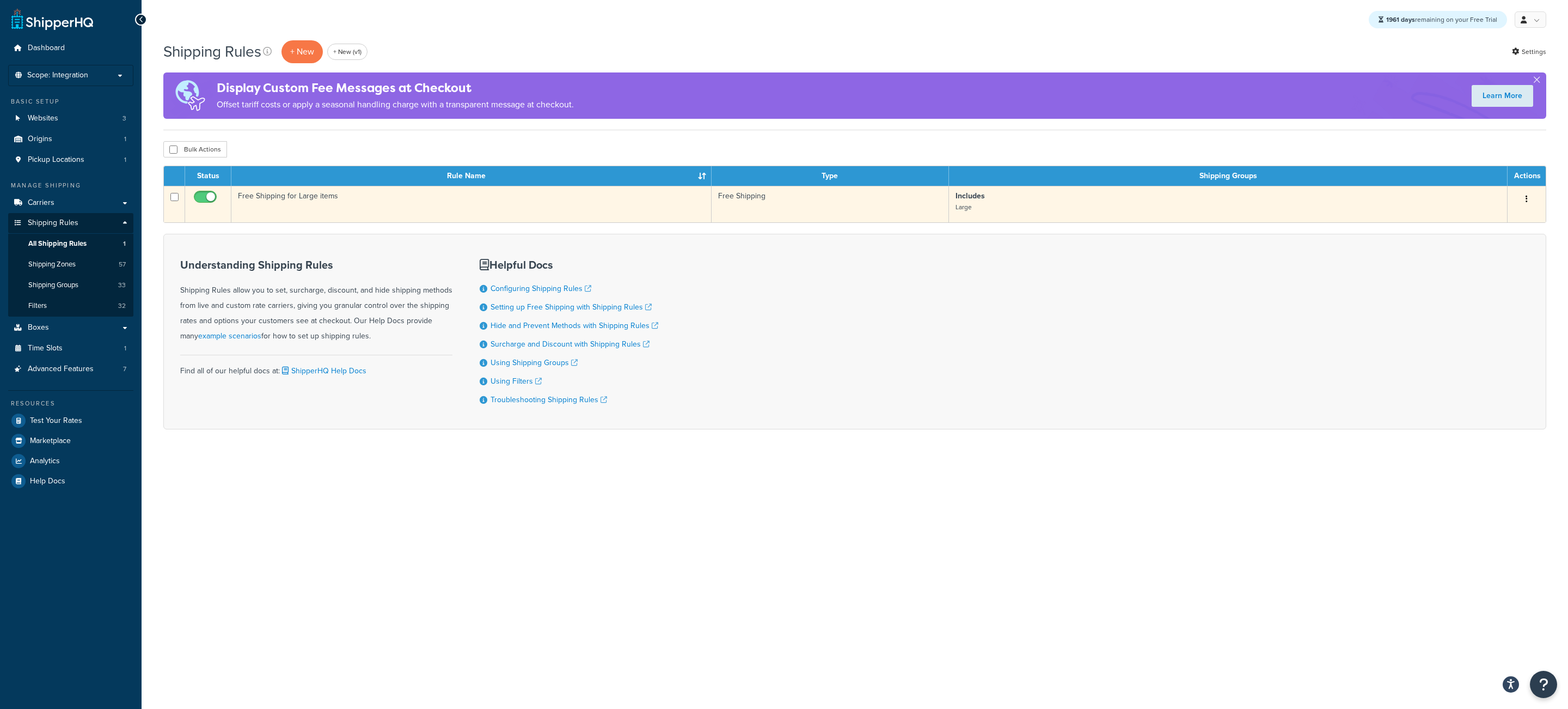
click at [498, 215] on td "Free Shipping for Large items" at bounding box center [471, 204] width 480 height 37
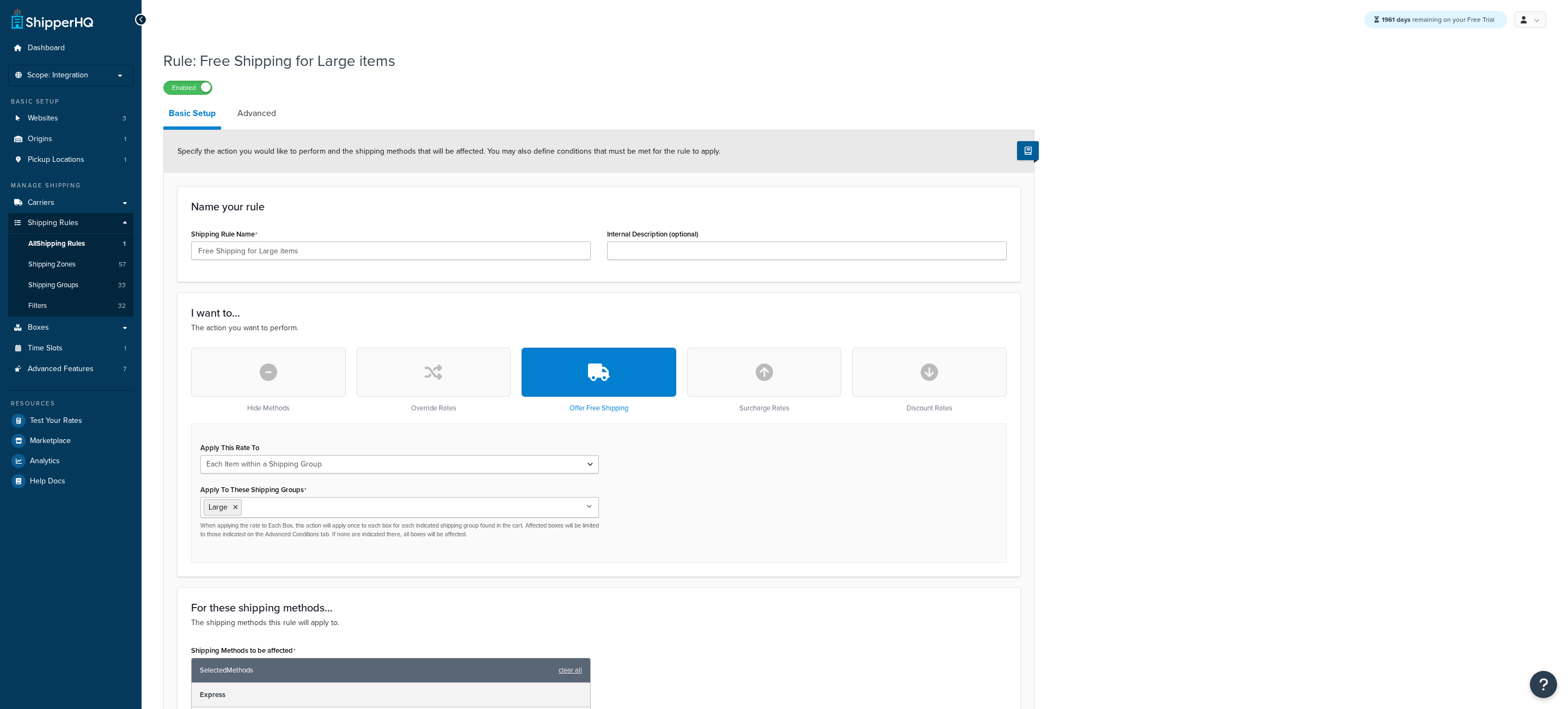
select select "ITEM"
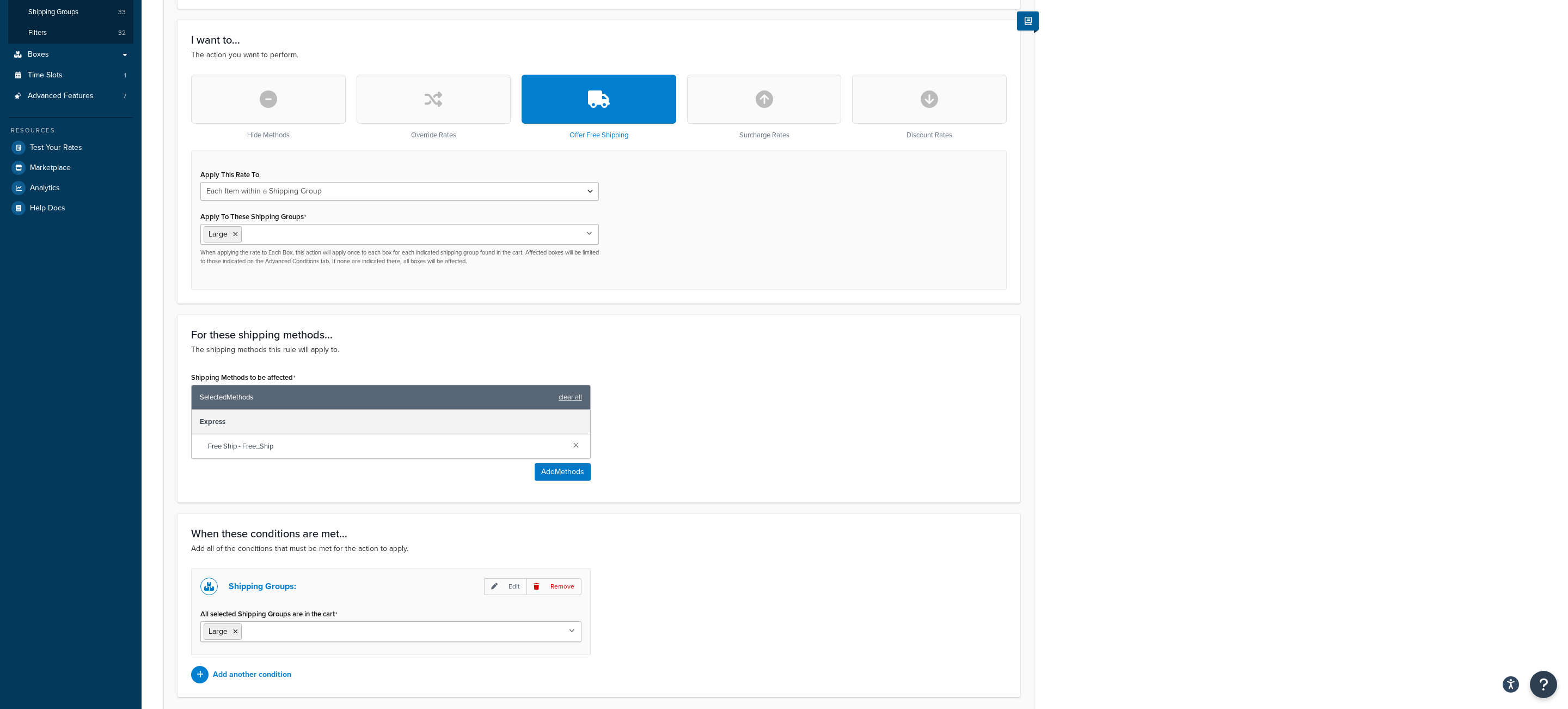
scroll to position [255, 0]
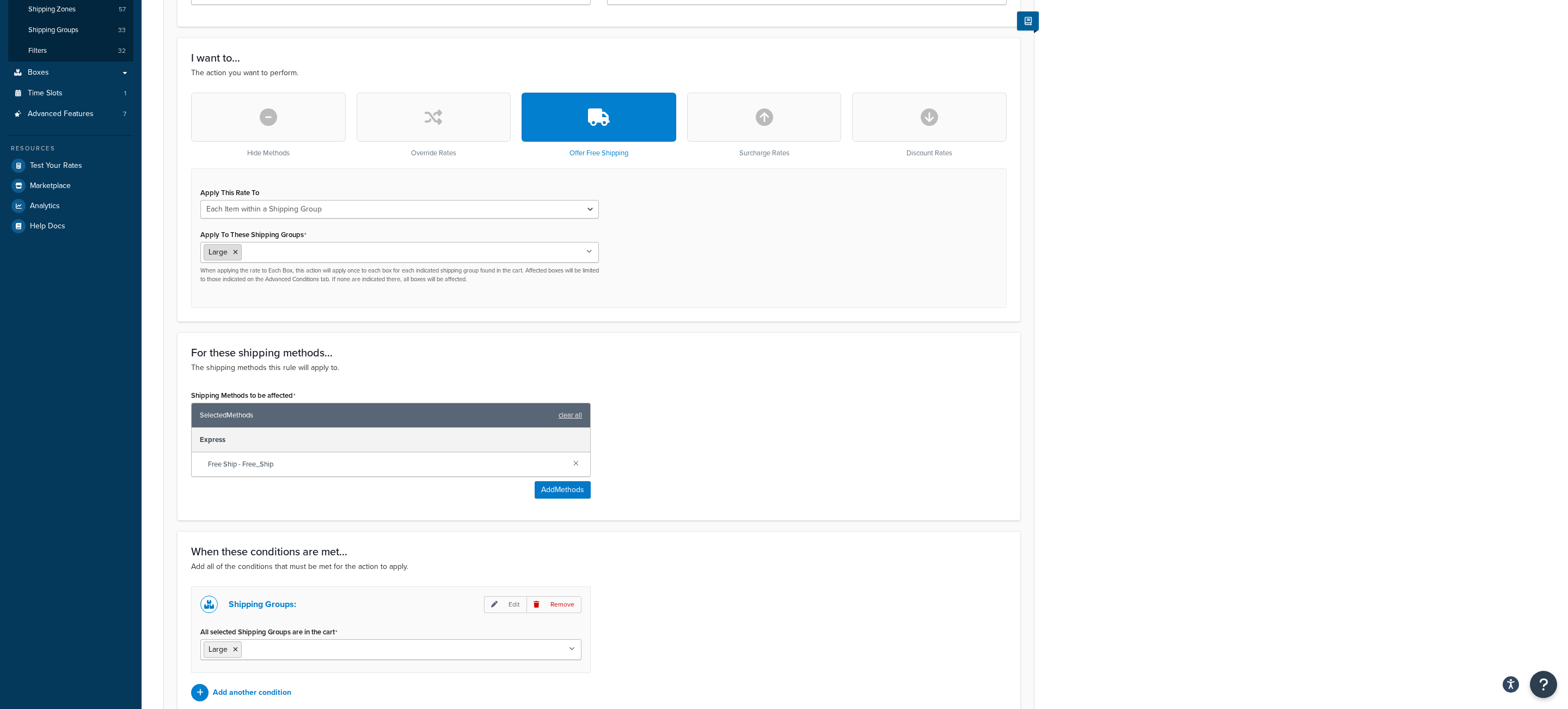
click at [240, 251] on li "Large" at bounding box center [223, 252] width 38 height 16
click at [238, 253] on icon at bounding box center [236, 252] width 5 height 7
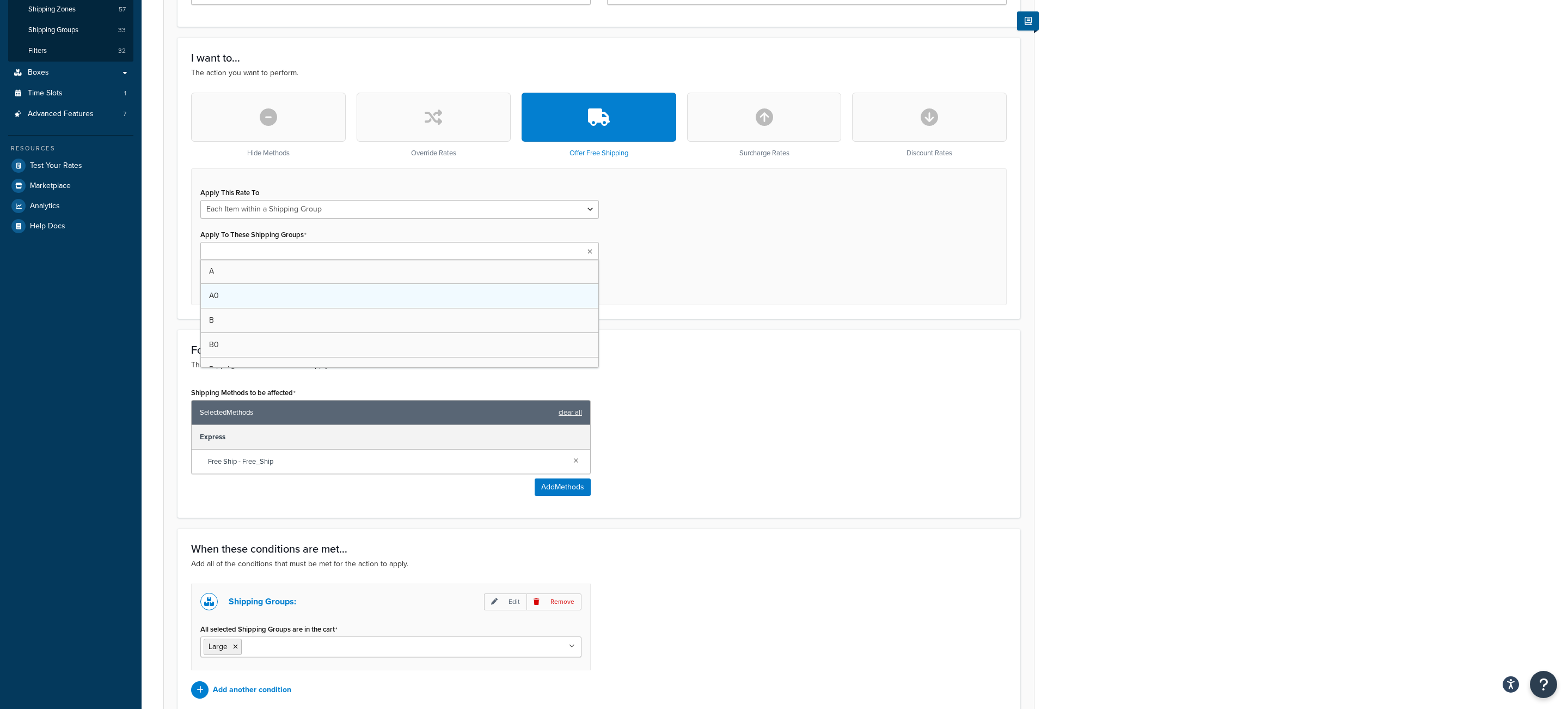
drag, startPoint x: 273, startPoint y: 271, endPoint x: 474, endPoint y: 286, distance: 201.6
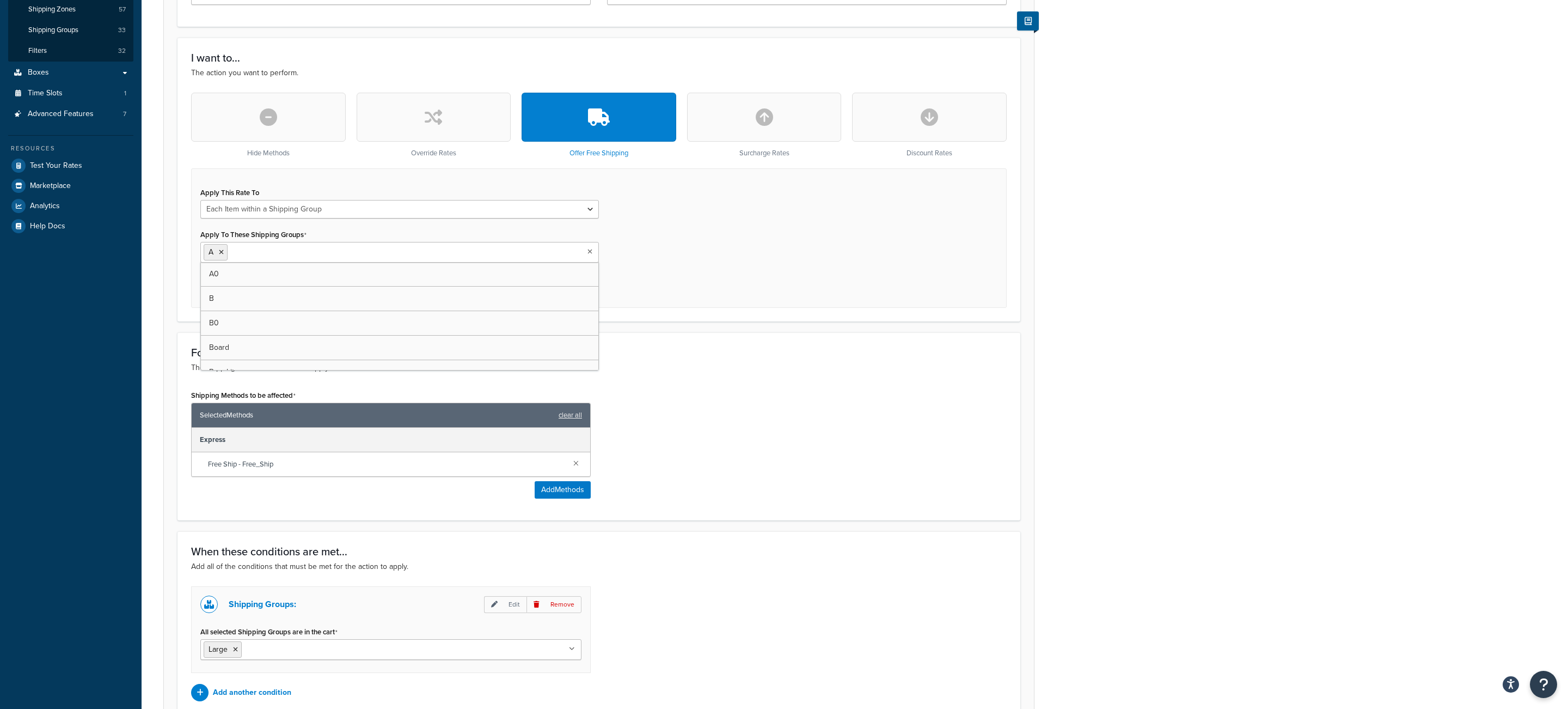
drag, startPoint x: 691, startPoint y: 296, endPoint x: 519, endPoint y: 555, distance: 310.9
click at [692, 296] on div "Apply This Rate To Each Shipment in the Cart Each Origin in the Cart Each Shipp…" at bounding box center [599, 238] width 816 height 139
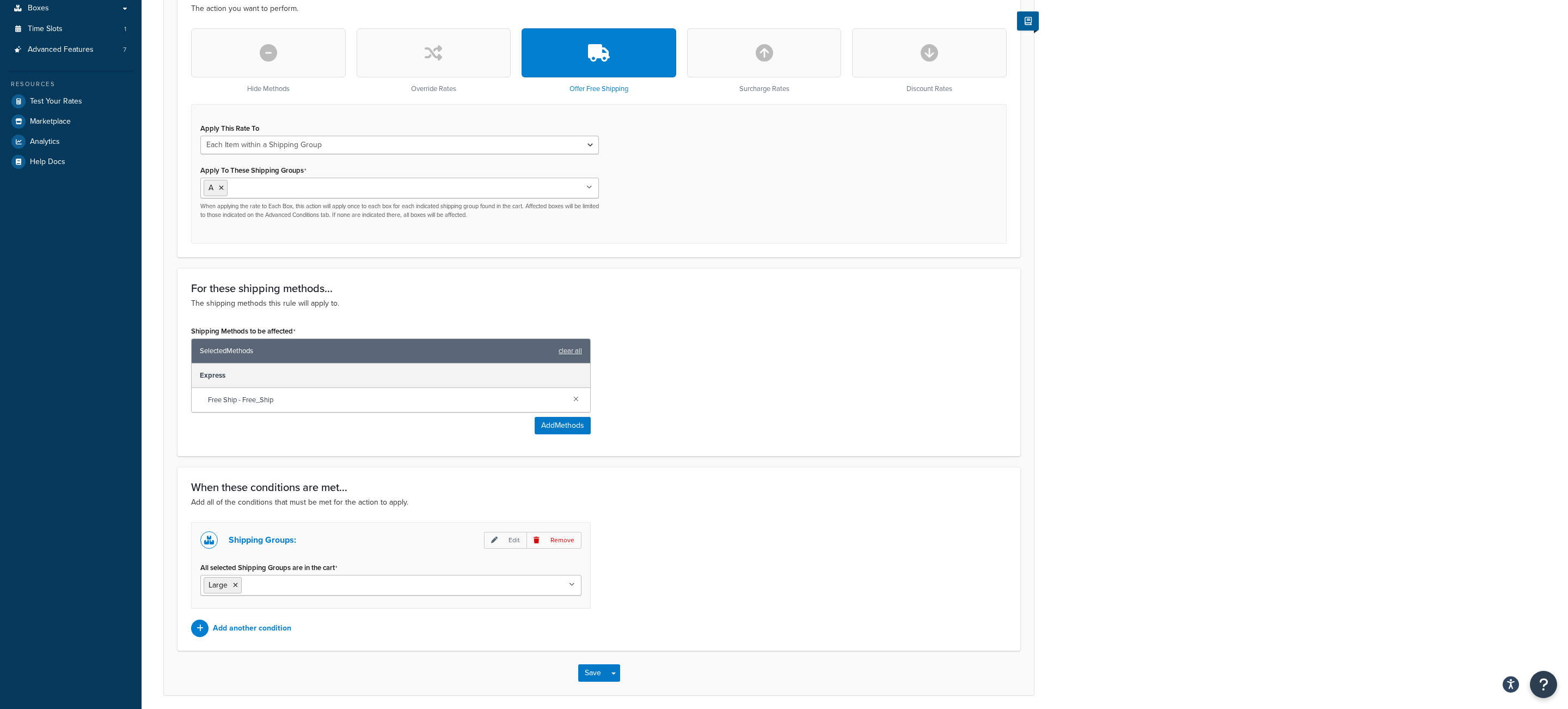
scroll to position [360, 0]
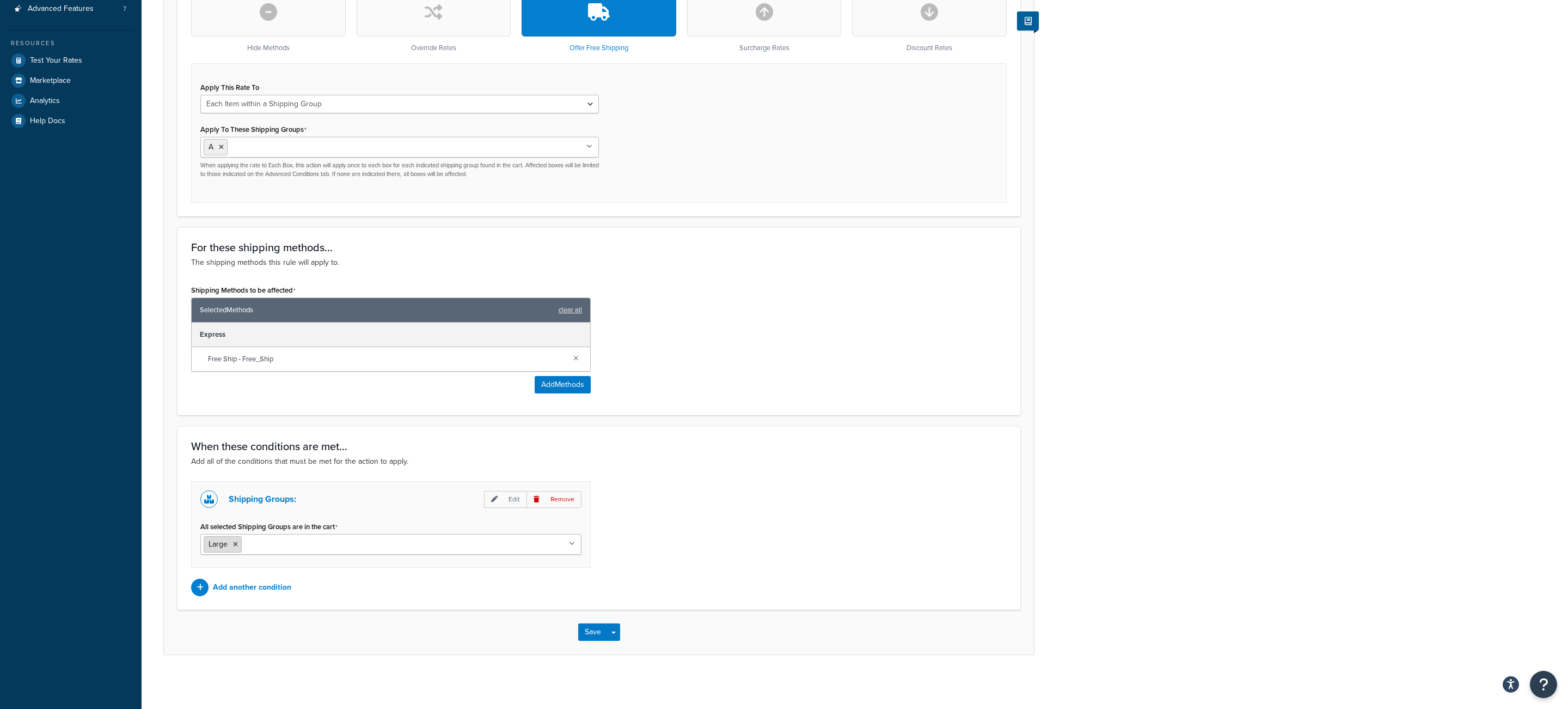
click at [240, 549] on li "Large" at bounding box center [223, 544] width 38 height 16
click at [238, 548] on icon at bounding box center [236, 544] width 5 height 7
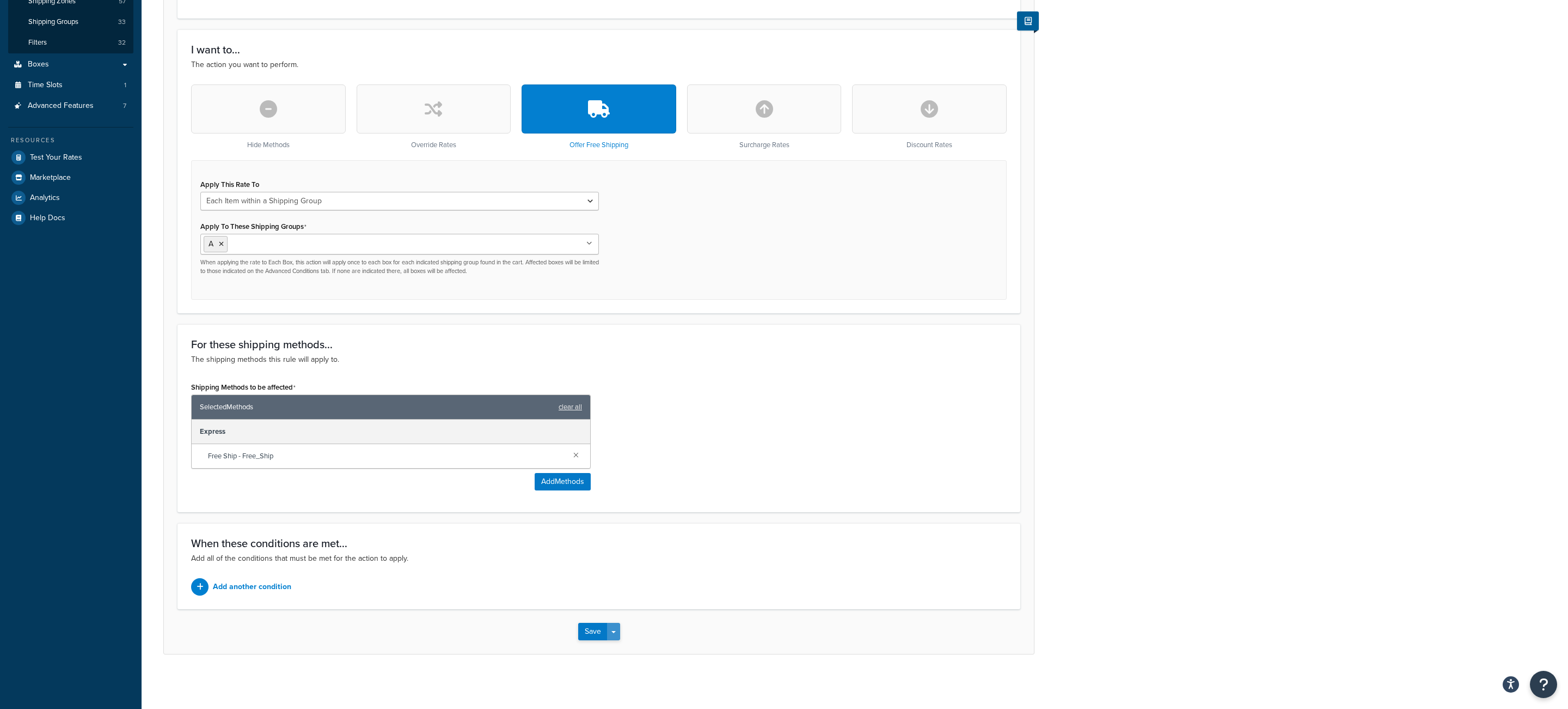
drag, startPoint x: 612, startPoint y: 634, endPoint x: 614, endPoint y: 643, distance: 9.2
click at [612, 634] on button "Save Dropdown" at bounding box center [613, 631] width 13 height 18
click at [615, 647] on button "Save and Edit" at bounding box center [631, 652] width 105 height 23
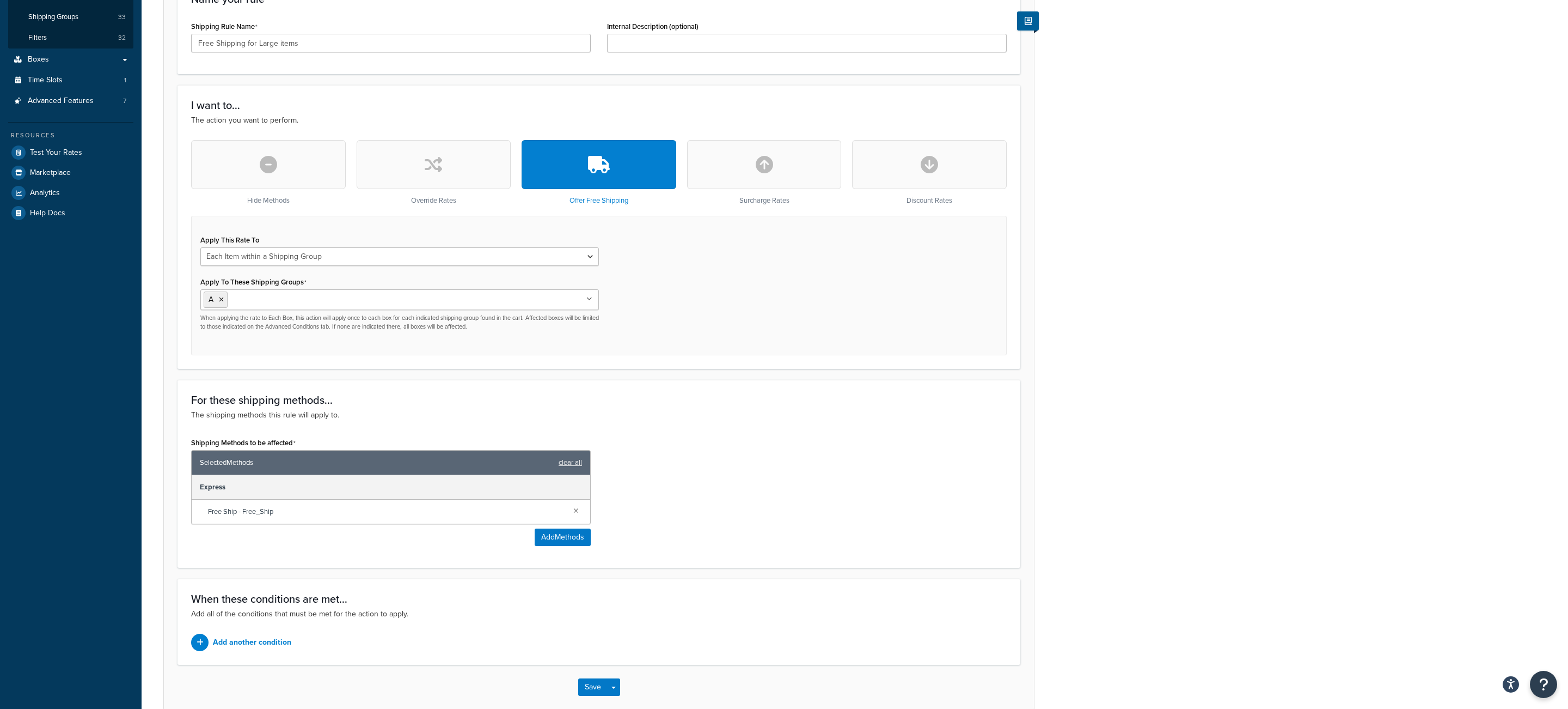
scroll to position [0, 0]
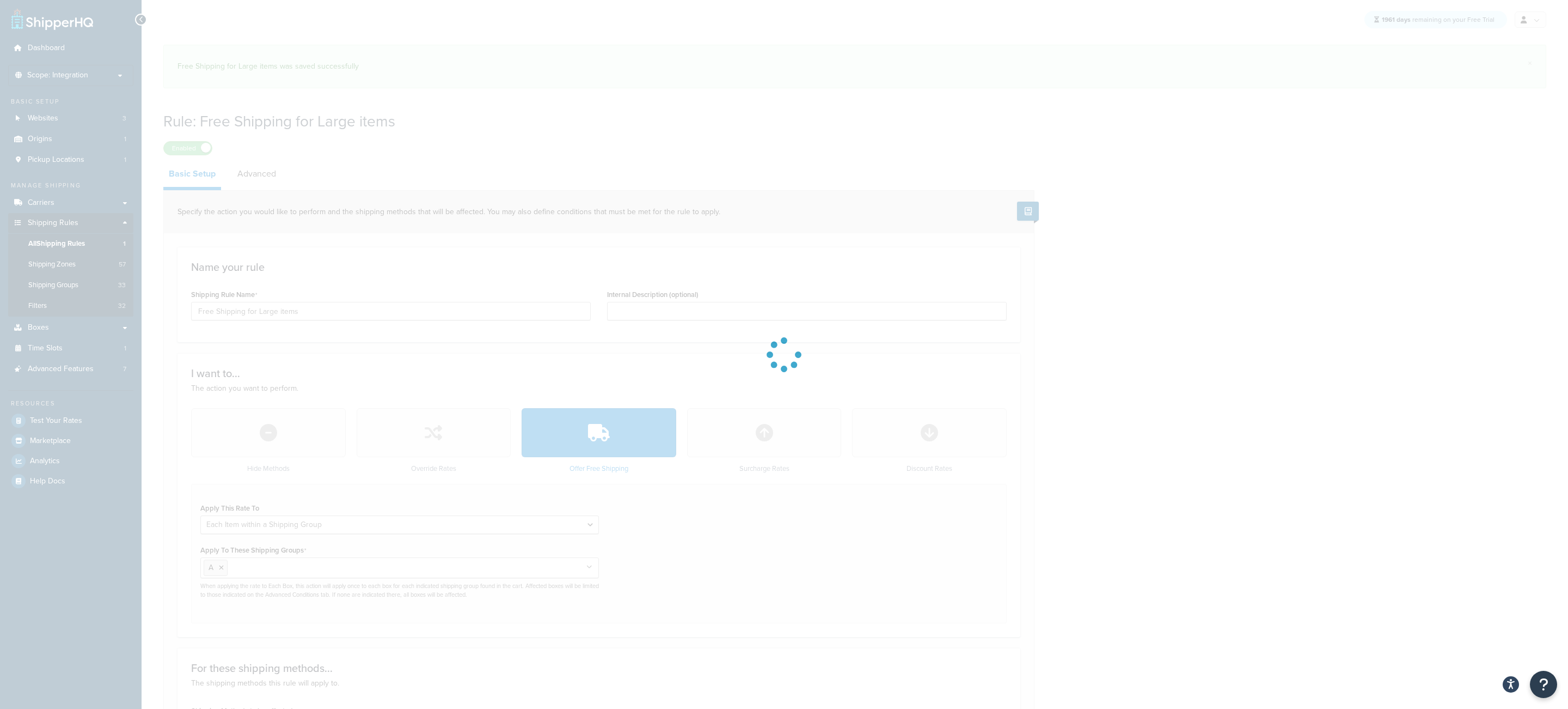
select select "ITEM"
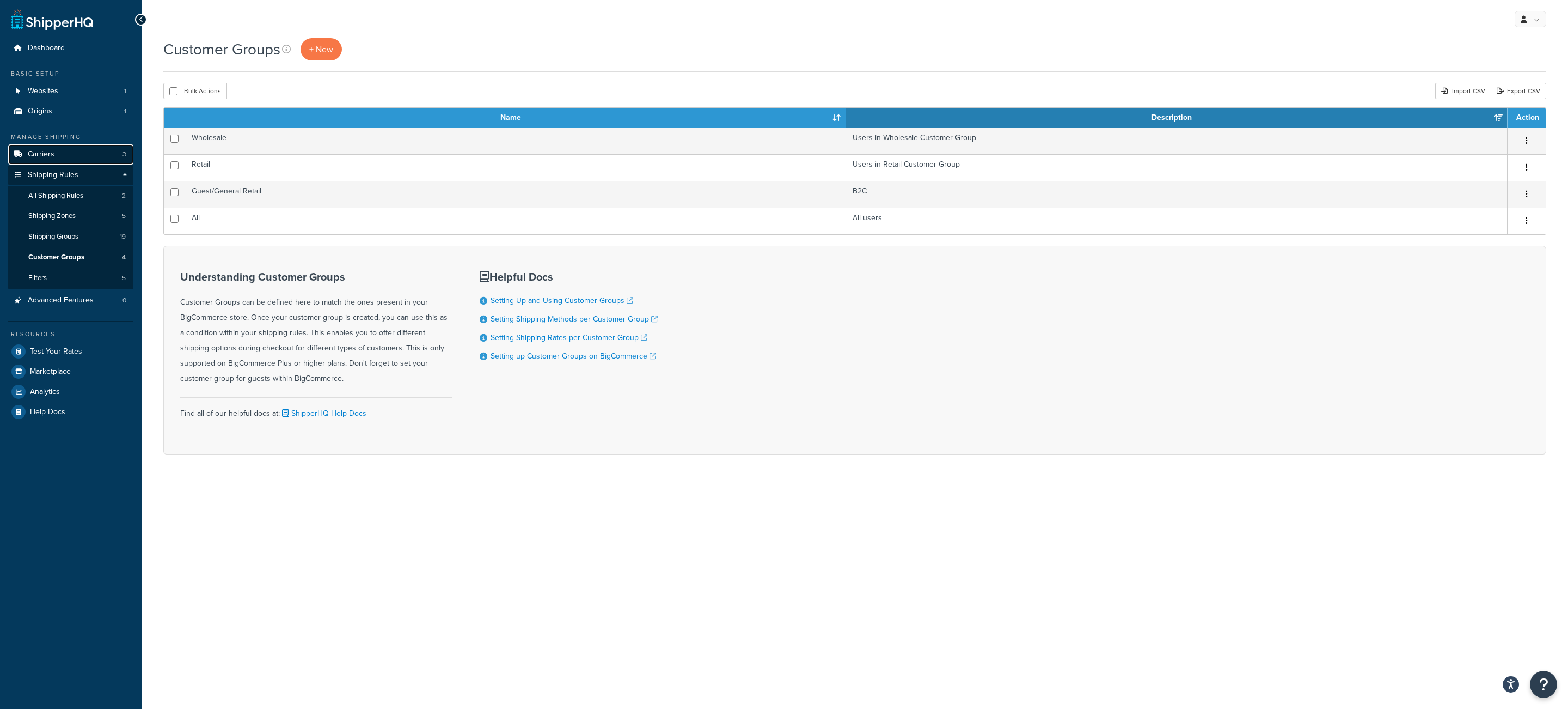
click at [96, 161] on link "Carriers 3" at bounding box center [71, 154] width 125 height 20
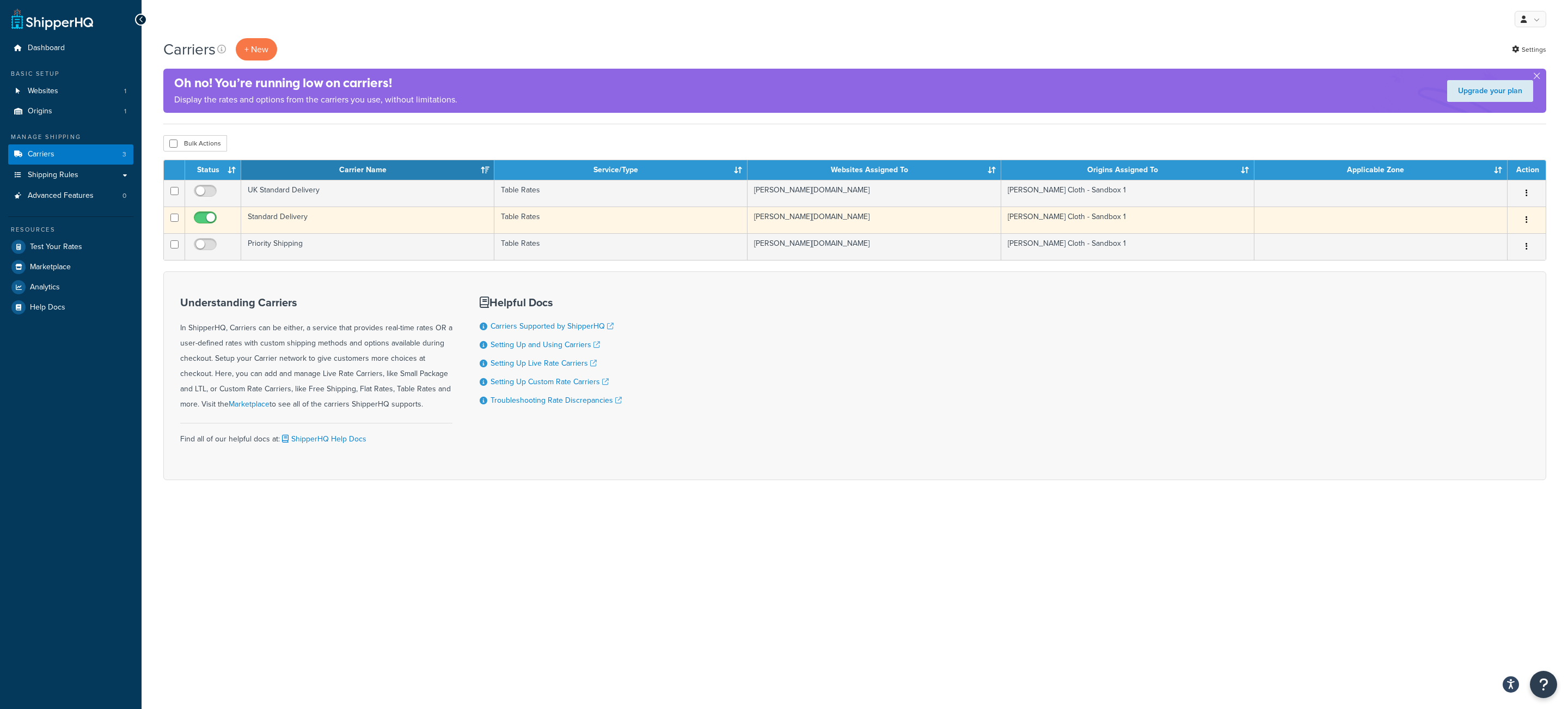
click at [355, 219] on td "Standard Delivery" at bounding box center [368, 220] width 253 height 27
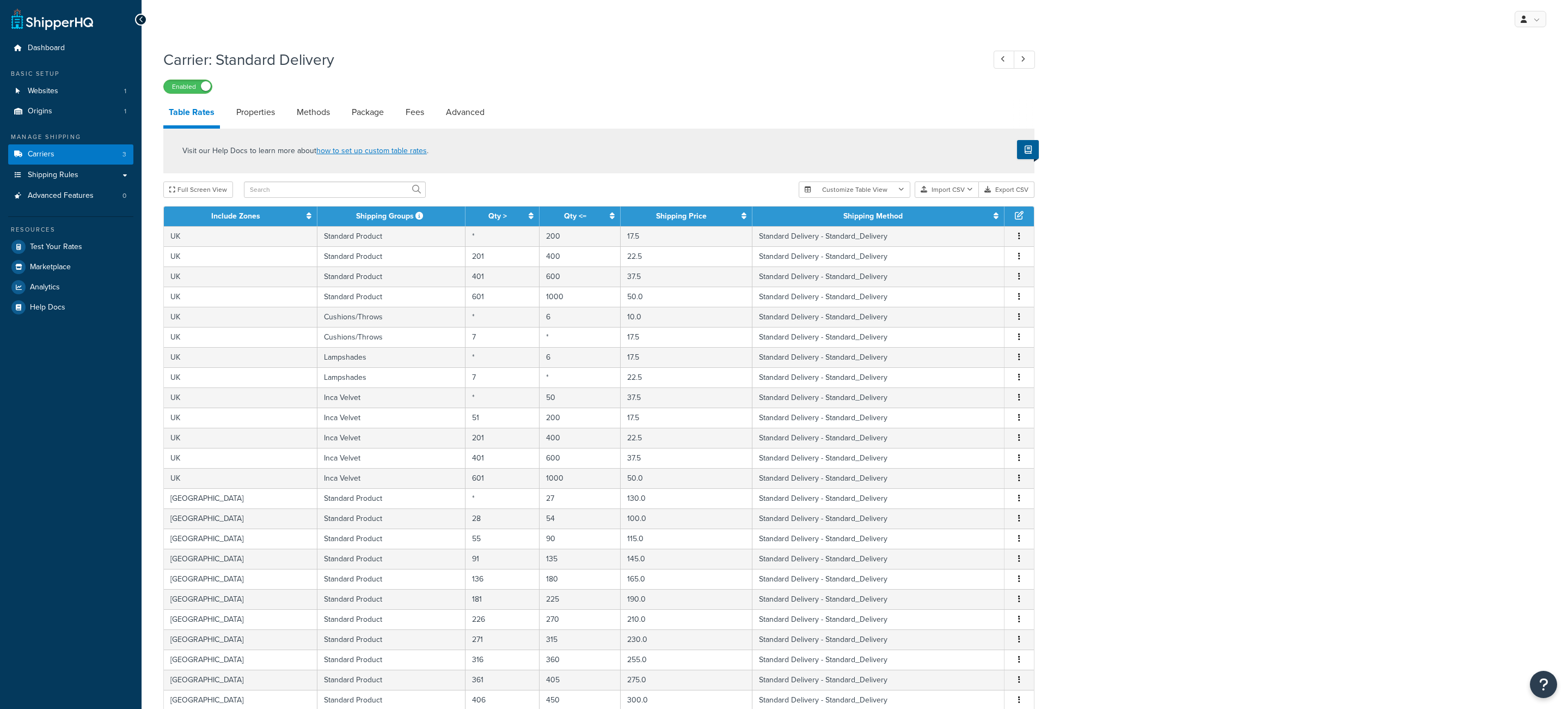
select select "25"
click at [116, 158] on link "Carriers 3" at bounding box center [71, 154] width 125 height 20
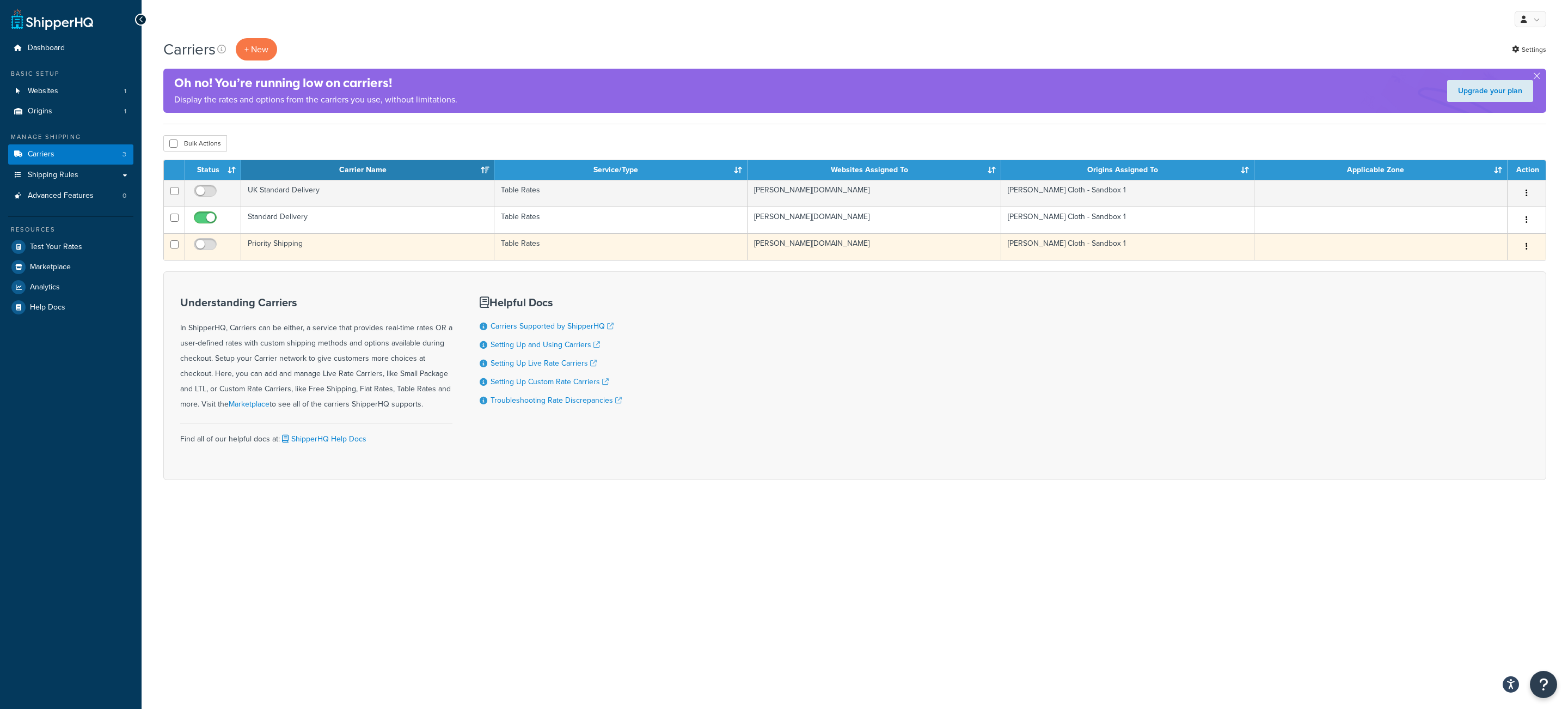
click at [416, 244] on td "Priority Shipping" at bounding box center [368, 247] width 253 height 27
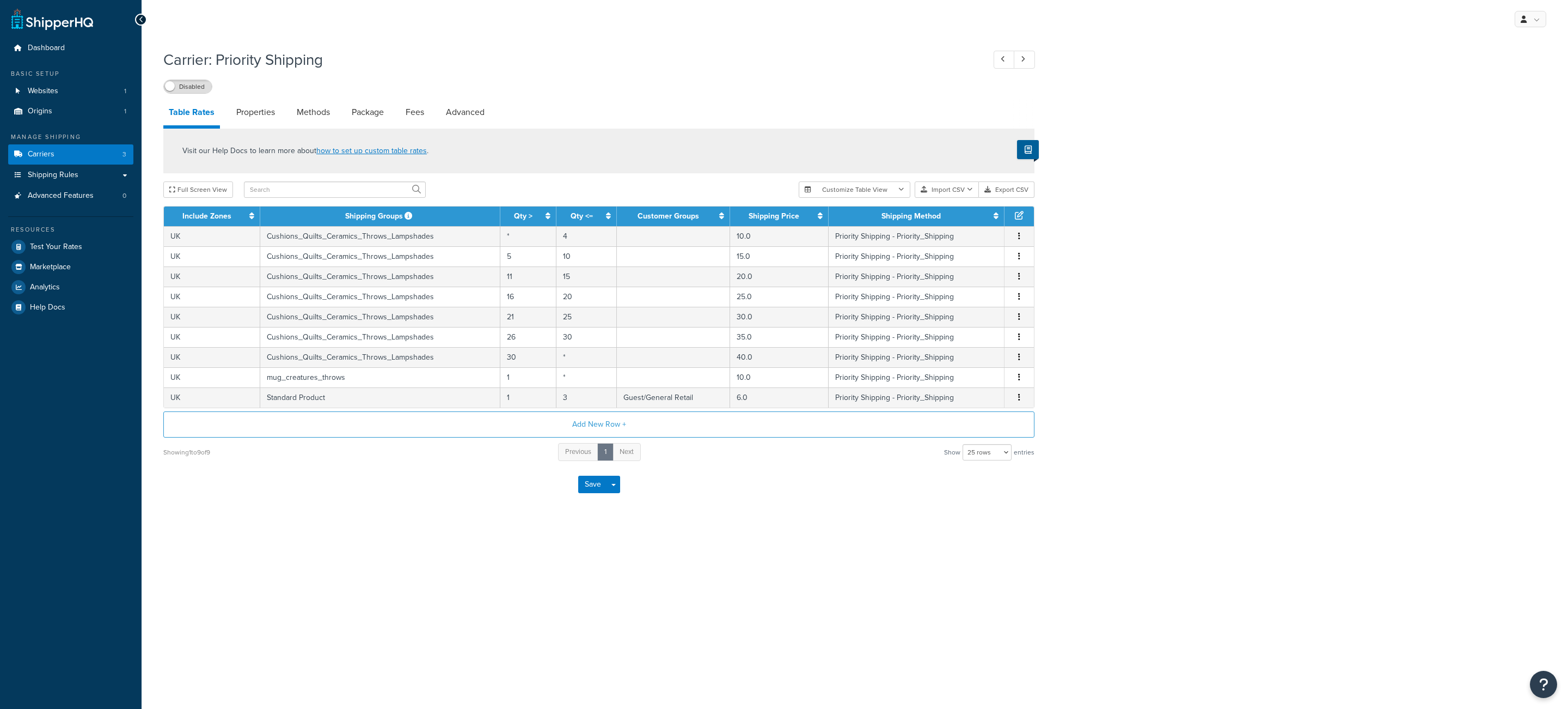
select select "25"
click at [122, 152] on link "Carriers 3" at bounding box center [71, 154] width 125 height 20
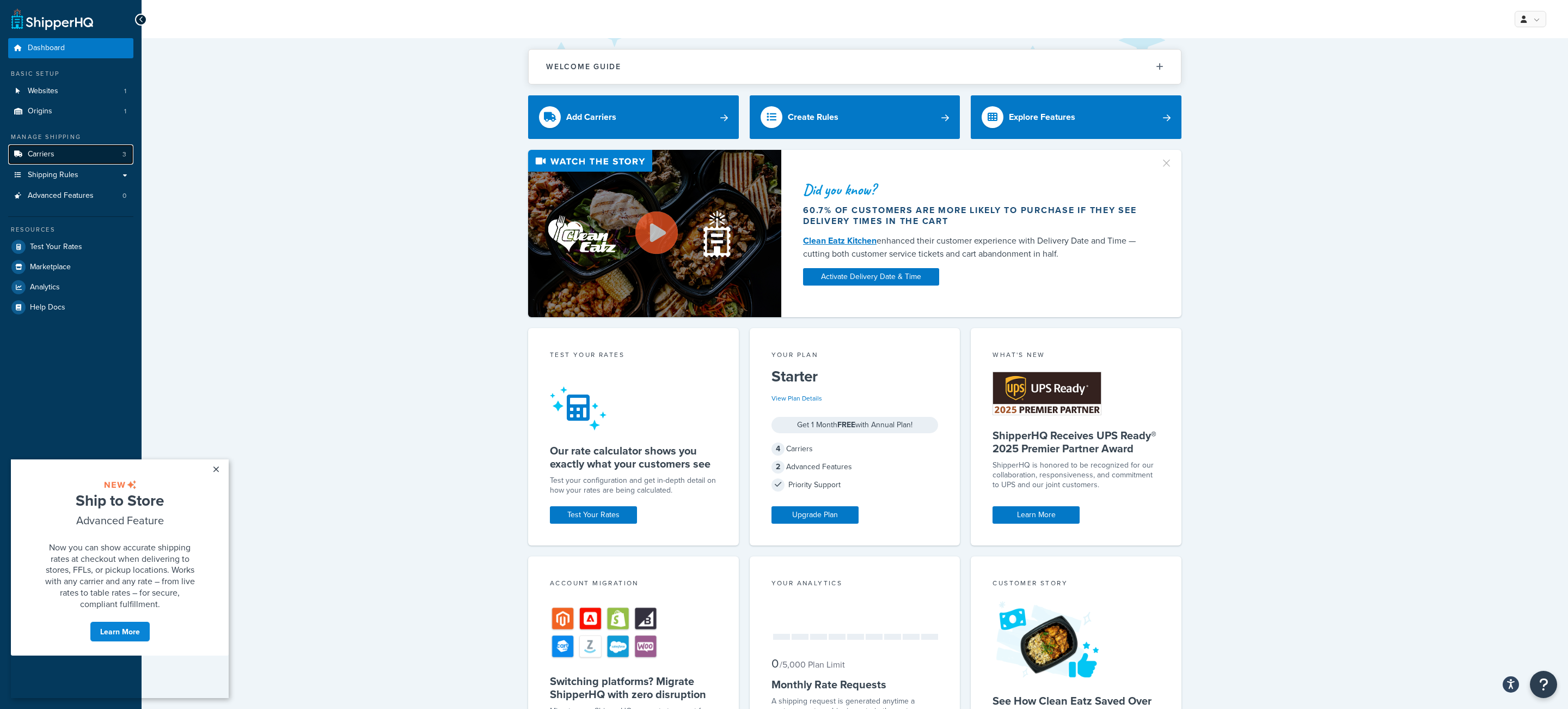
click at [109, 158] on link "Carriers 3" at bounding box center [71, 154] width 125 height 20
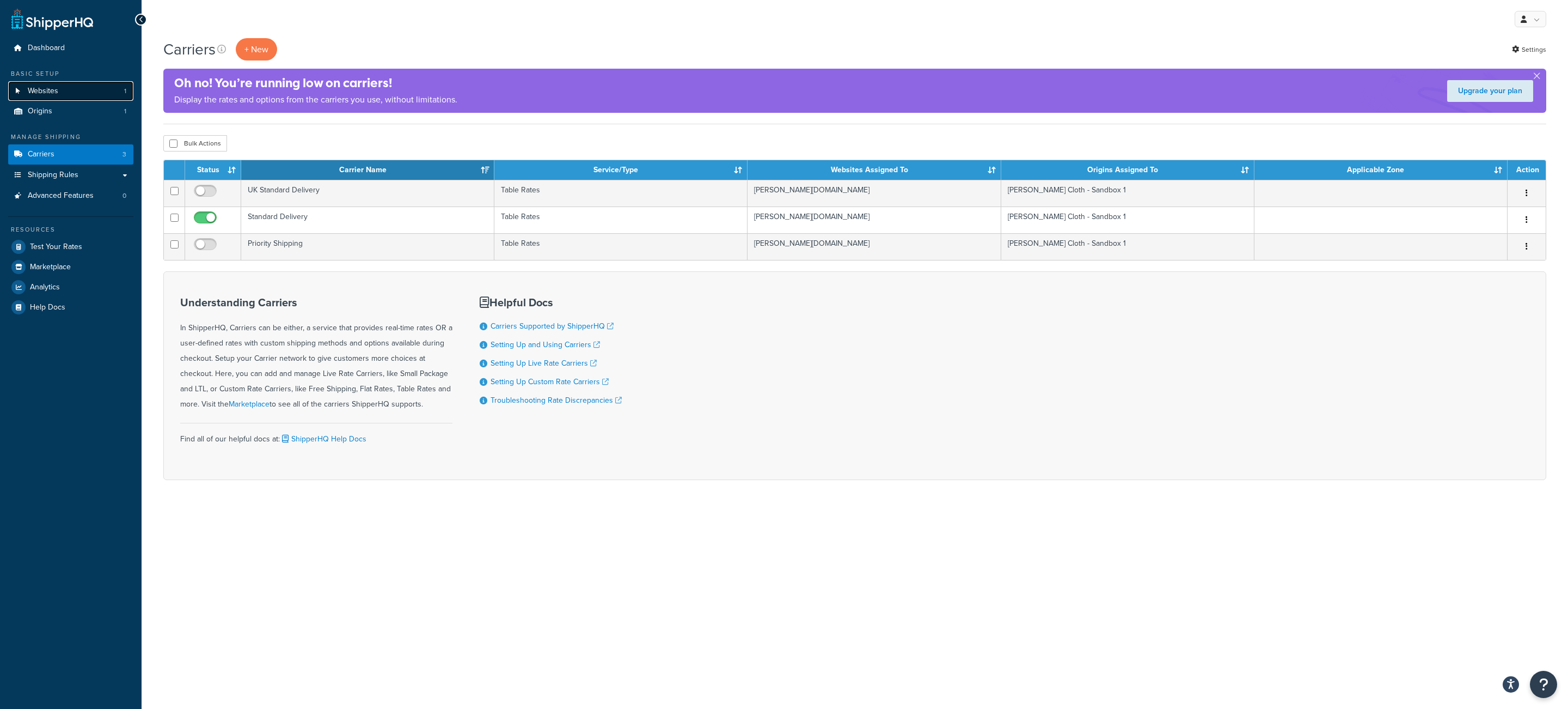
click at [64, 91] on link "Websites 1" at bounding box center [71, 91] width 125 height 20
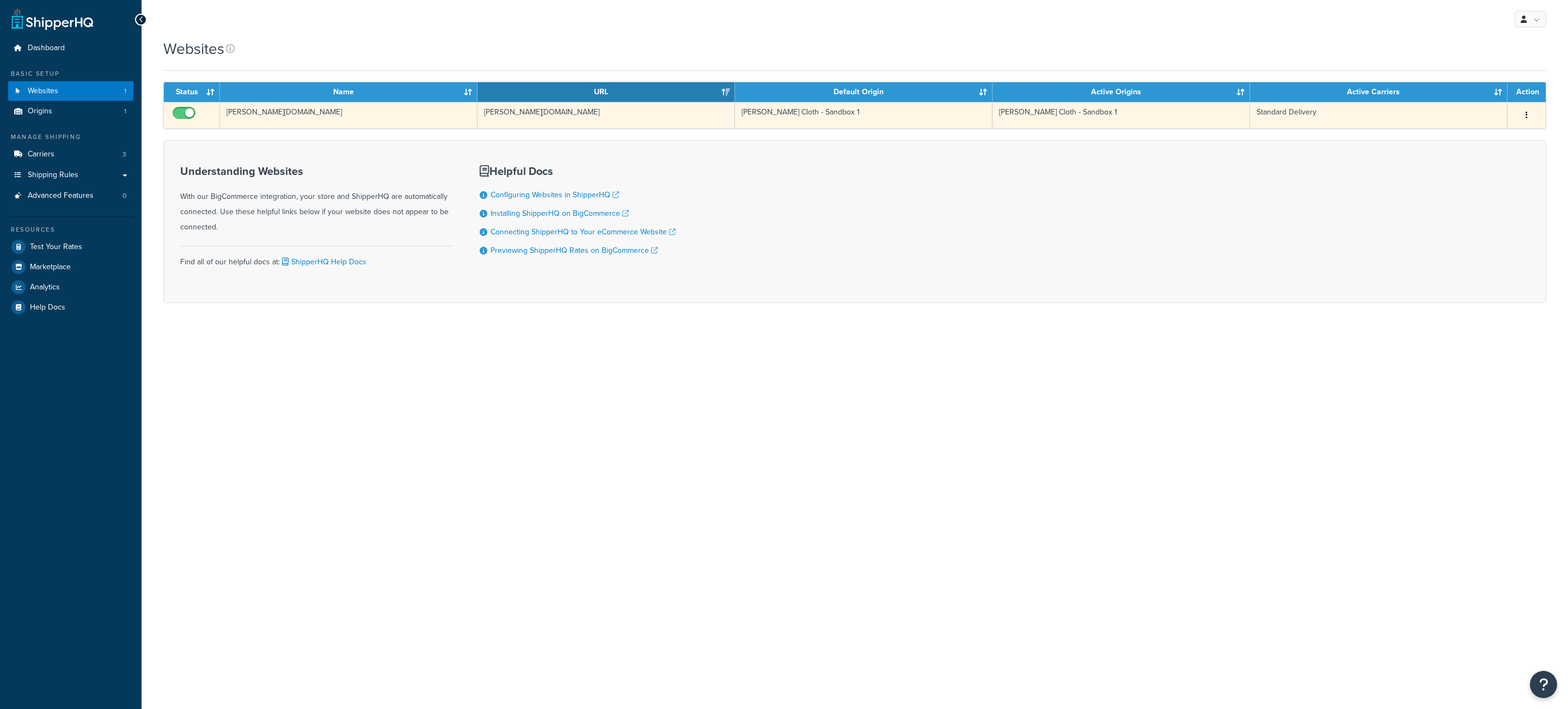
click at [556, 126] on td "[PERSON_NAME][DOMAIN_NAME]" at bounding box center [606, 115] width 257 height 27
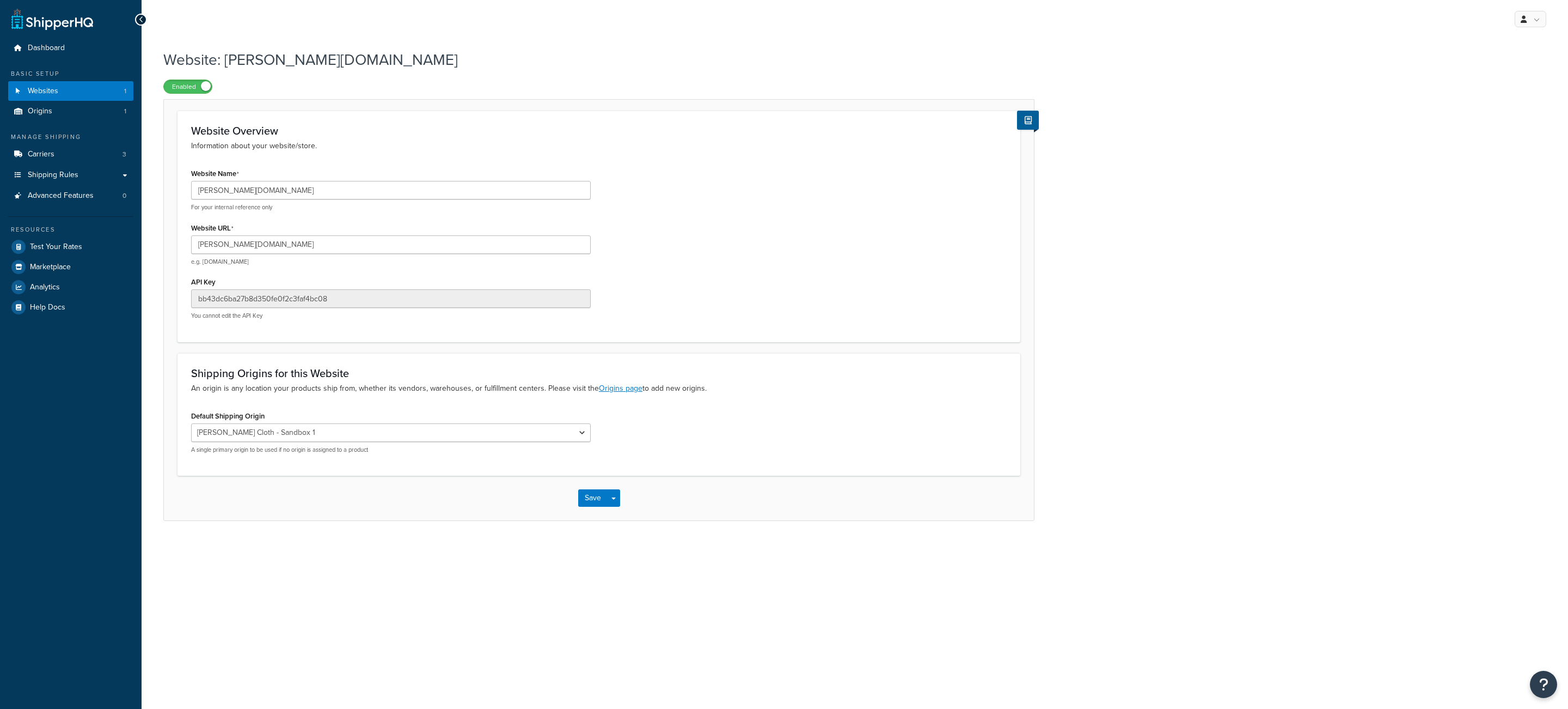
click at [194, 245] on input "[PERSON_NAME][DOMAIN_NAME]" at bounding box center [391, 244] width 400 height 18
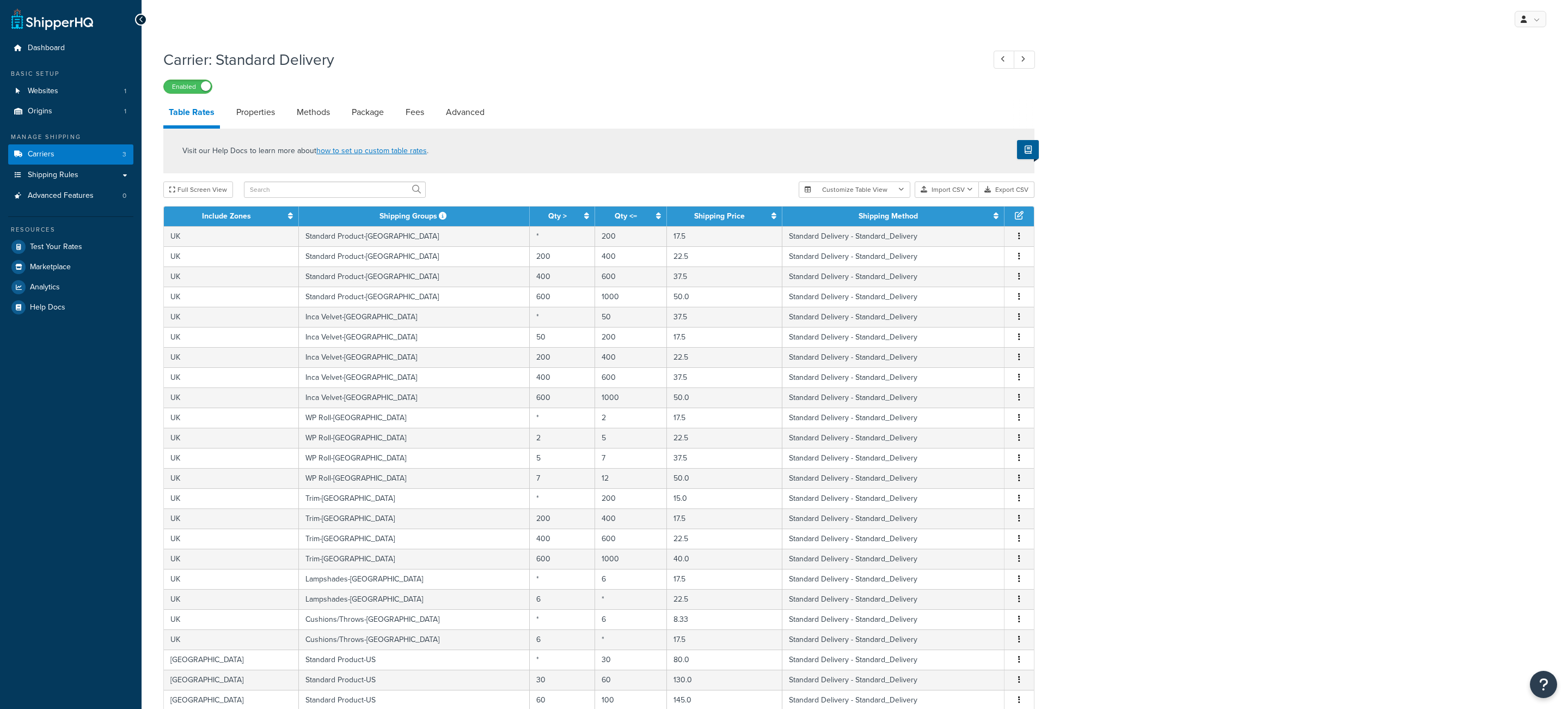
select select "25"
